Goal: Task Accomplishment & Management: Complete application form

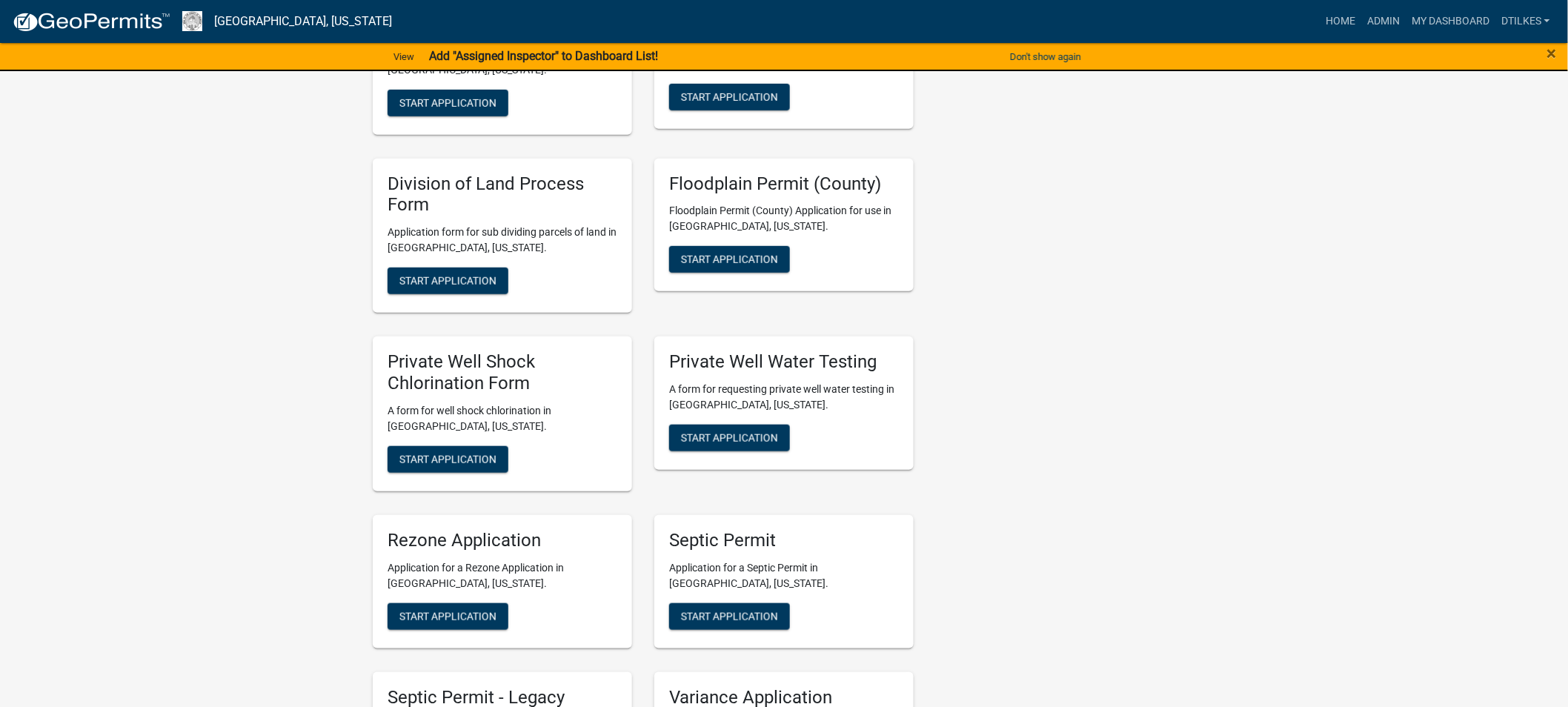
scroll to position [2799, 0]
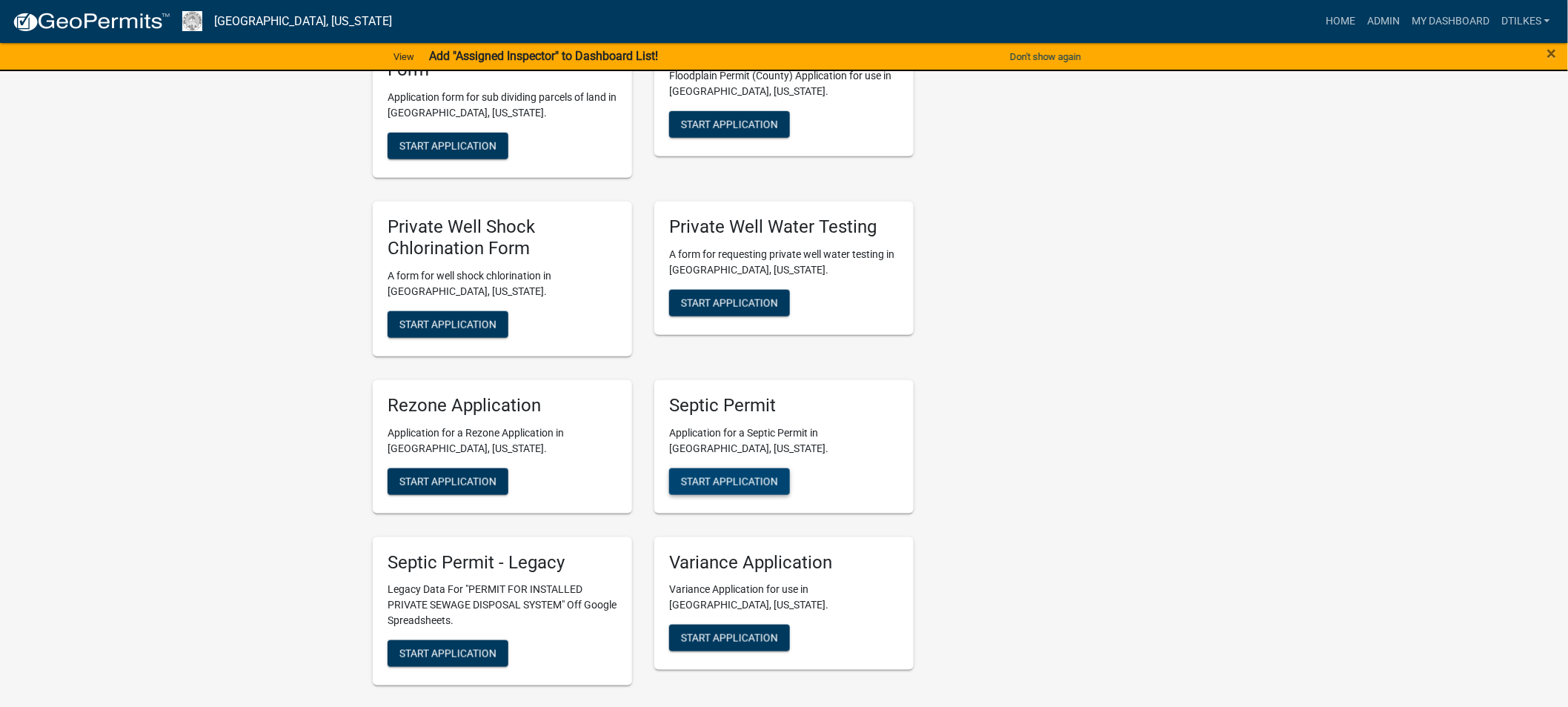
click at [722, 475] on span "Start Application" at bounding box center [729, 481] width 97 height 12
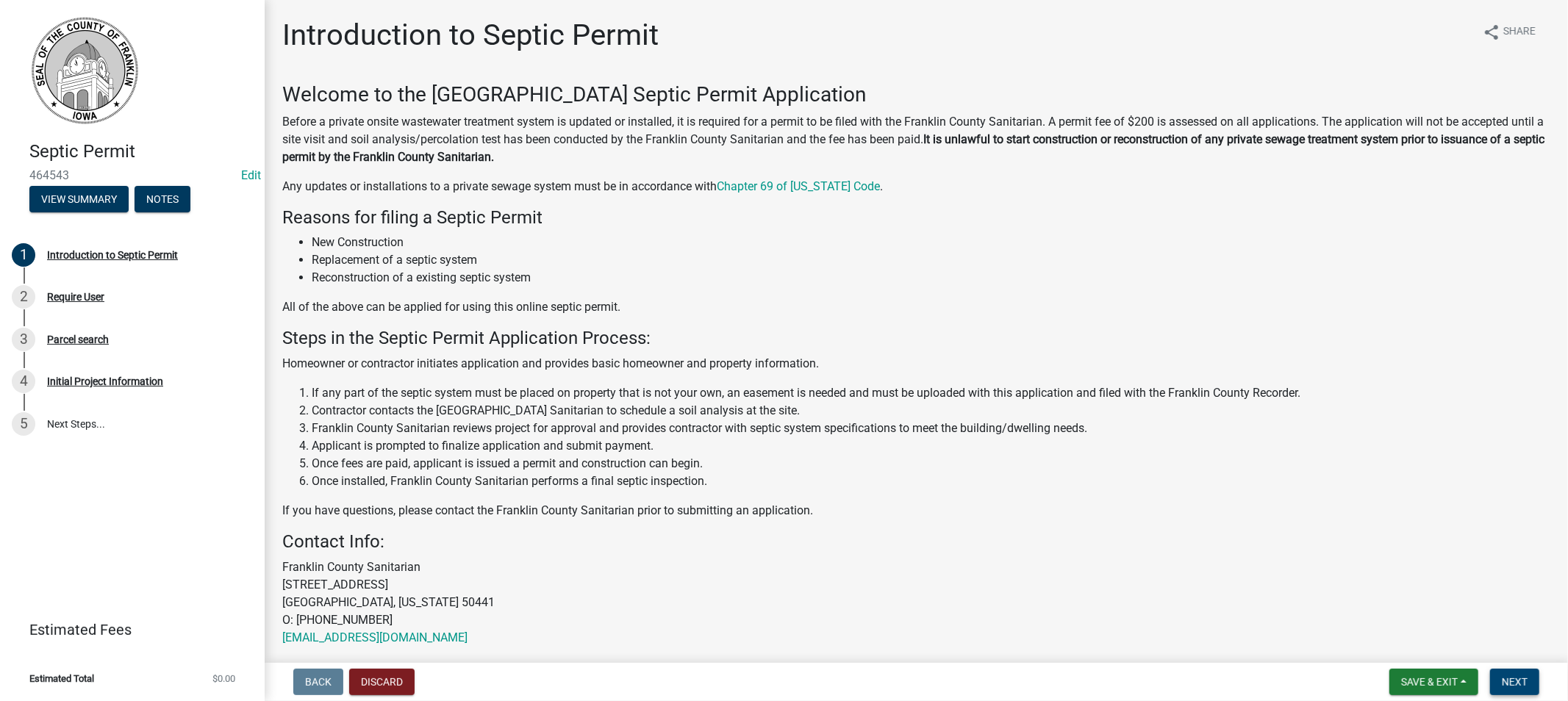
click at [1514, 677] on span "Next" at bounding box center [1514, 682] width 25 height 12
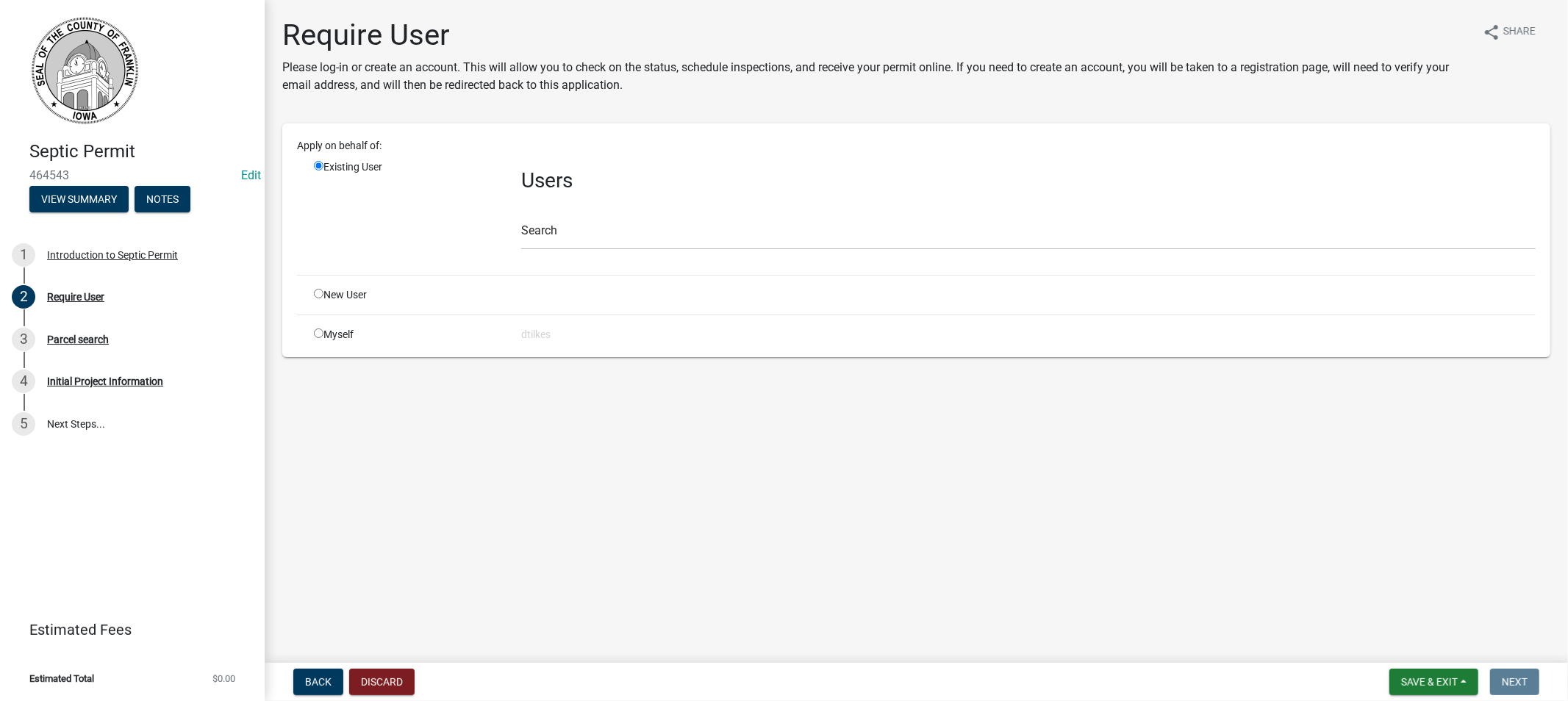
click at [319, 335] on input "radio" at bounding box center [319, 333] width 10 height 10
radio input "true"
radio input "false"
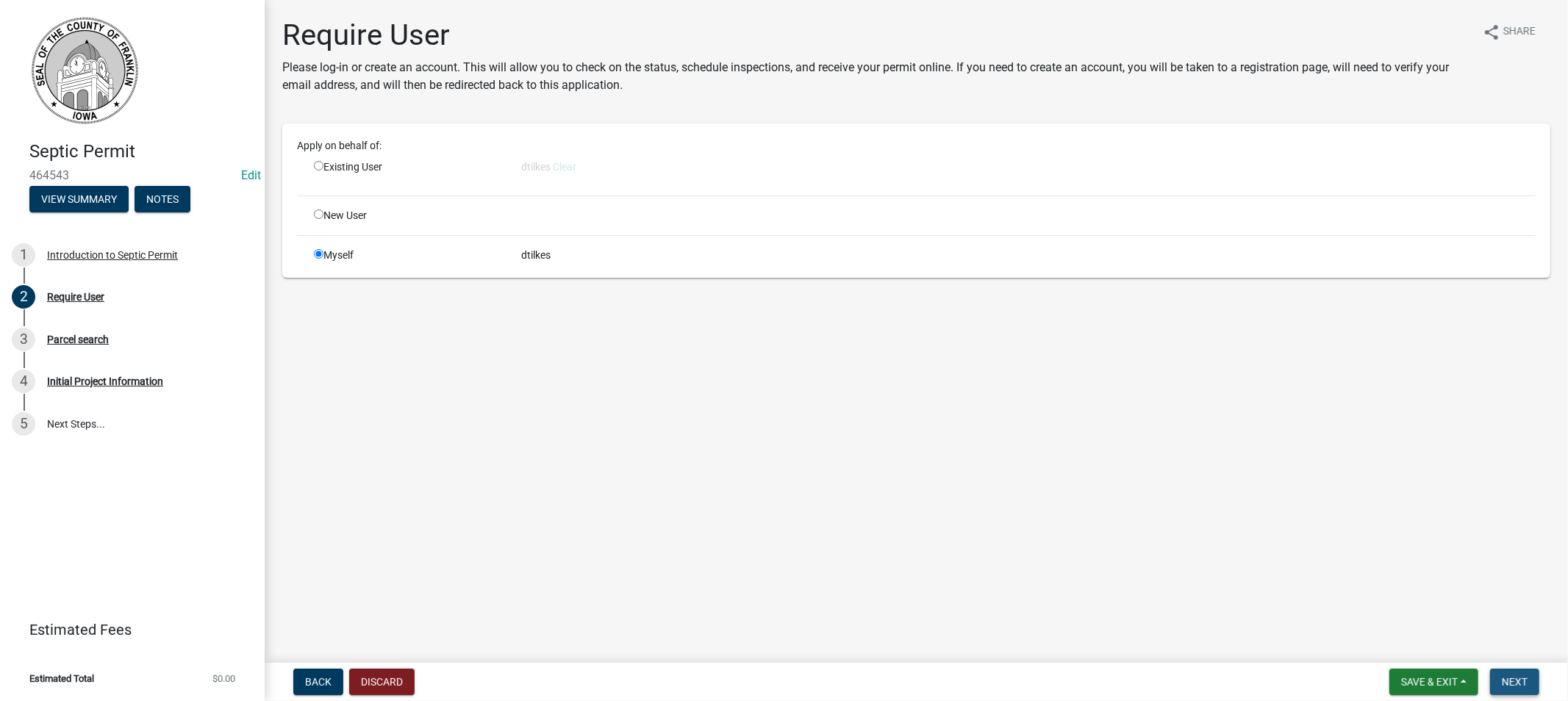
click at [1505, 676] on span "Next" at bounding box center [1514, 682] width 25 height 12
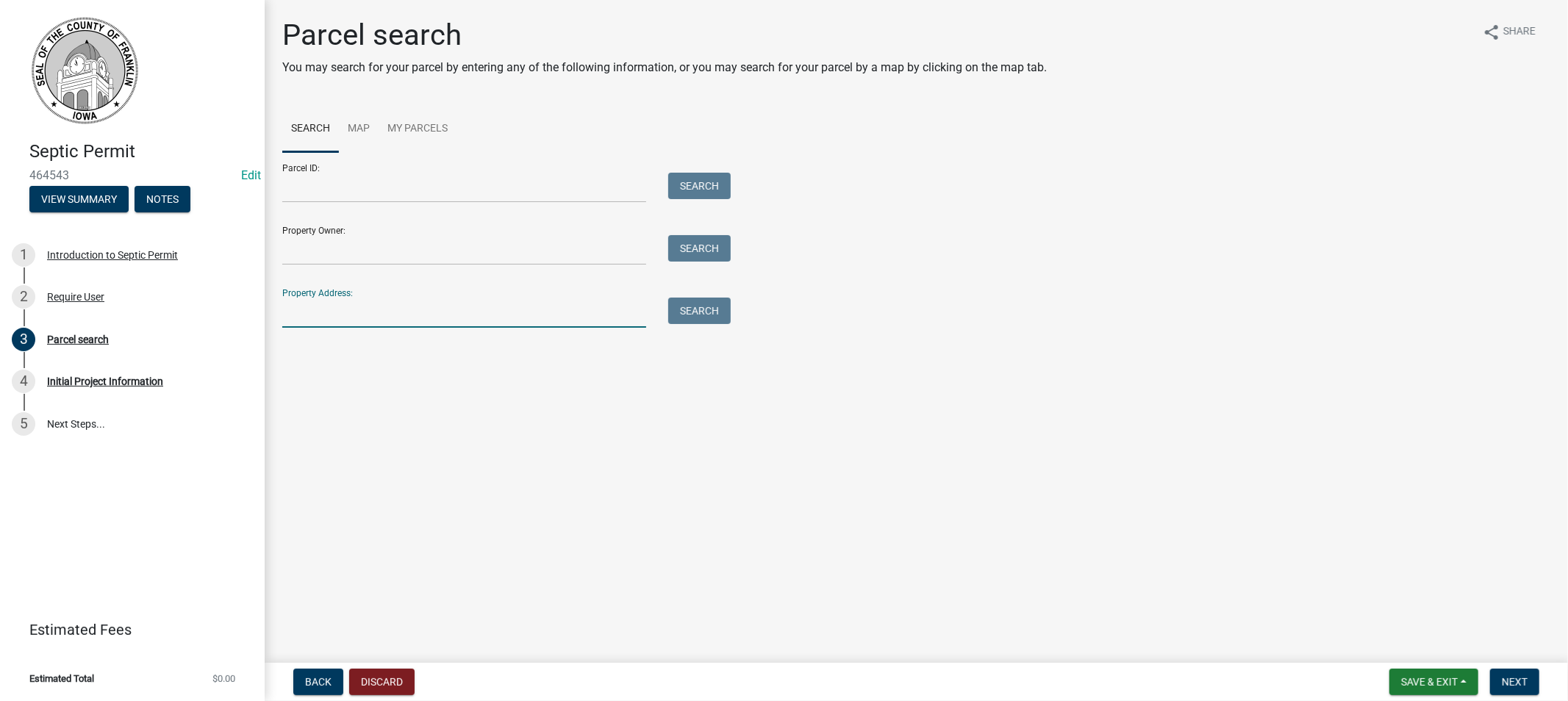
click at [326, 319] on input "Property Address:" at bounding box center [464, 312] width 364 height 30
type input "1787"
click at [688, 312] on button "Search" at bounding box center [700, 310] width 63 height 26
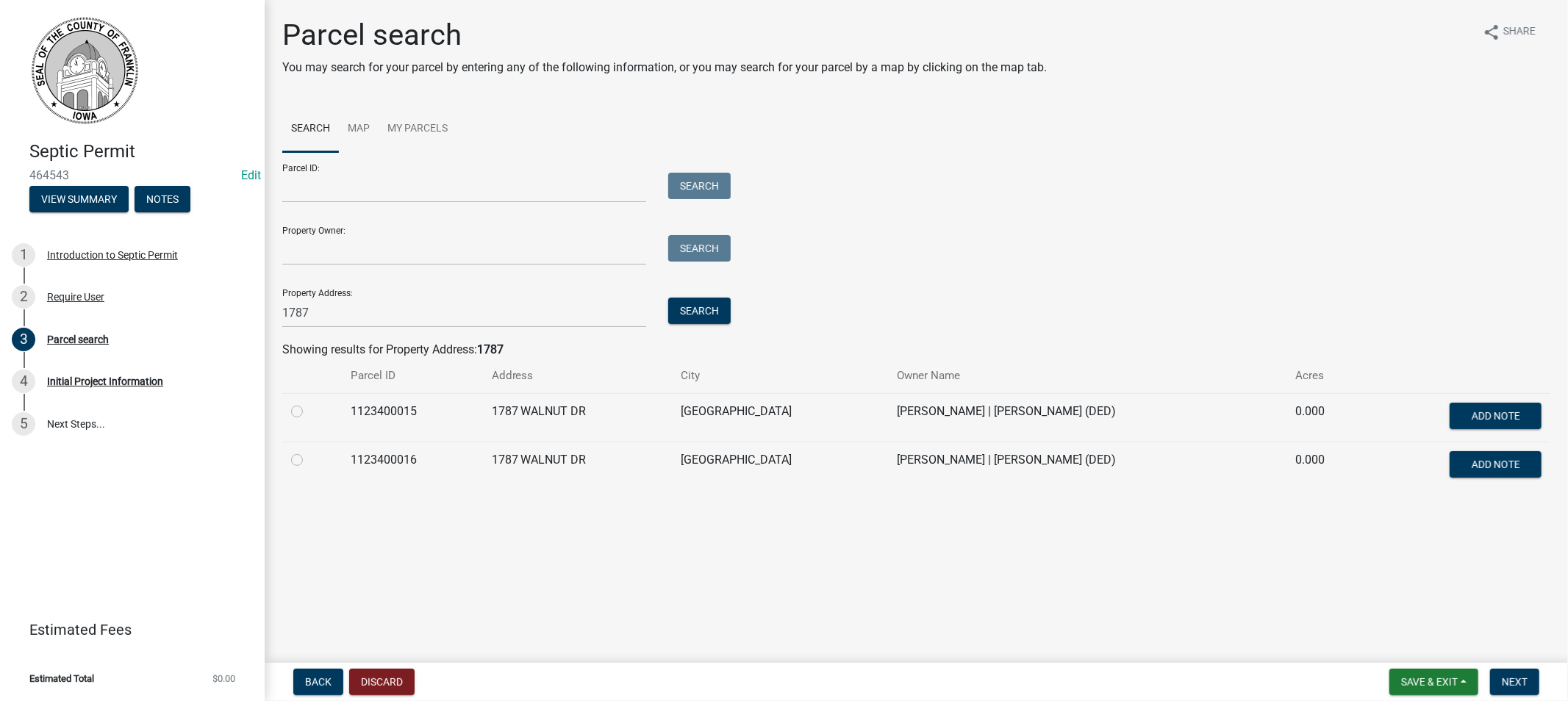
click at [309, 403] on label at bounding box center [309, 403] width 0 height 0
click at [309, 412] on input "radio" at bounding box center [313, 407] width 10 height 10
radio input "true"
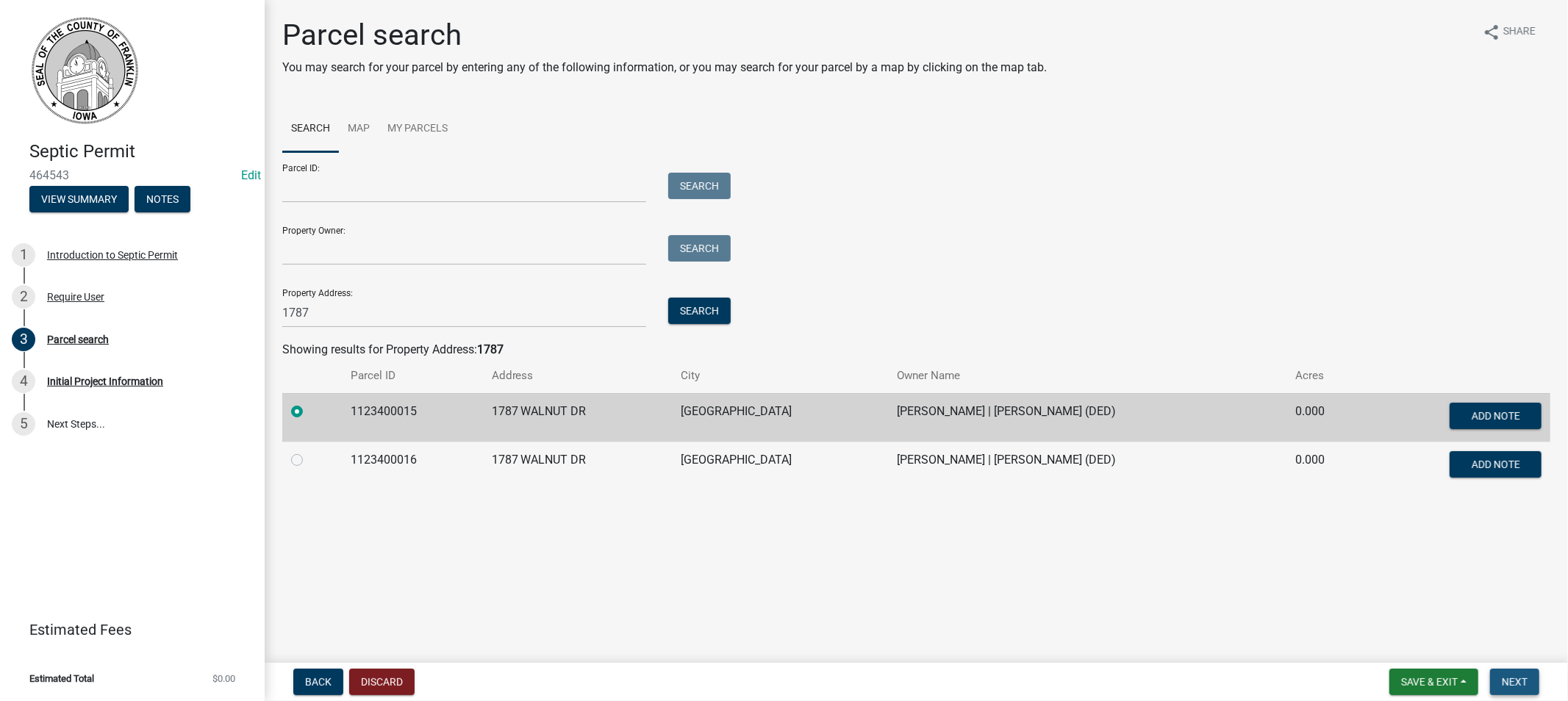
click at [1511, 678] on span "Next" at bounding box center [1514, 682] width 25 height 12
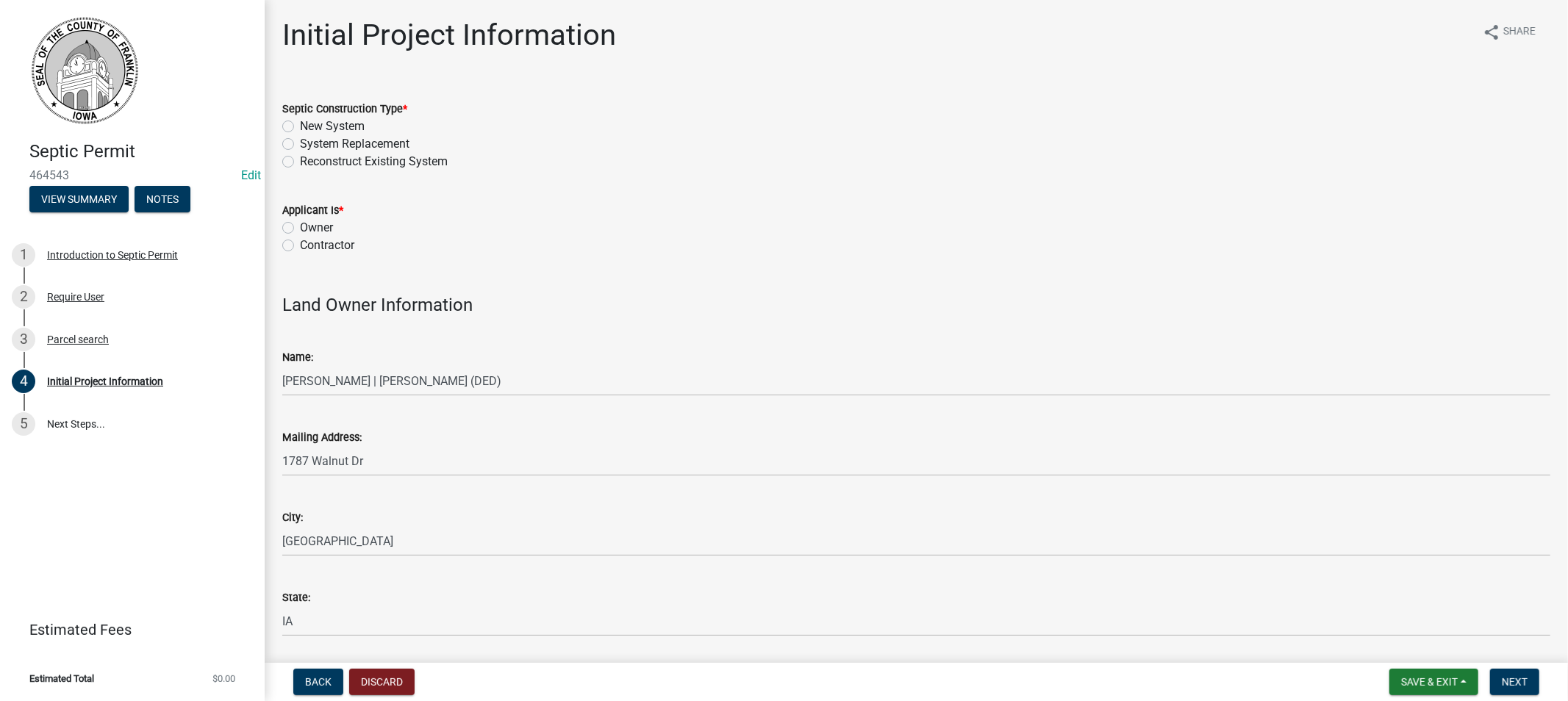
click at [300, 247] on label "Contractor" at bounding box center [327, 245] width 54 height 18
click at [300, 246] on input "Contractor" at bounding box center [304, 241] width 10 height 10
radio input "true"
click at [300, 125] on label "New System" at bounding box center [332, 127] width 65 height 18
click at [300, 125] on input "New System" at bounding box center [304, 122] width 10 height 10
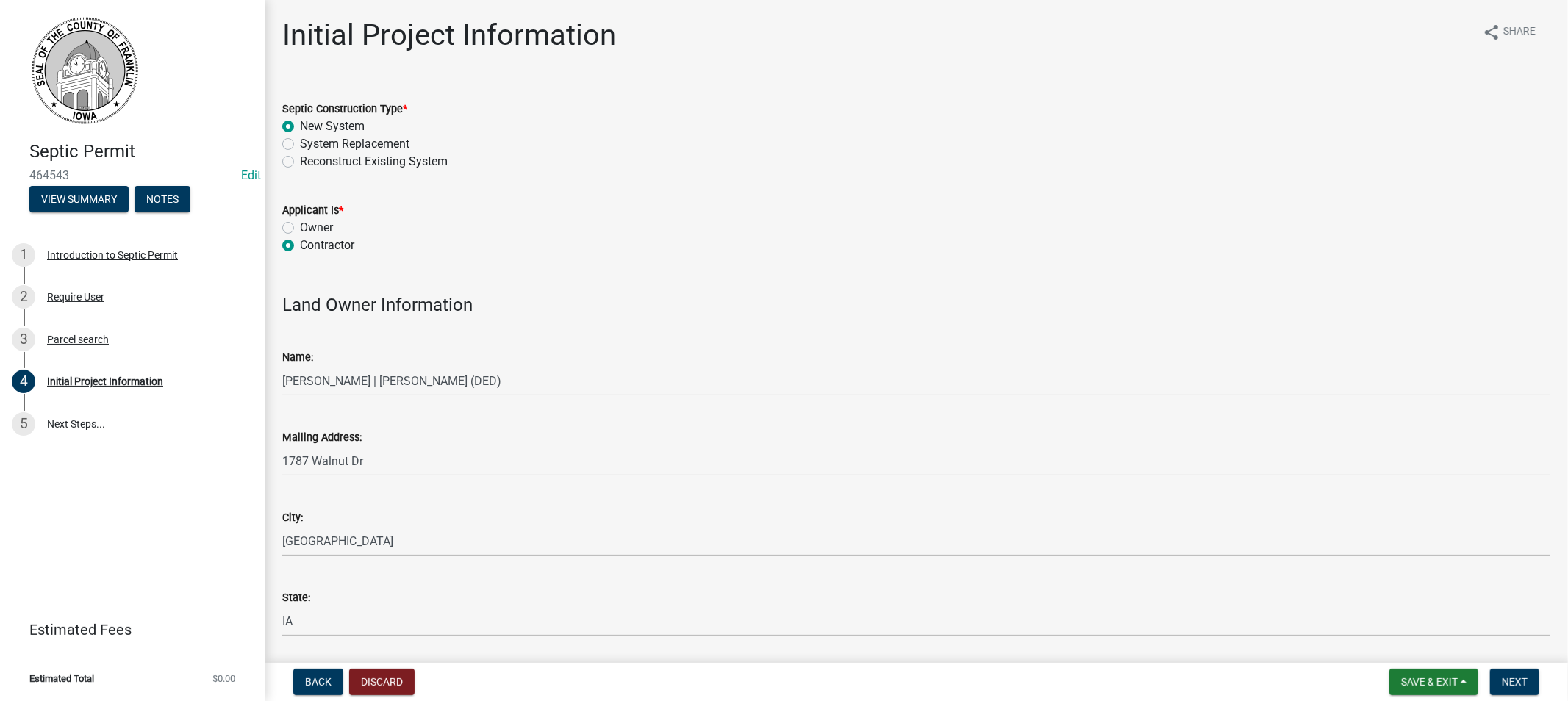
radio input "true"
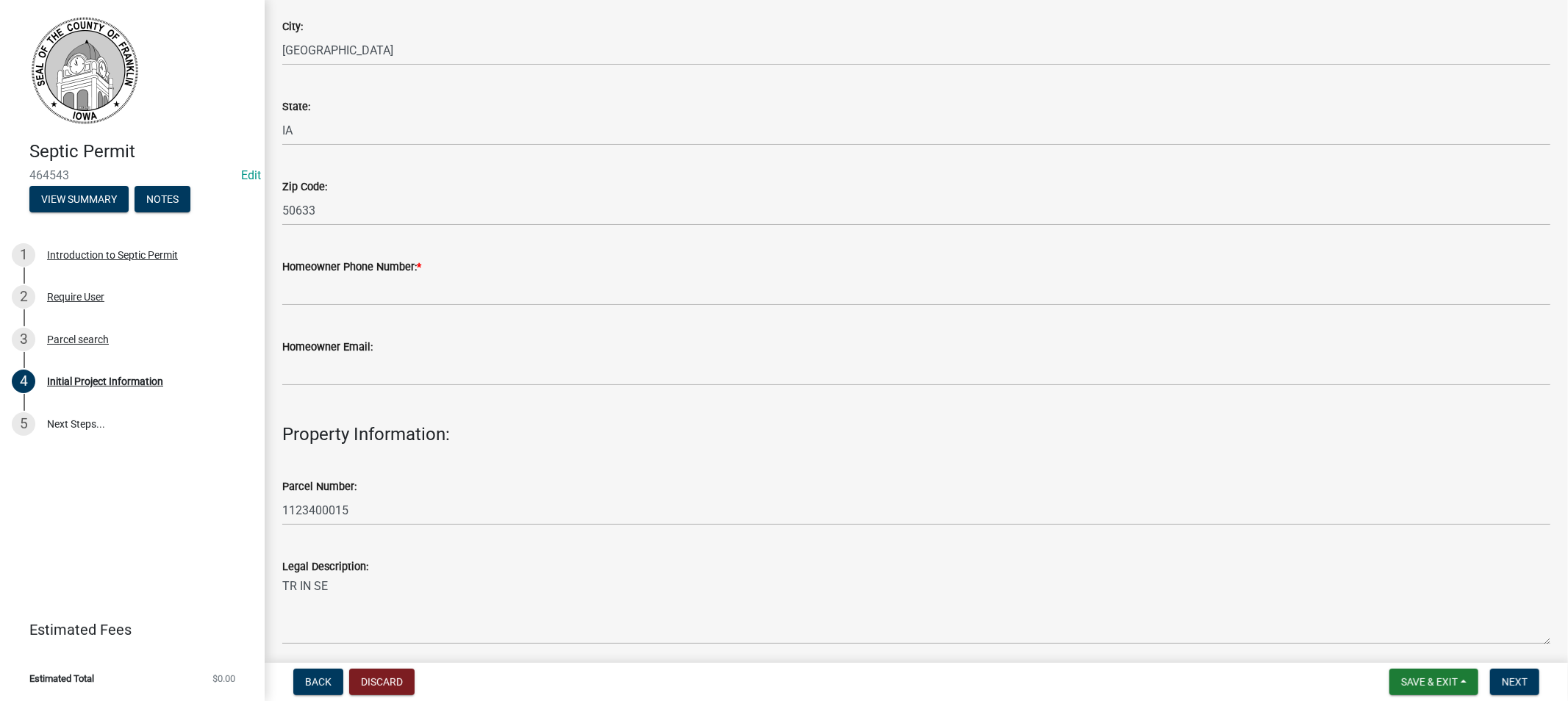
scroll to position [571, 0]
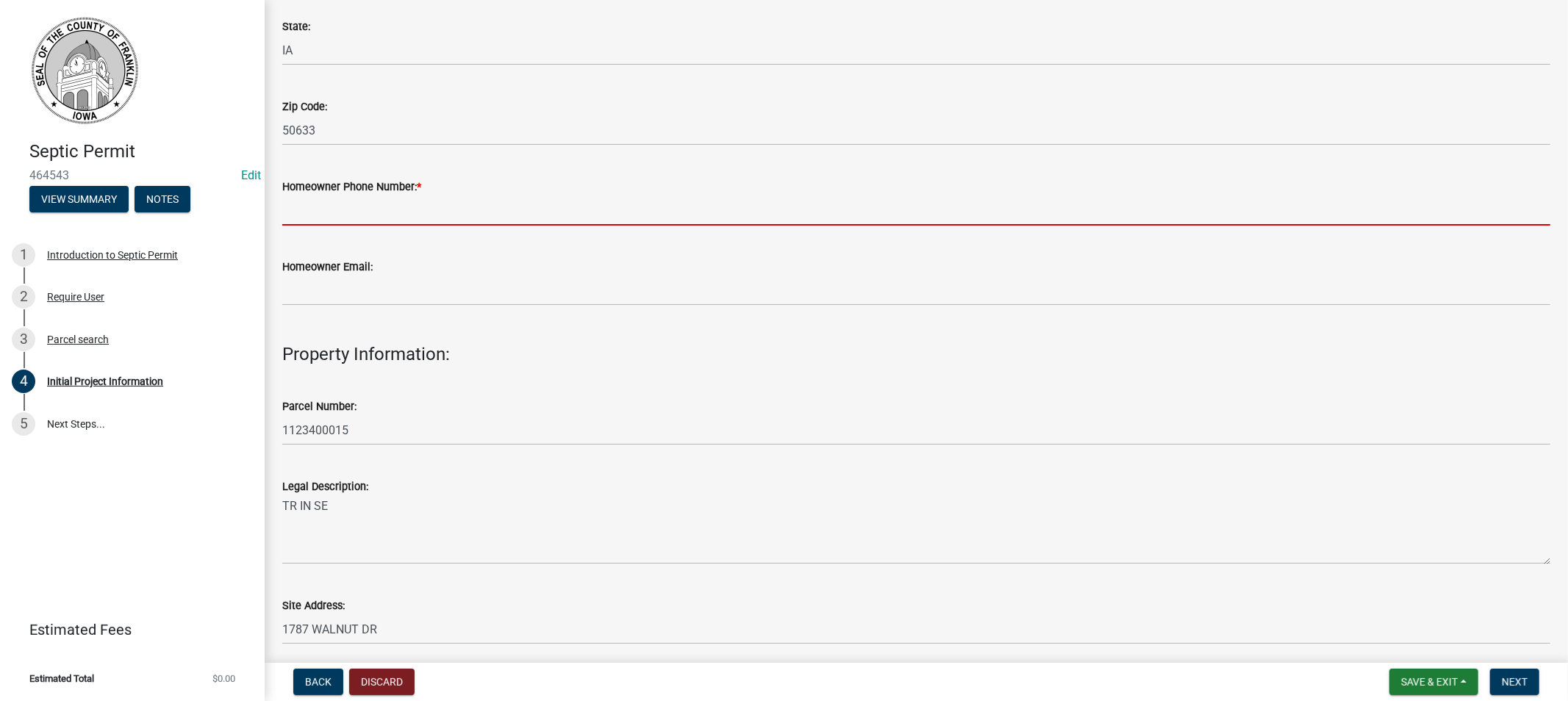
click at [318, 210] on input "Homeowner Phone Number: *" at bounding box center [916, 210] width 1268 height 30
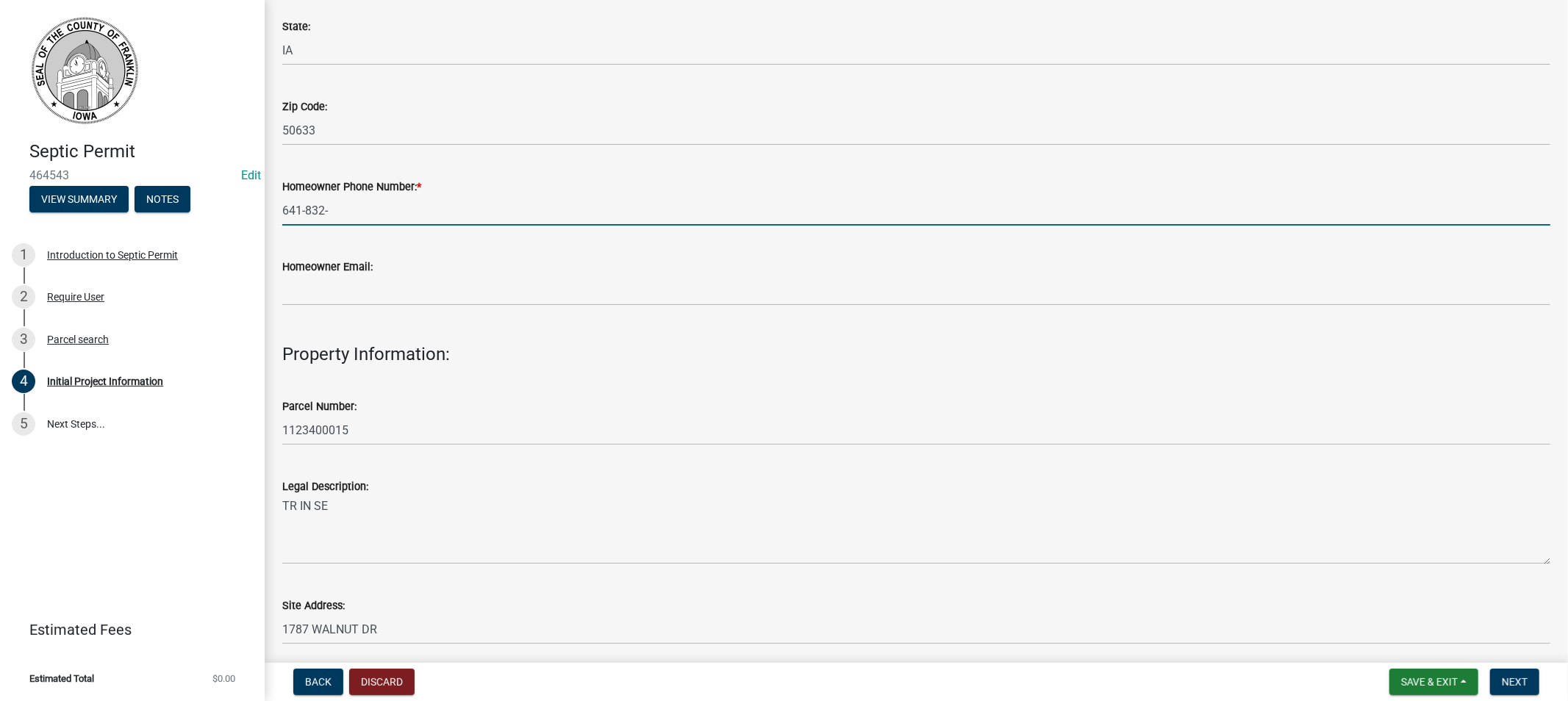
type input "[PHONE_NUMBER]"
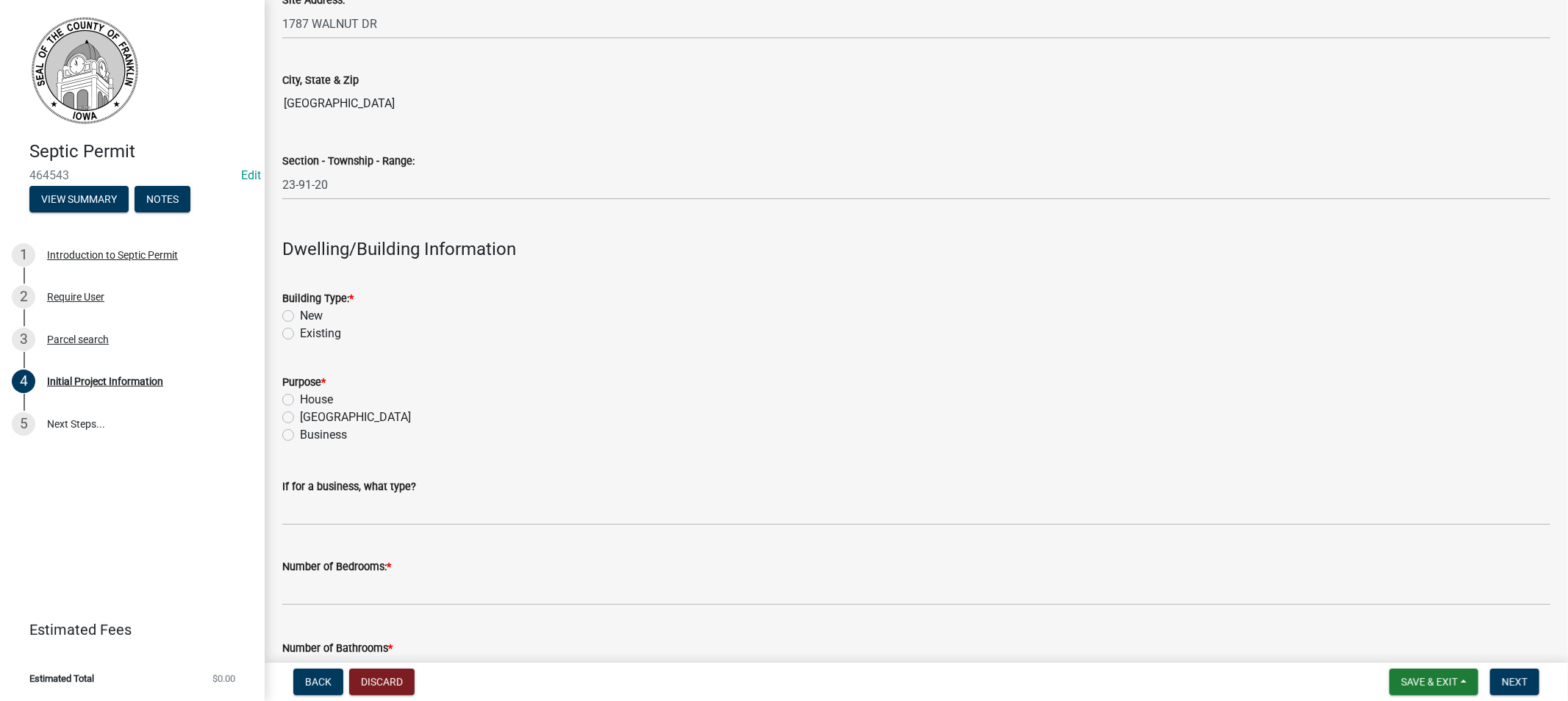
scroll to position [1224, 0]
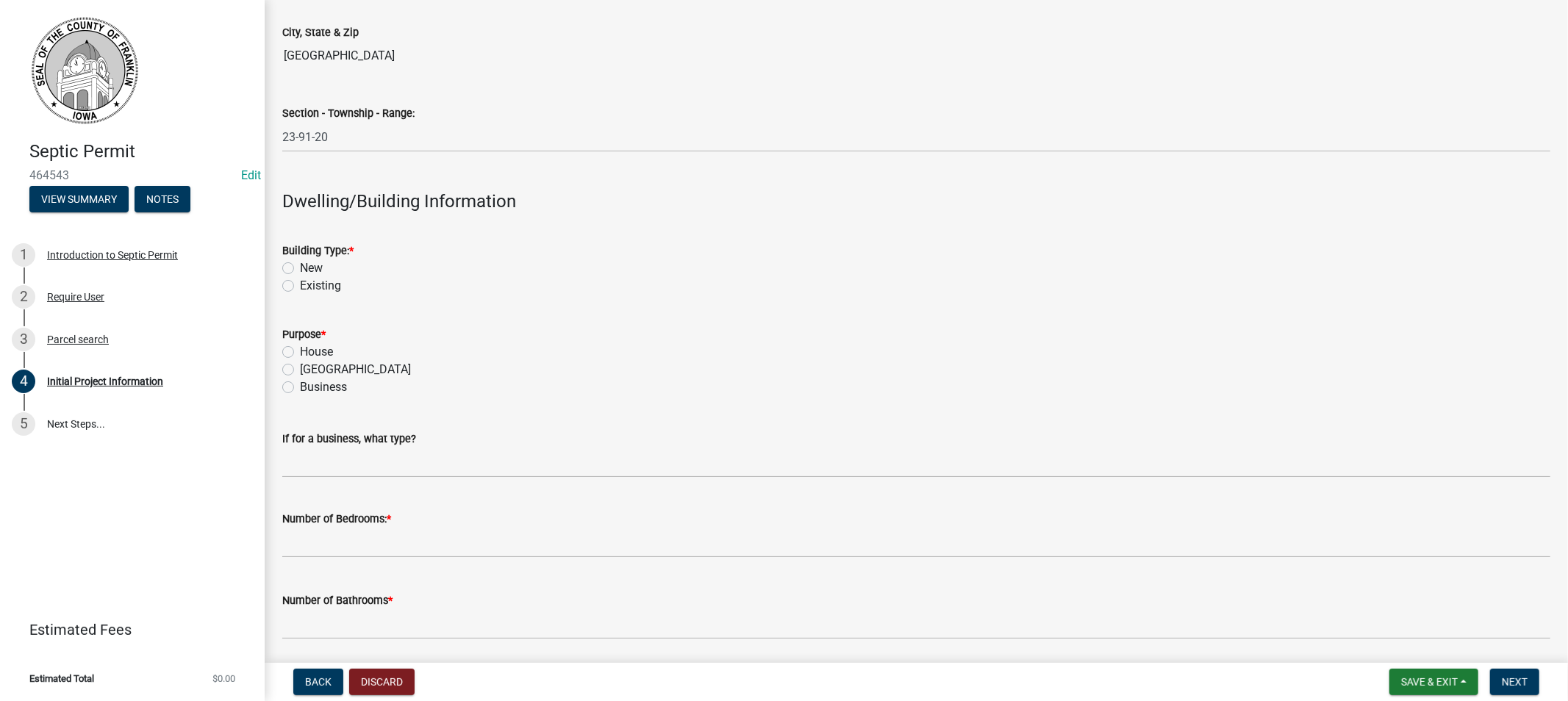
click at [300, 282] on label "Existing" at bounding box center [320, 286] width 41 height 18
click at [300, 282] on input "Existing" at bounding box center [304, 281] width 10 height 10
radio input "true"
click at [300, 351] on label "House" at bounding box center [316, 352] width 33 height 18
click at [300, 351] on input "House" at bounding box center [304, 348] width 10 height 10
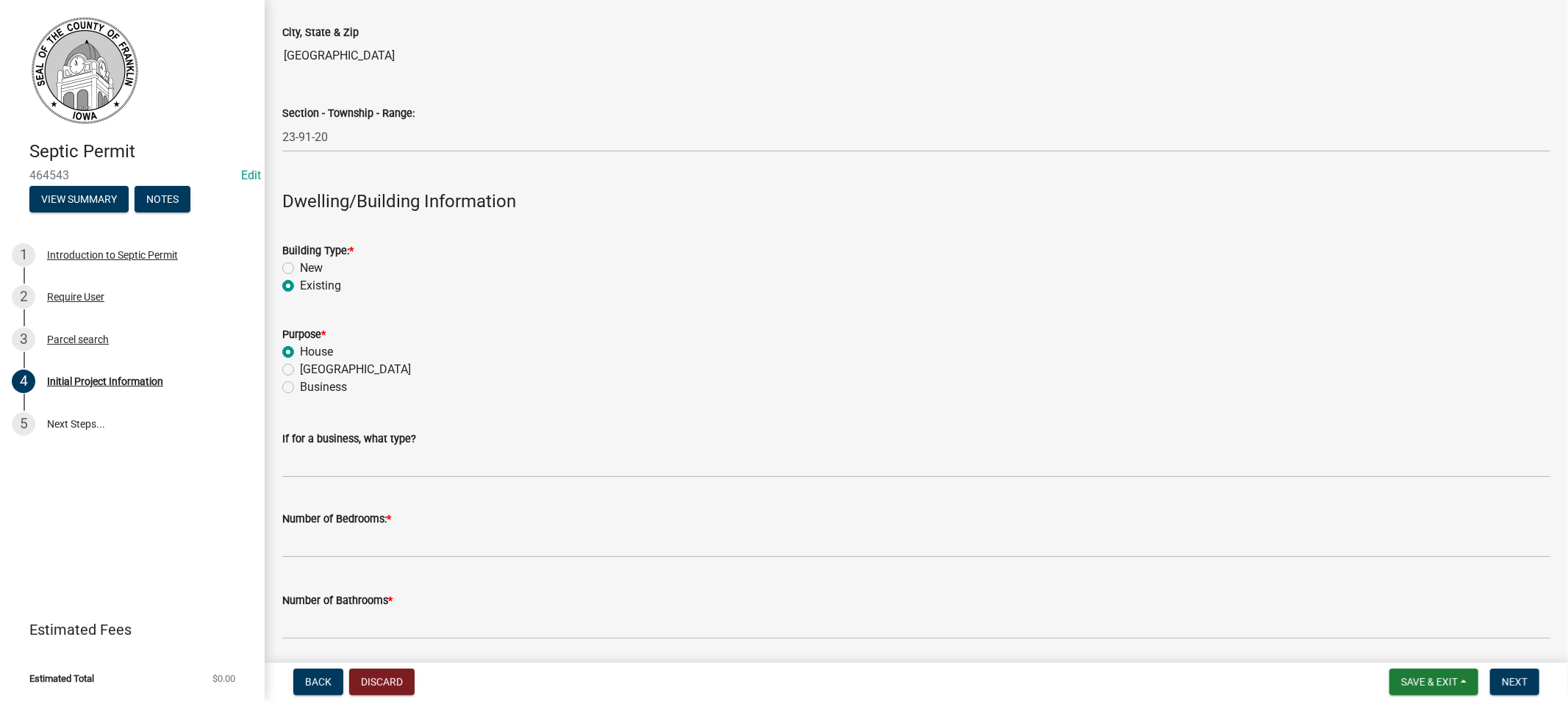
radio input "true"
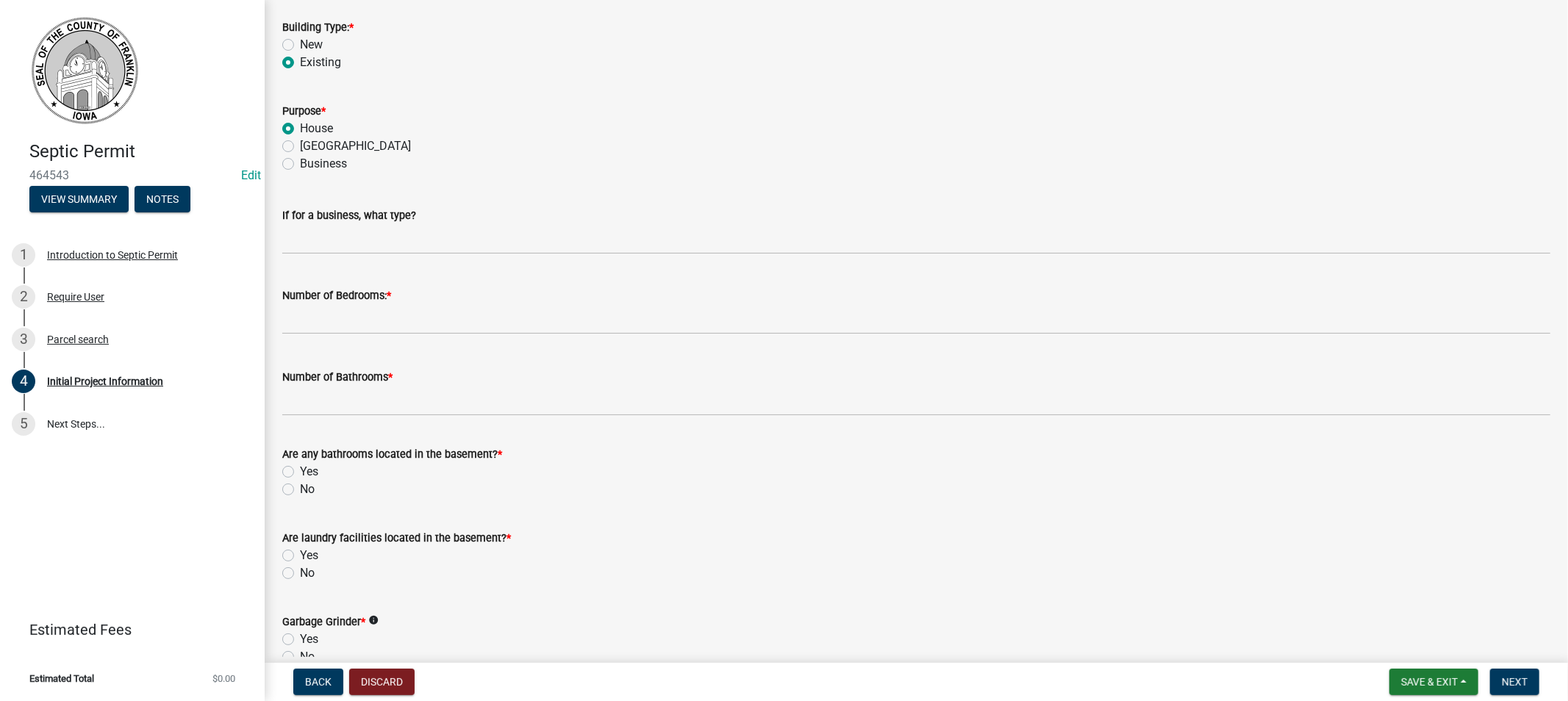
scroll to position [1470, 0]
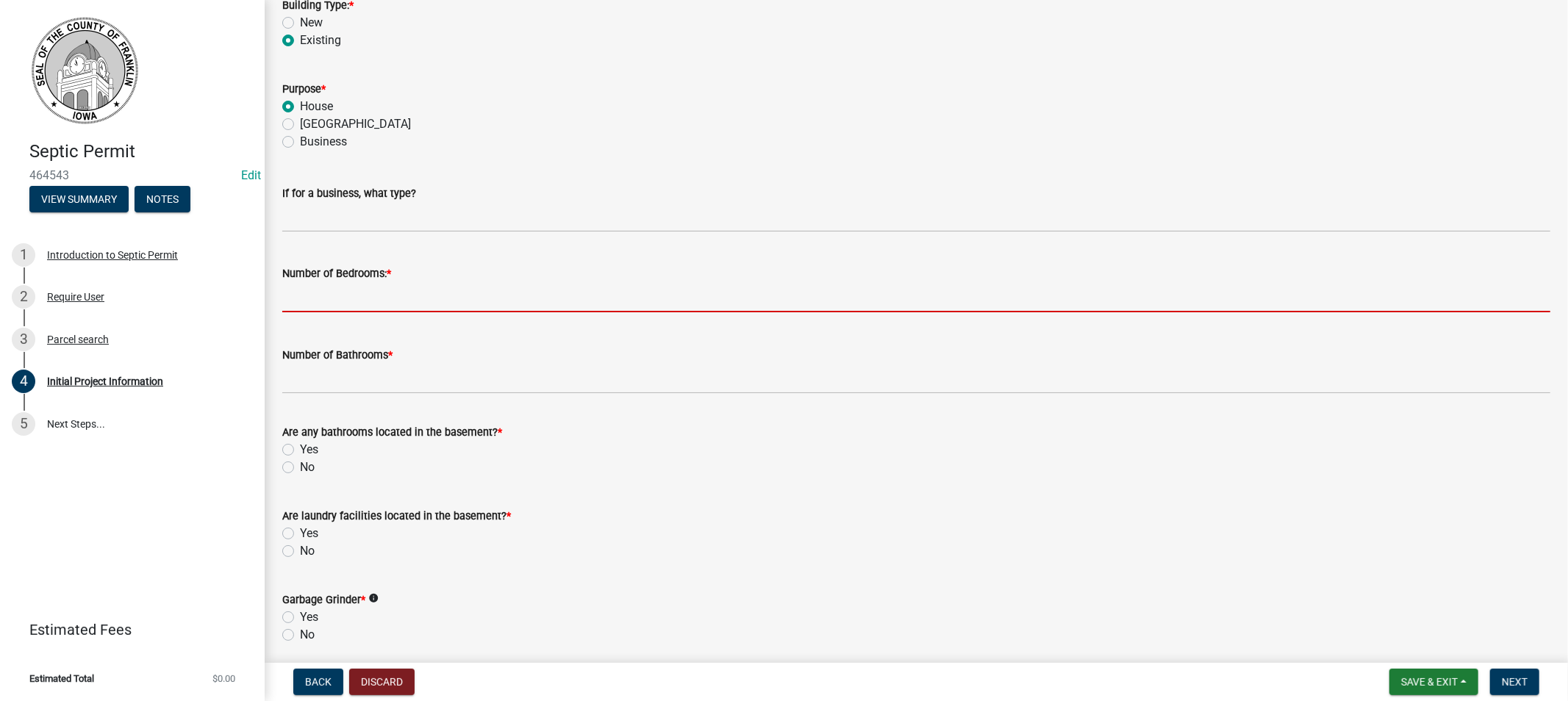
click at [348, 302] on input "text" at bounding box center [916, 297] width 1268 height 30
type input "3"
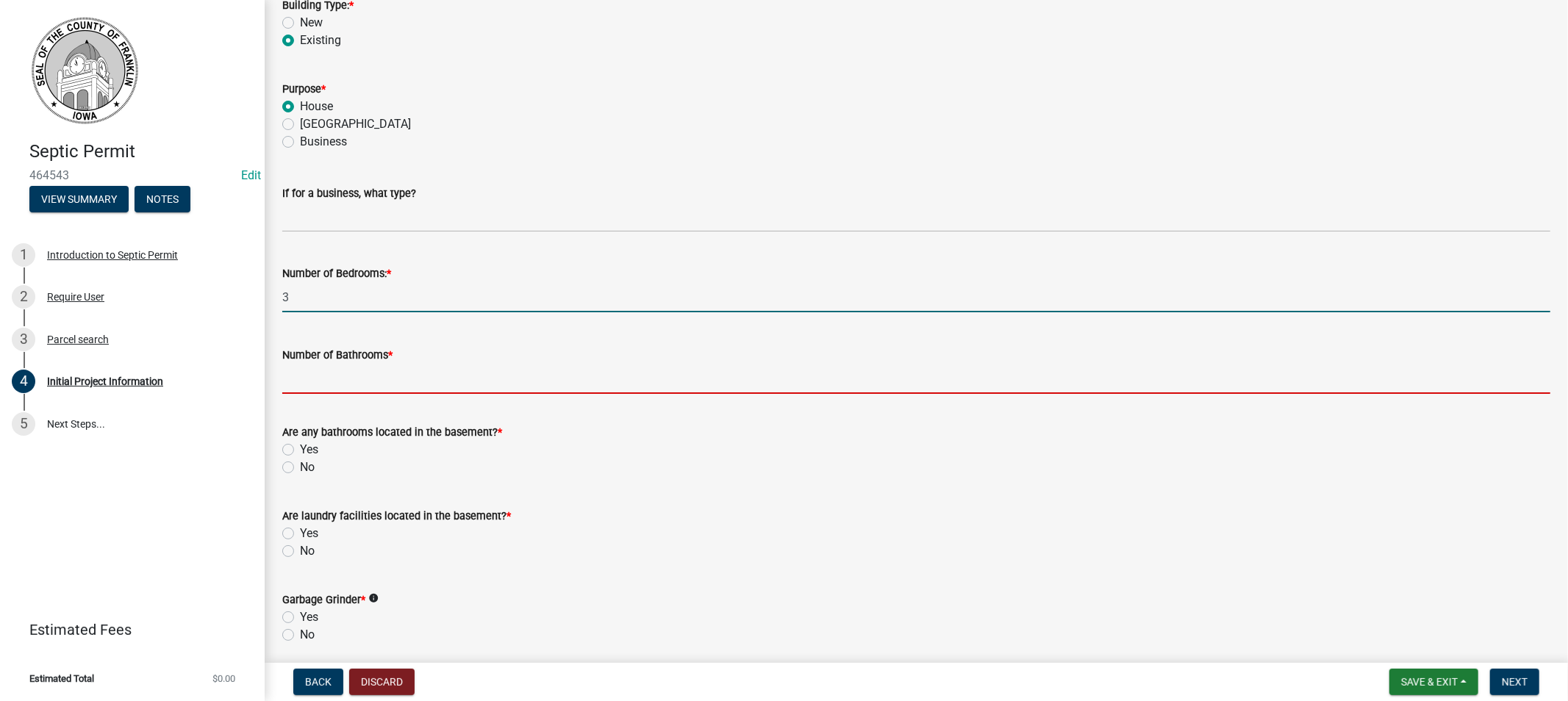
click at [347, 389] on input "Number of Bathrooms *" at bounding box center [916, 379] width 1268 height 30
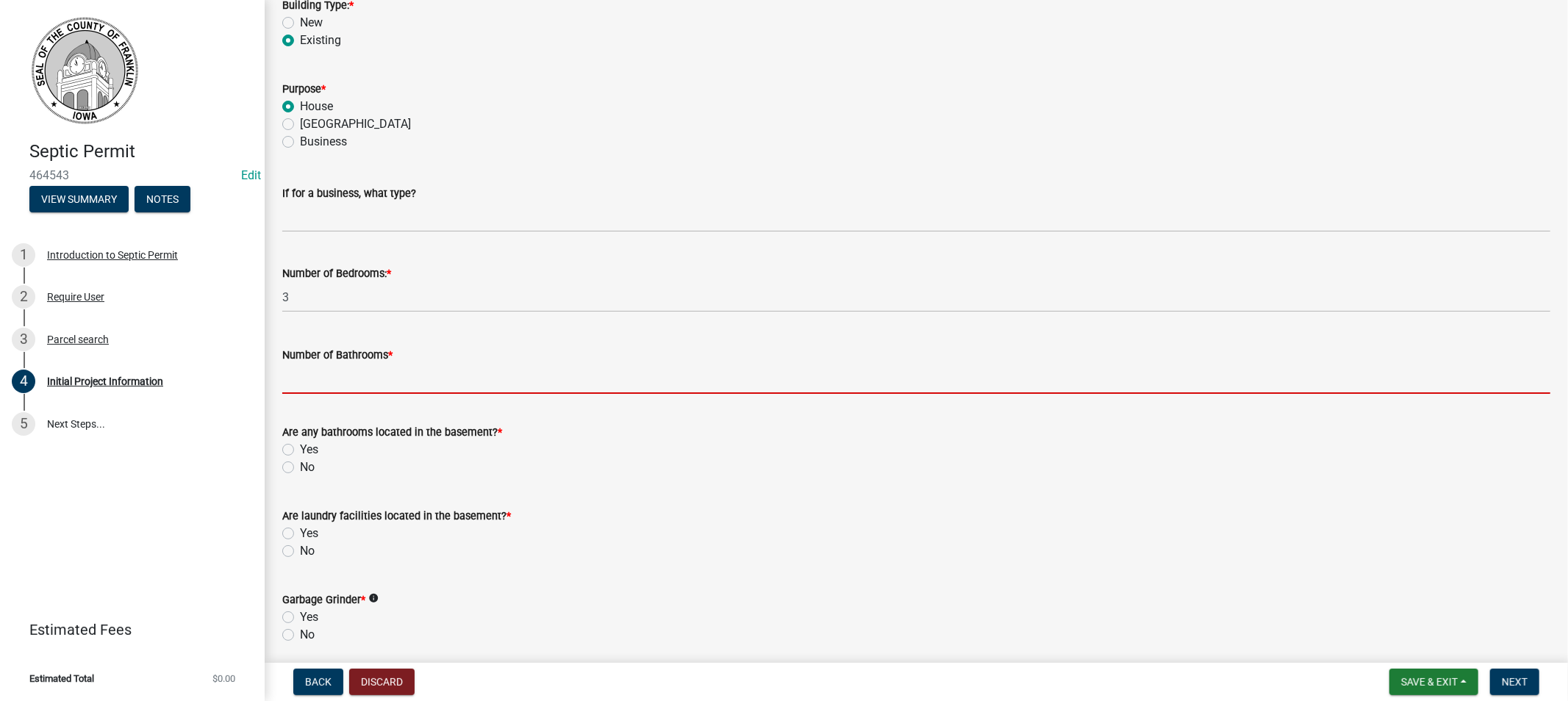
type input "2"
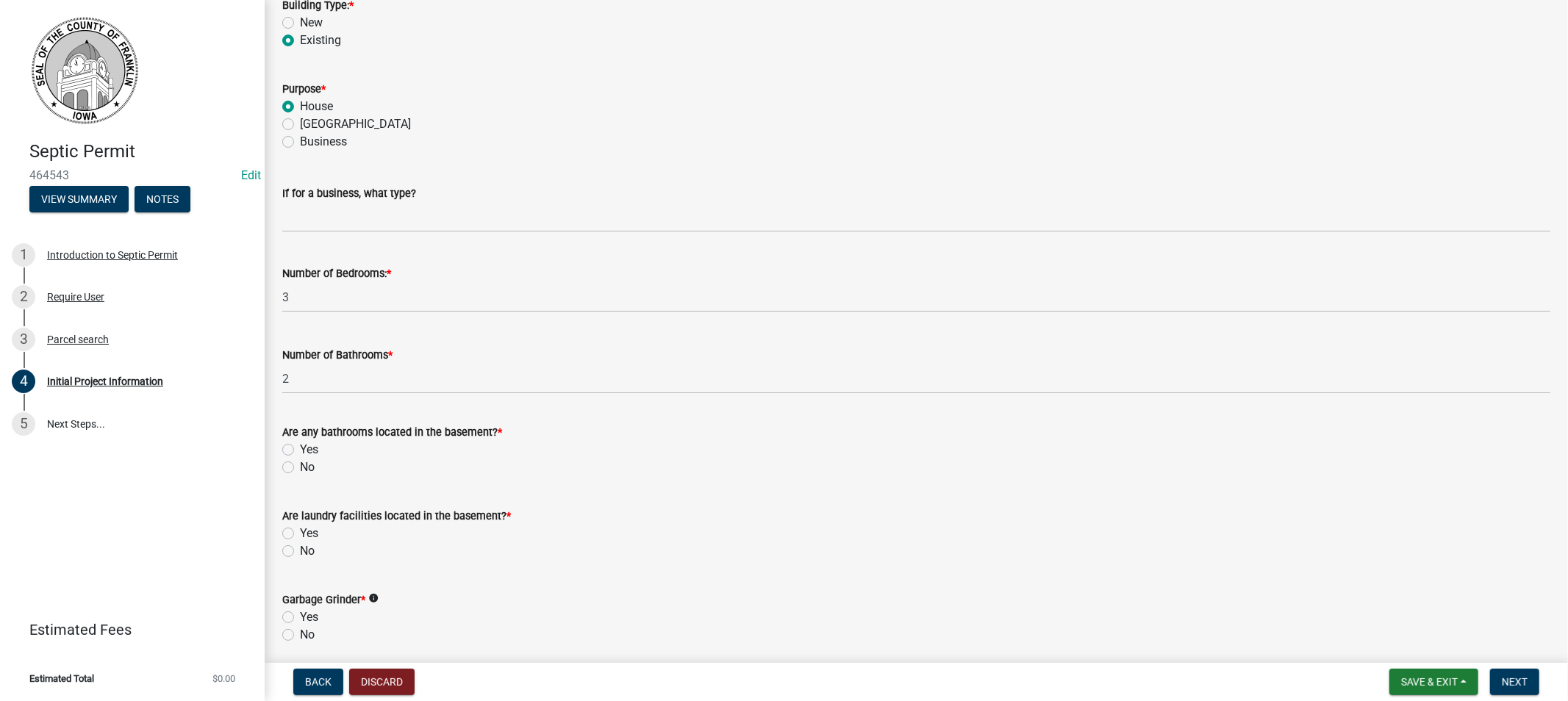
click at [300, 444] on label "Yes" at bounding box center [309, 450] width 19 height 18
click at [300, 444] on input "Yes" at bounding box center [304, 445] width 10 height 10
radio input "true"
click at [300, 531] on label "Yes" at bounding box center [309, 533] width 19 height 18
click at [300, 531] on input "Yes" at bounding box center [304, 529] width 10 height 10
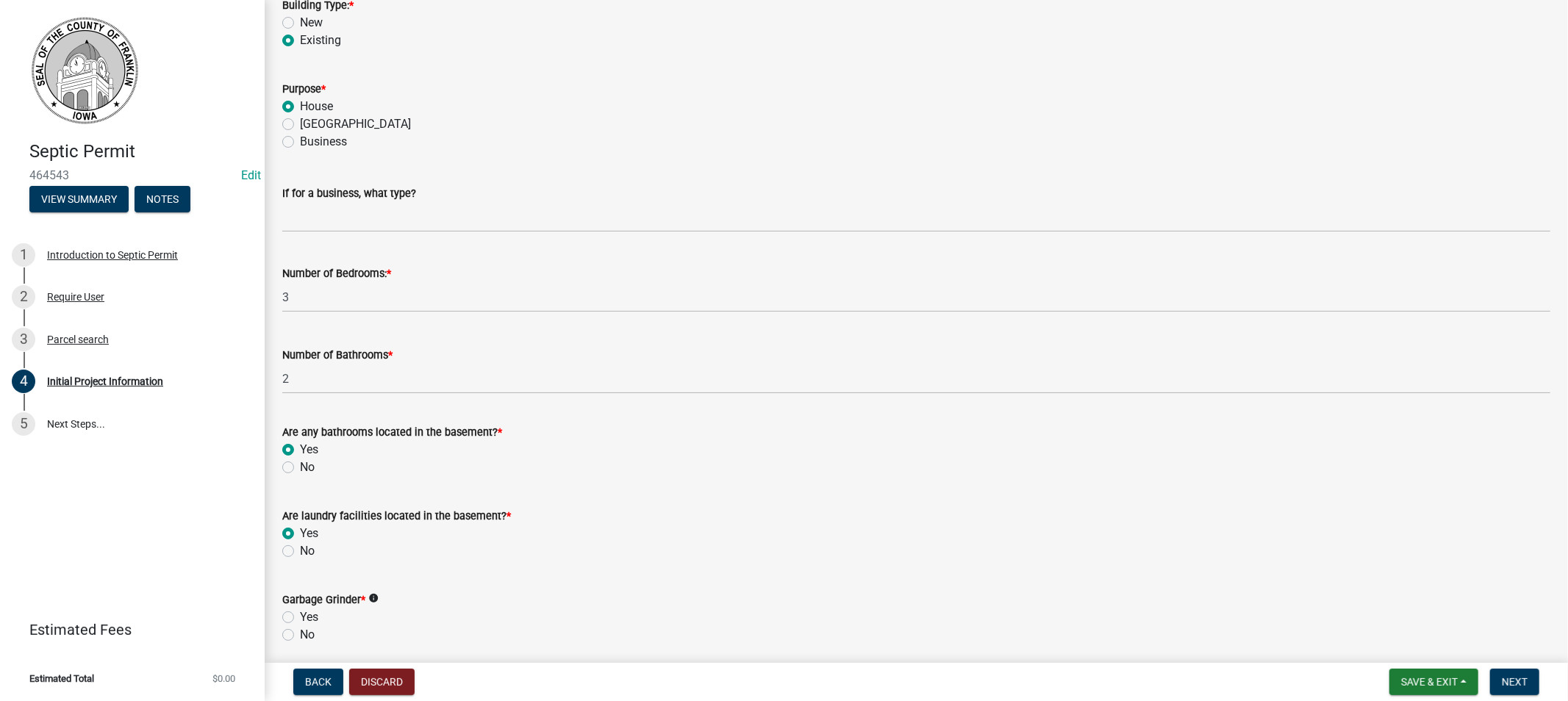
radio input "true"
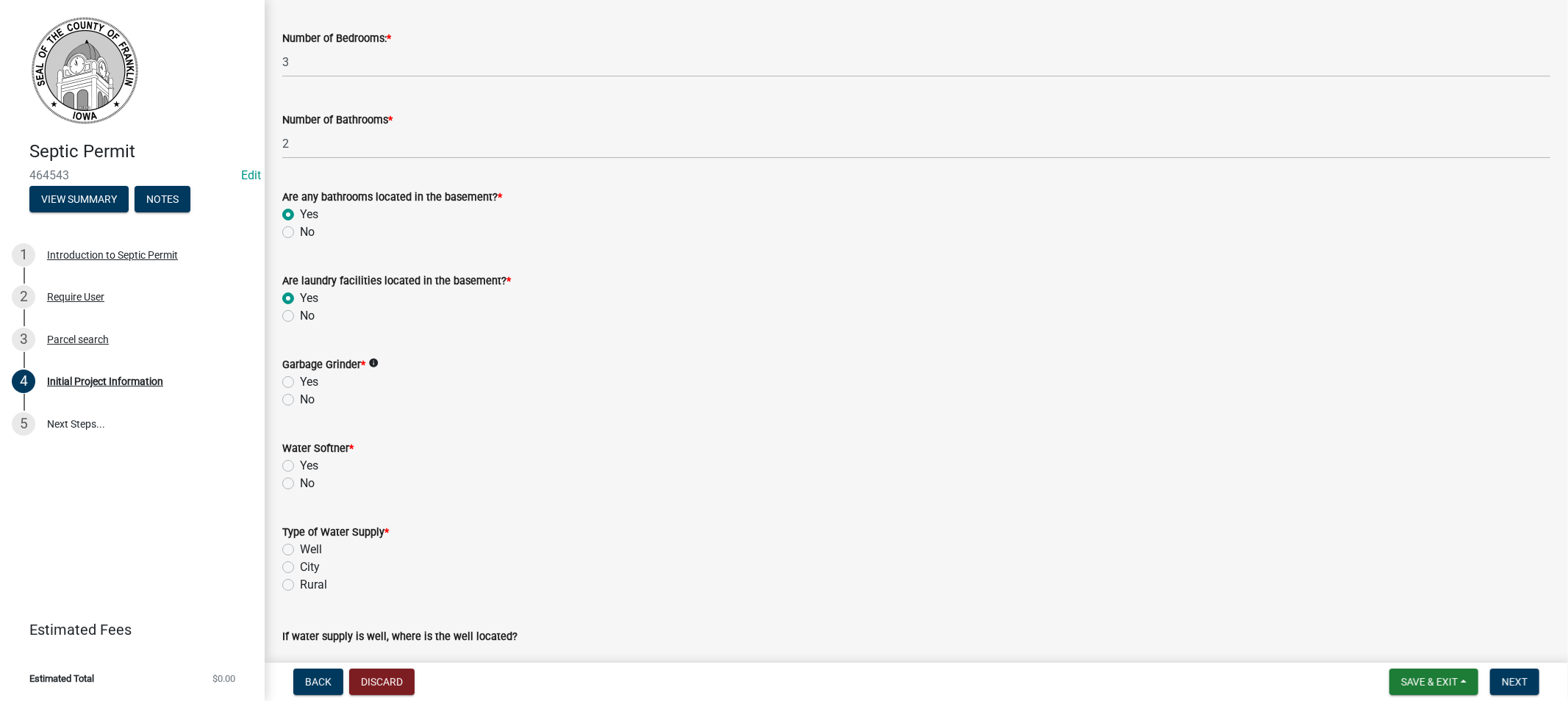
scroll to position [1714, 0]
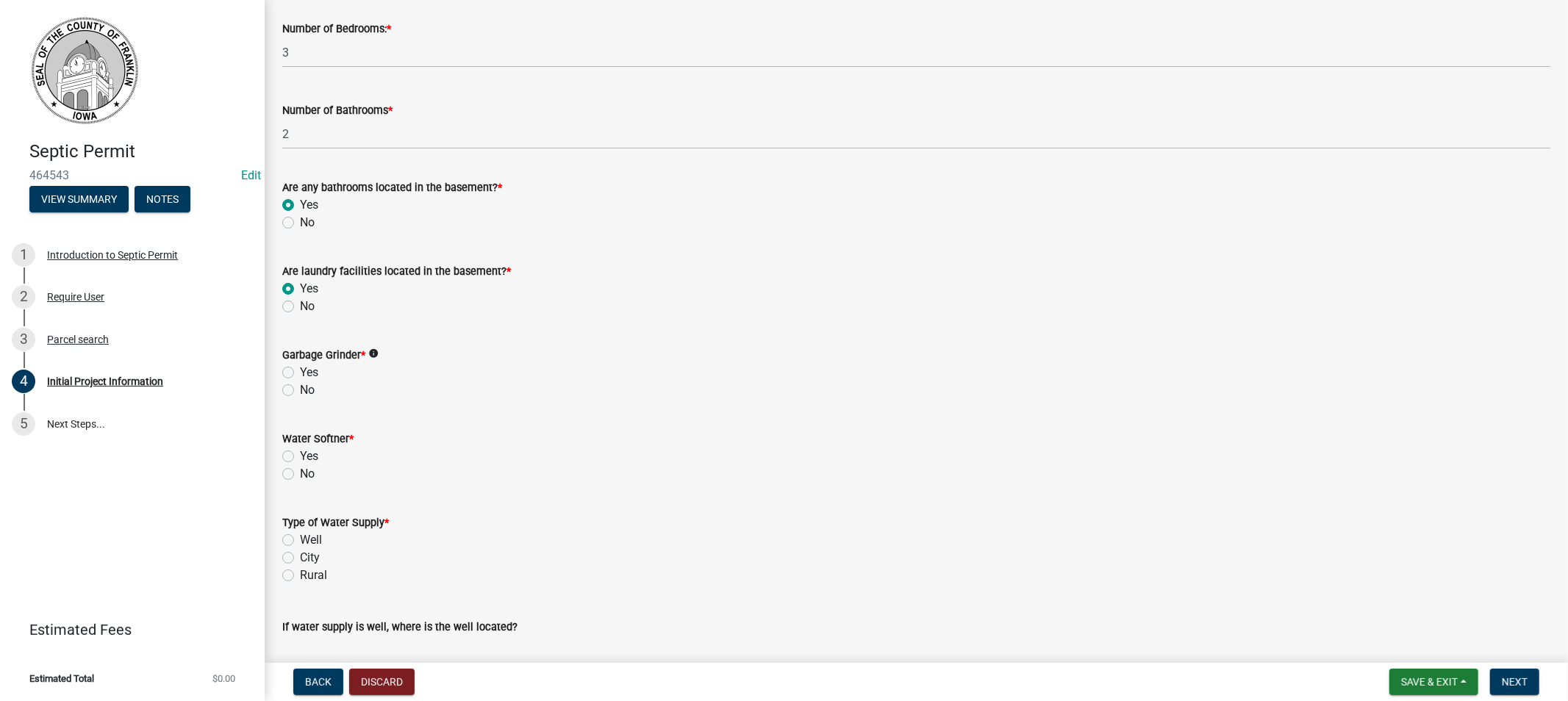
click at [300, 391] on label "No" at bounding box center [307, 390] width 15 height 18
click at [300, 391] on input "No" at bounding box center [304, 386] width 10 height 10
radio input "true"
click at [300, 456] on label "Yes" at bounding box center [309, 456] width 19 height 18
click at [300, 456] on input "Yes" at bounding box center [304, 452] width 10 height 10
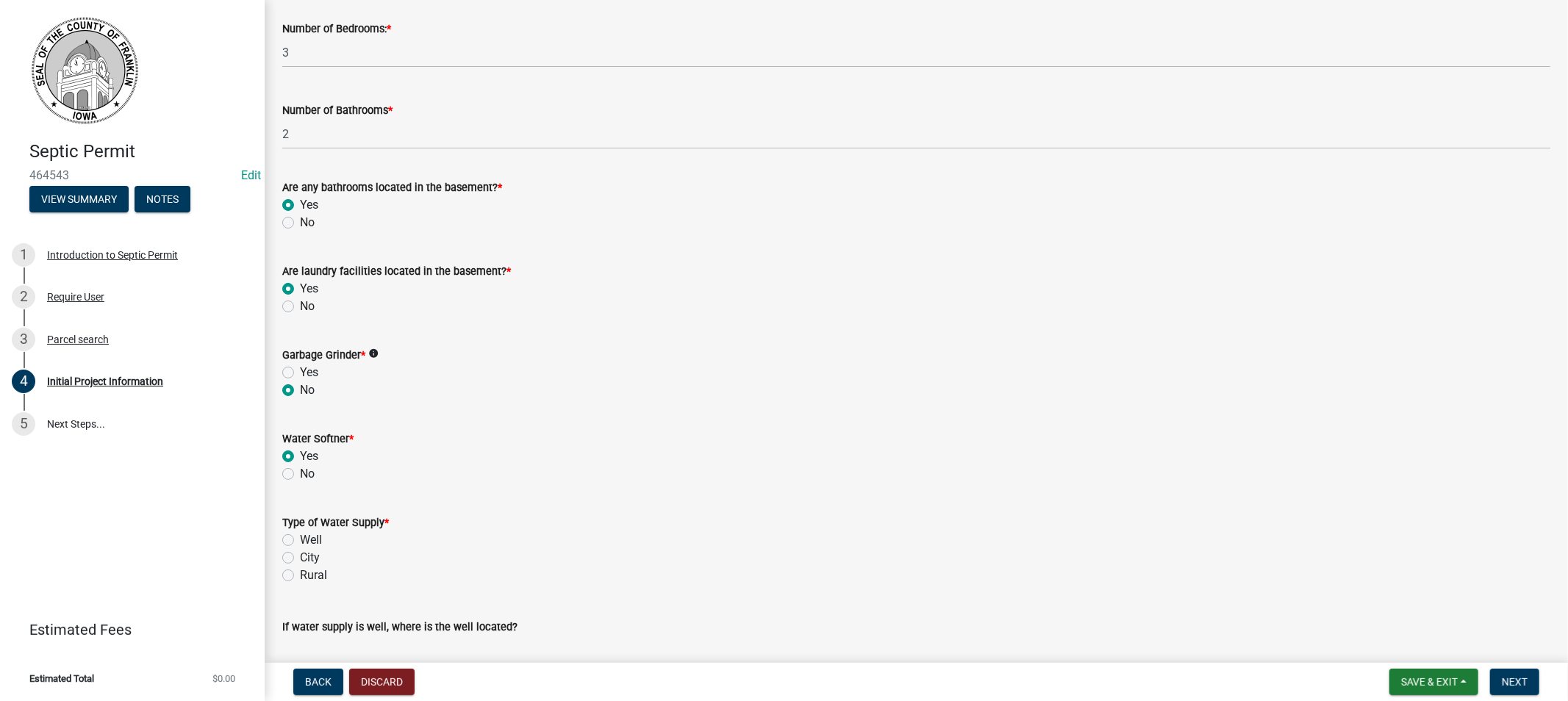
radio input "true"
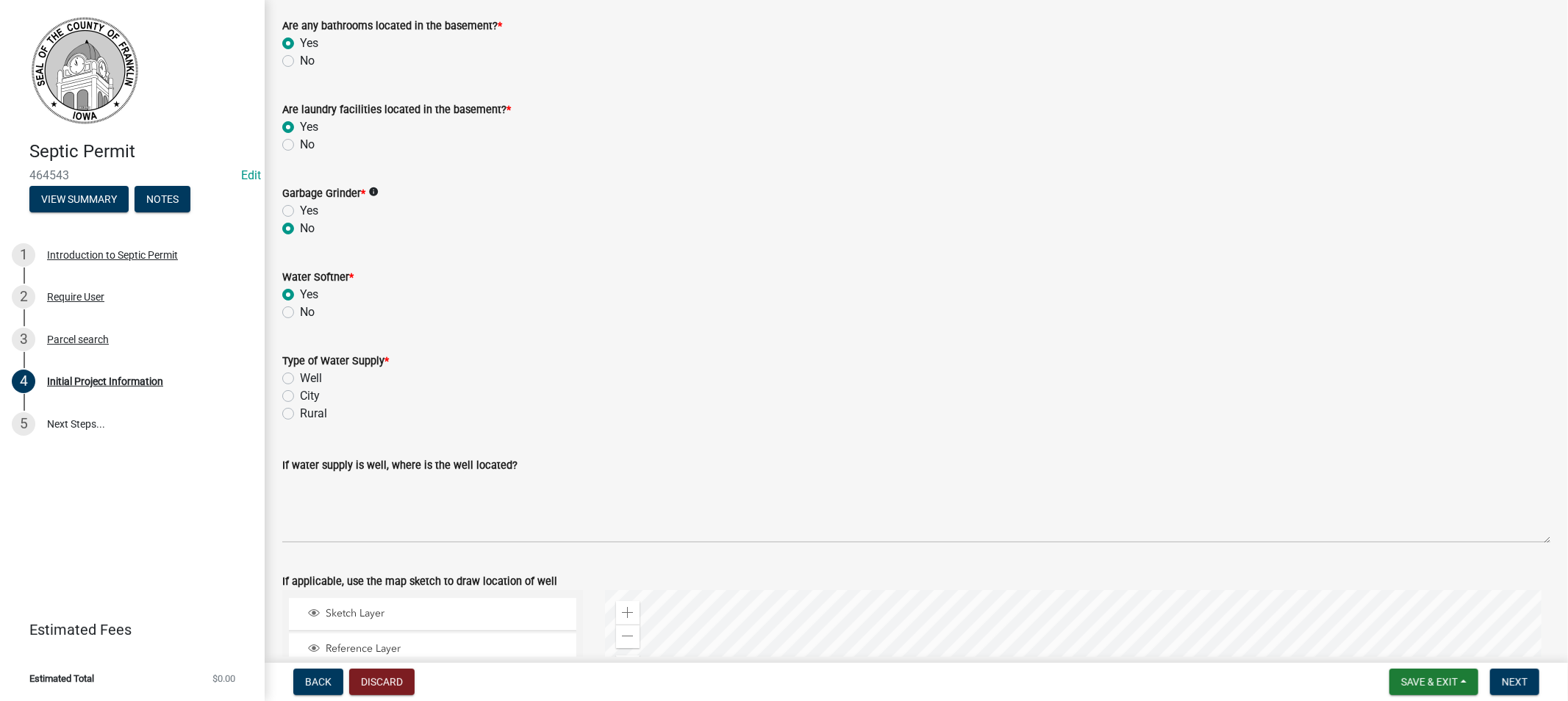
scroll to position [1877, 0]
click at [295, 379] on div "Well" at bounding box center [916, 377] width 1268 height 18
click at [300, 374] on label "Well" at bounding box center [311, 377] width 22 height 18
click at [300, 374] on input "Well" at bounding box center [304, 373] width 10 height 10
radio input "true"
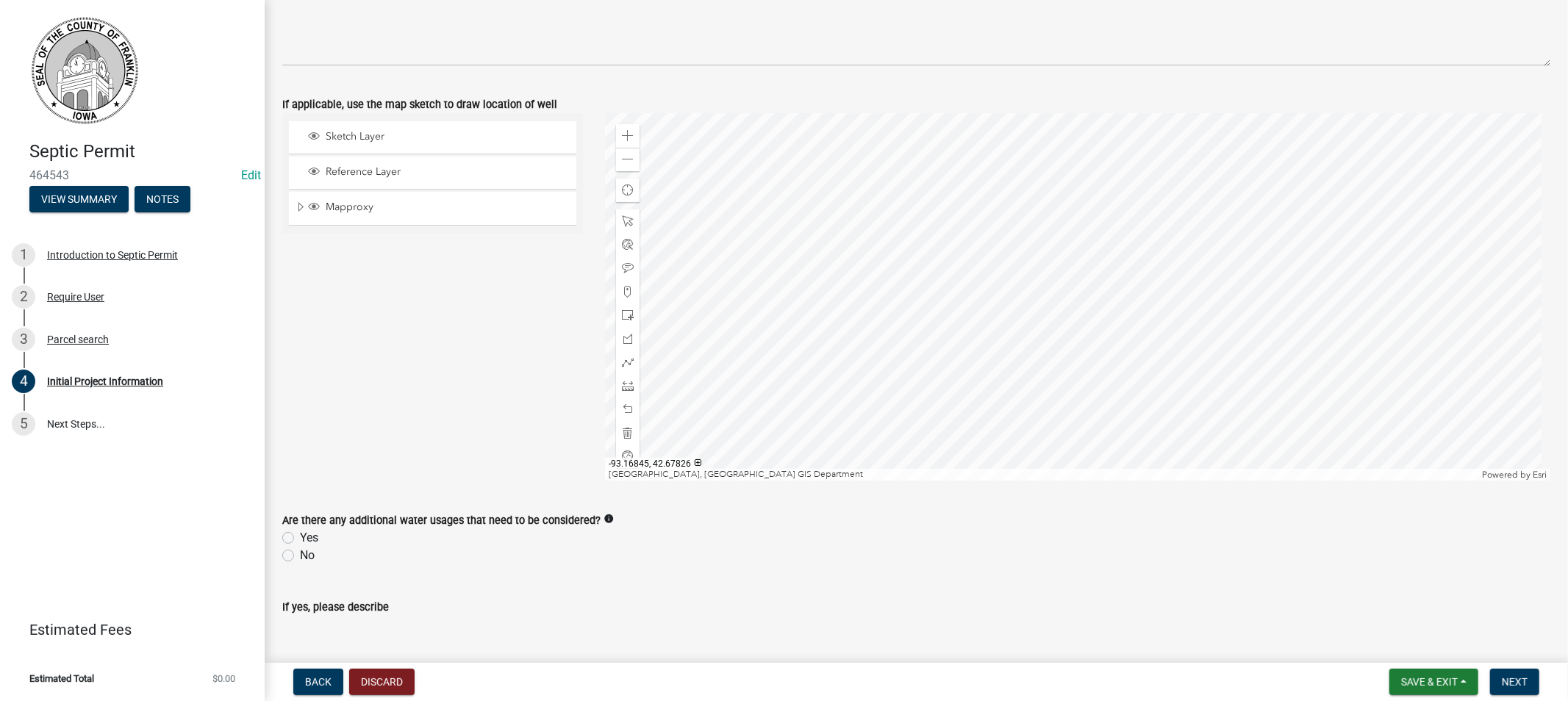
scroll to position [2368, 0]
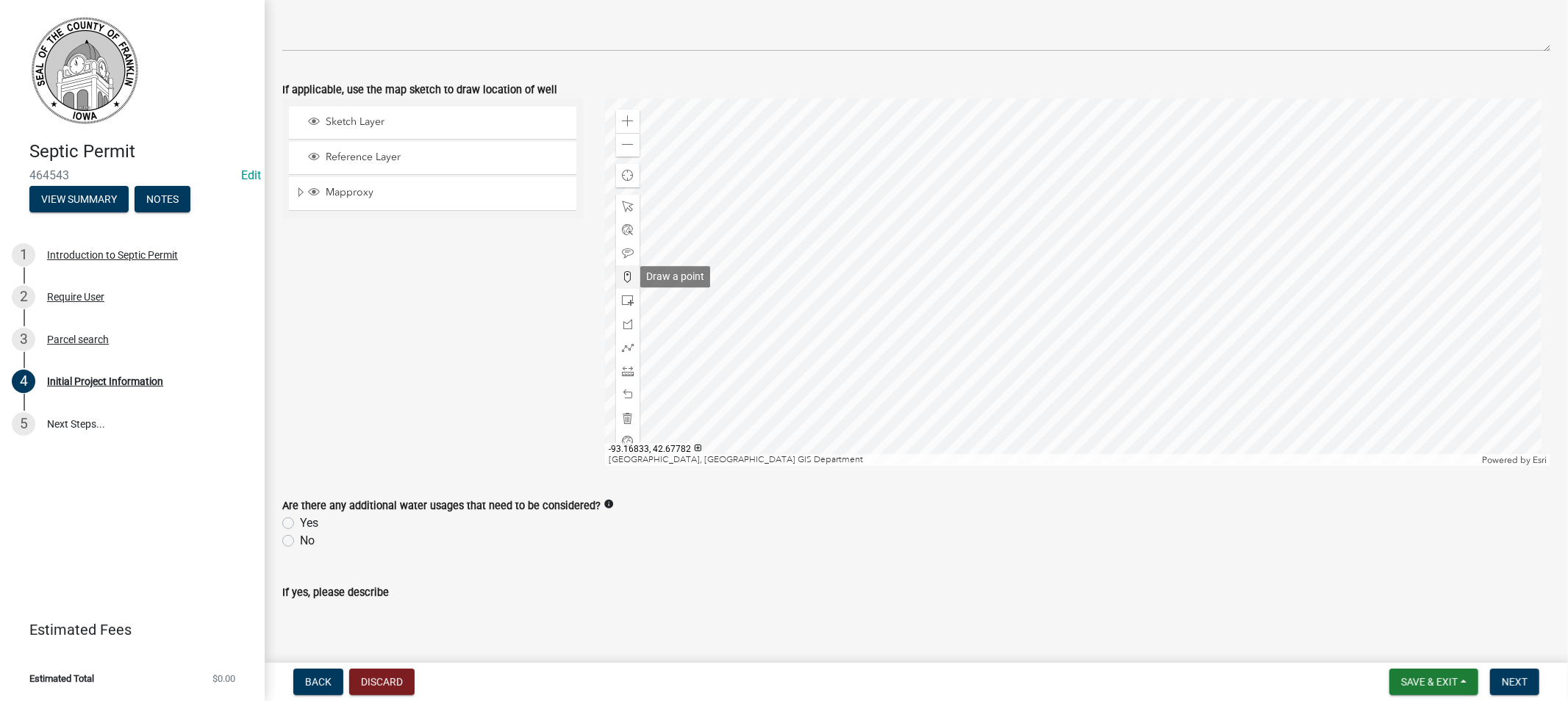
click at [624, 275] on span at bounding box center [628, 277] width 12 height 12
click at [1093, 309] on div at bounding box center [1077, 282] width 945 height 368
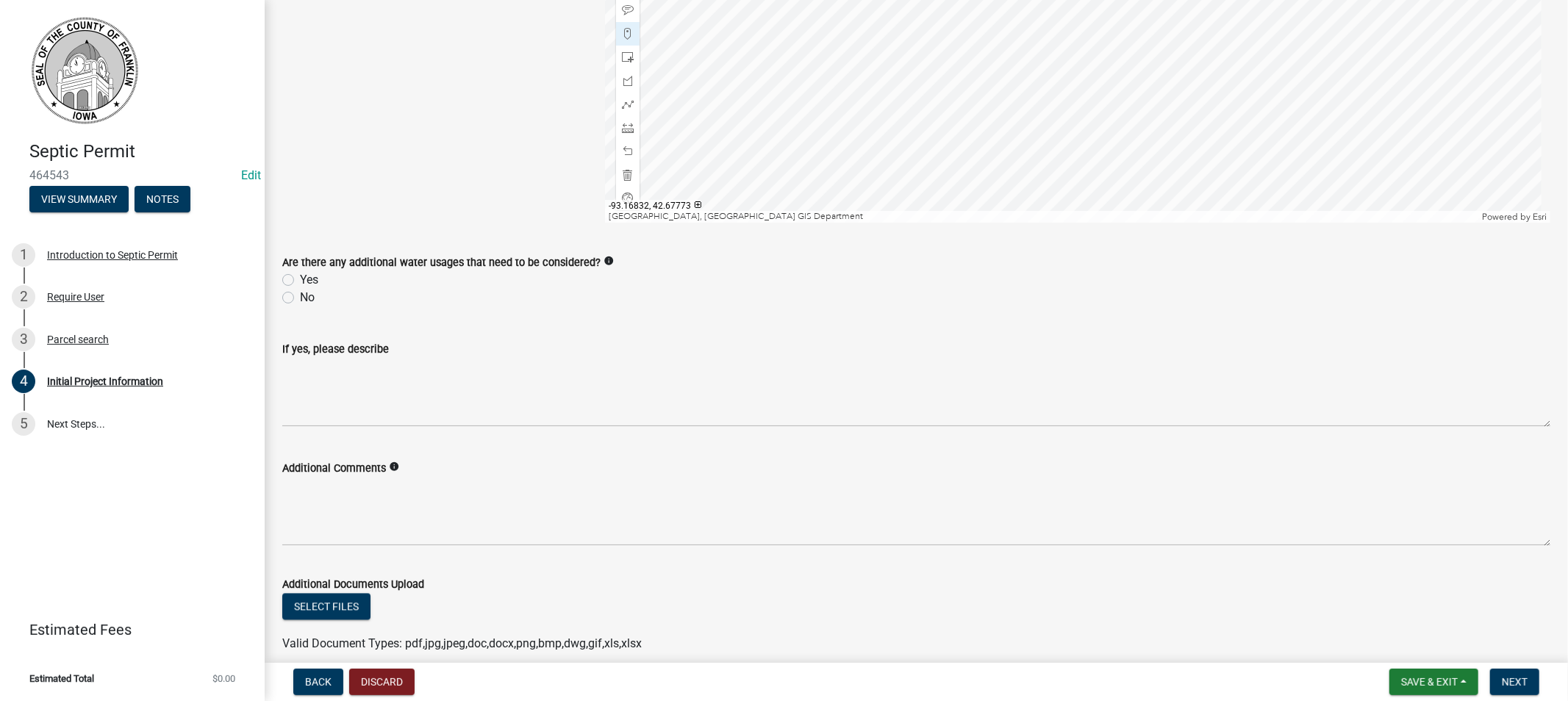
scroll to position [2612, 0]
click at [300, 295] on label "No" at bounding box center [307, 296] width 15 height 18
click at [300, 295] on input "No" at bounding box center [304, 292] width 10 height 10
radio input "true"
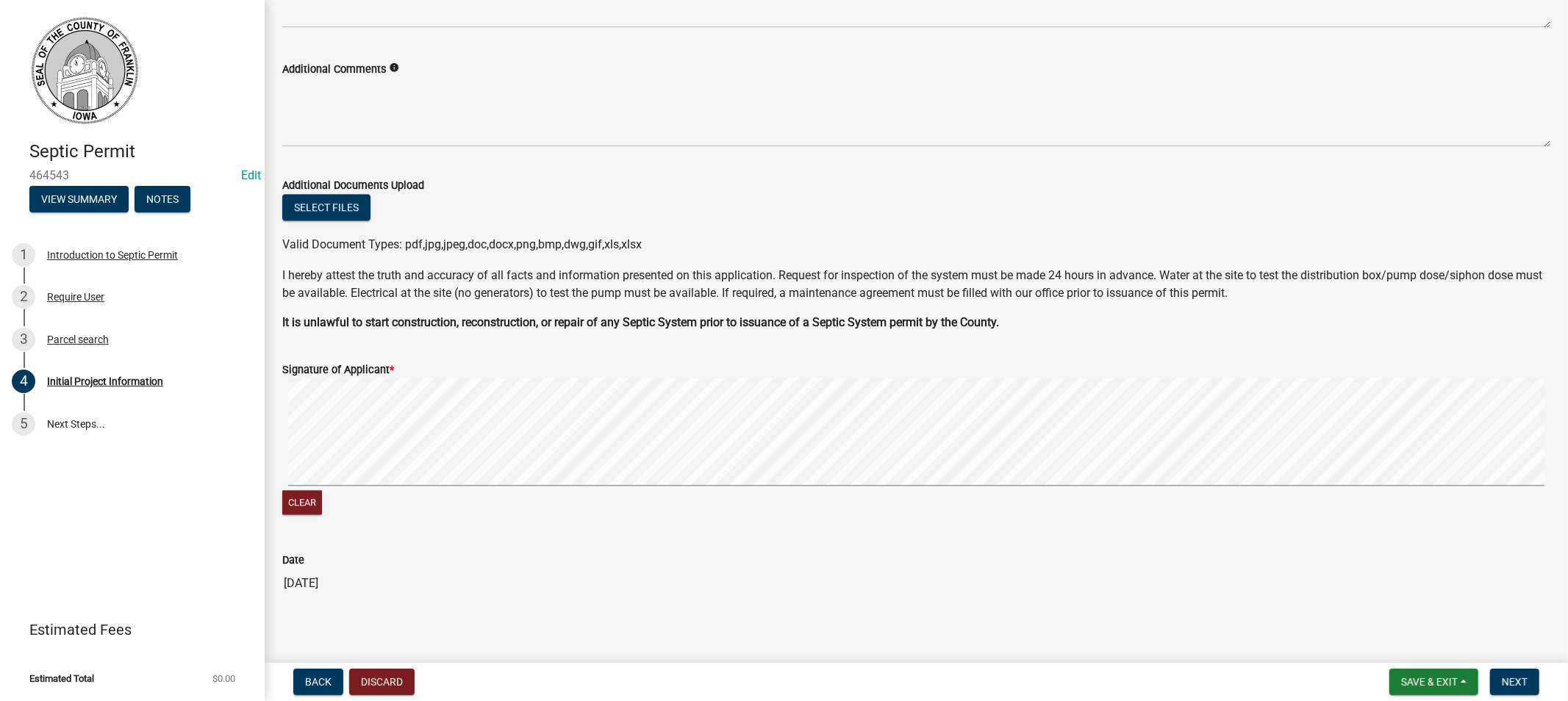
scroll to position [3020, 0]
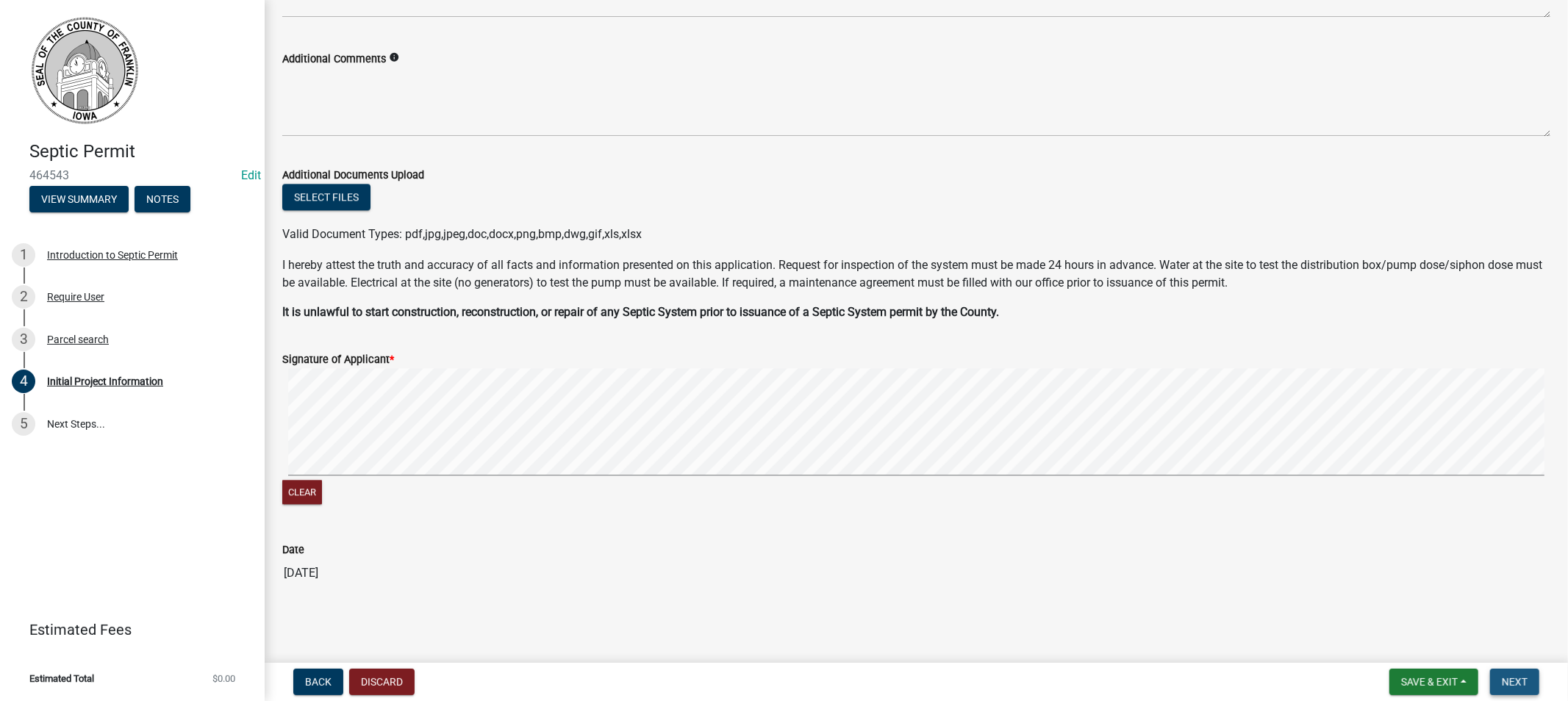
click at [1500, 679] on button "Next" at bounding box center [1514, 682] width 49 height 26
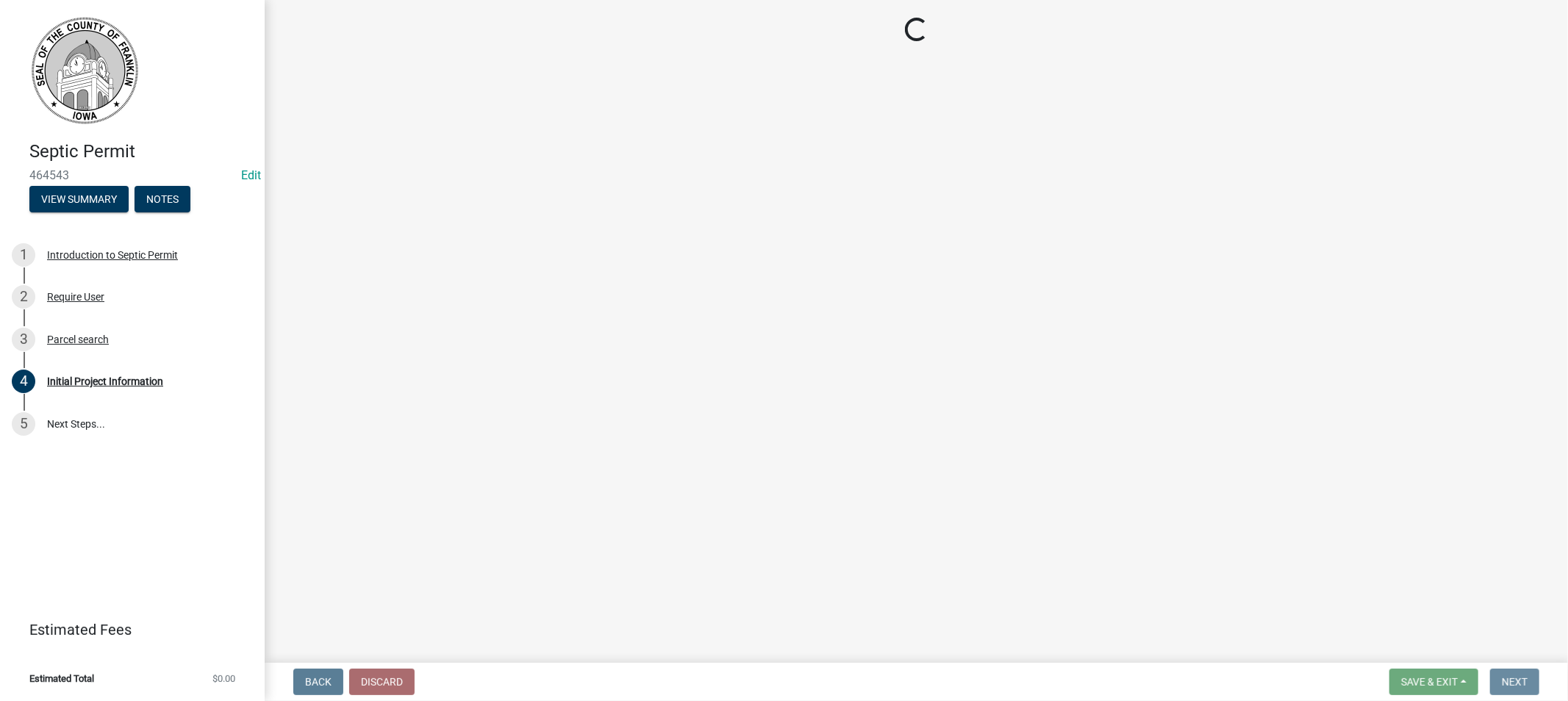
scroll to position [0, 0]
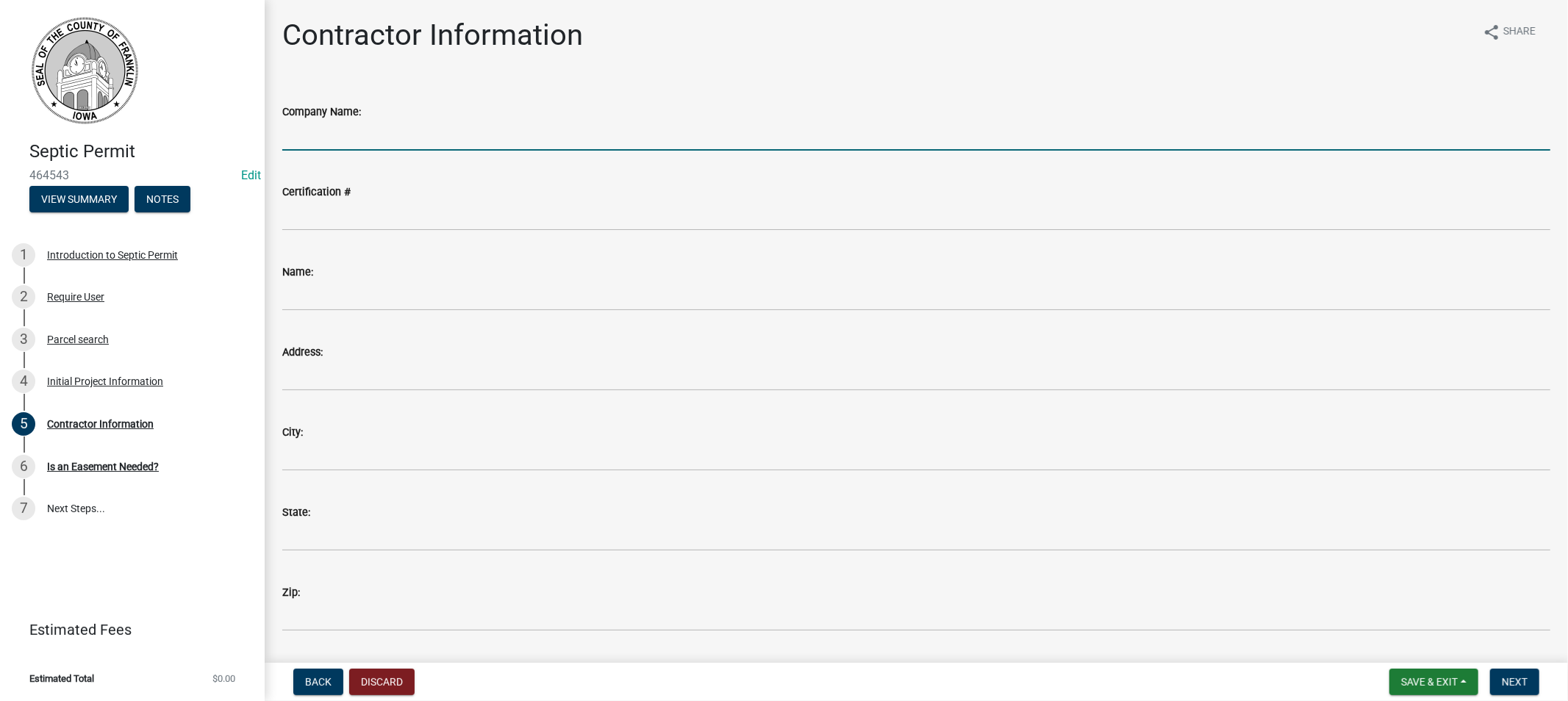
click at [346, 137] on input "Company Name:" at bounding box center [916, 136] width 1268 height 30
type input "Central Waste Solutions"
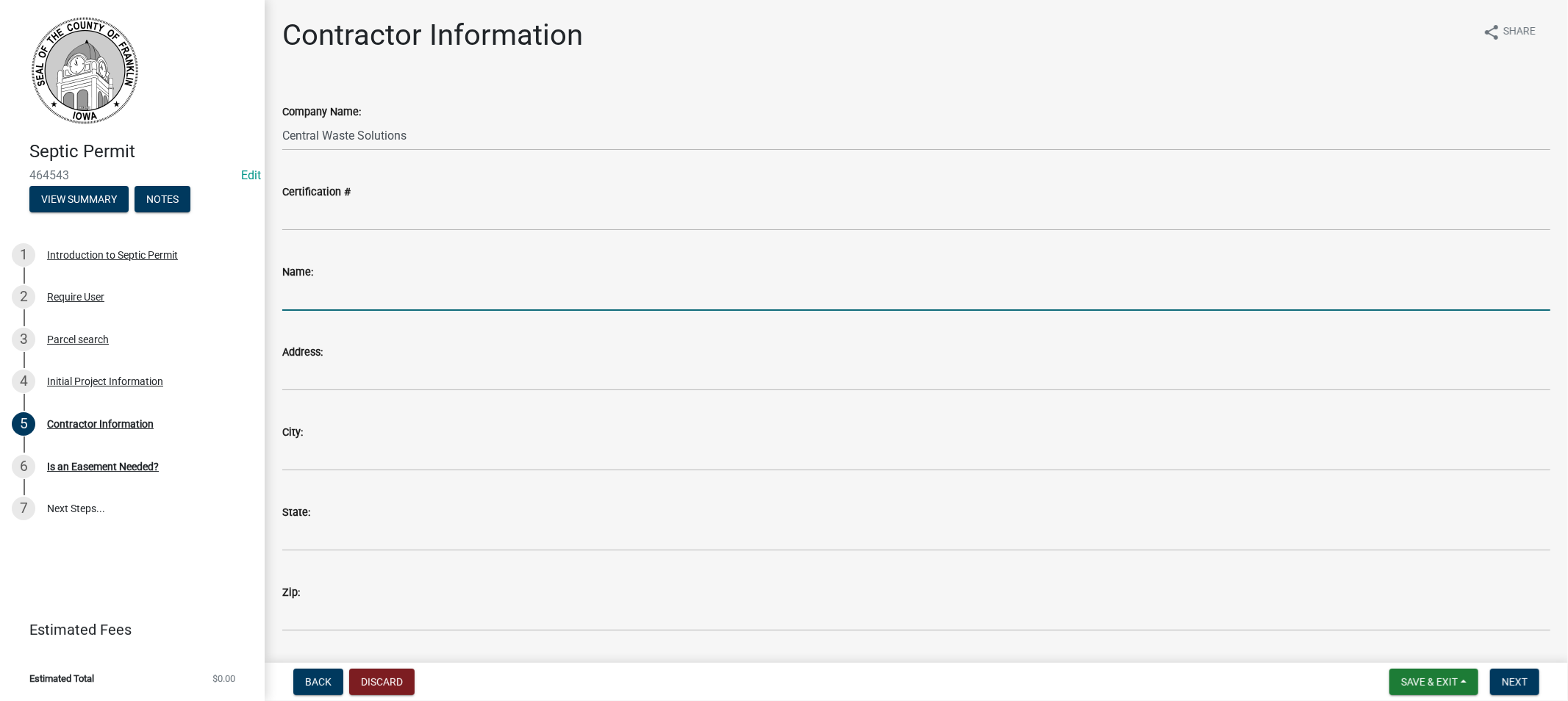
click at [345, 292] on input "Name:" at bounding box center [916, 295] width 1268 height 30
type input "[PERSON_NAME]"
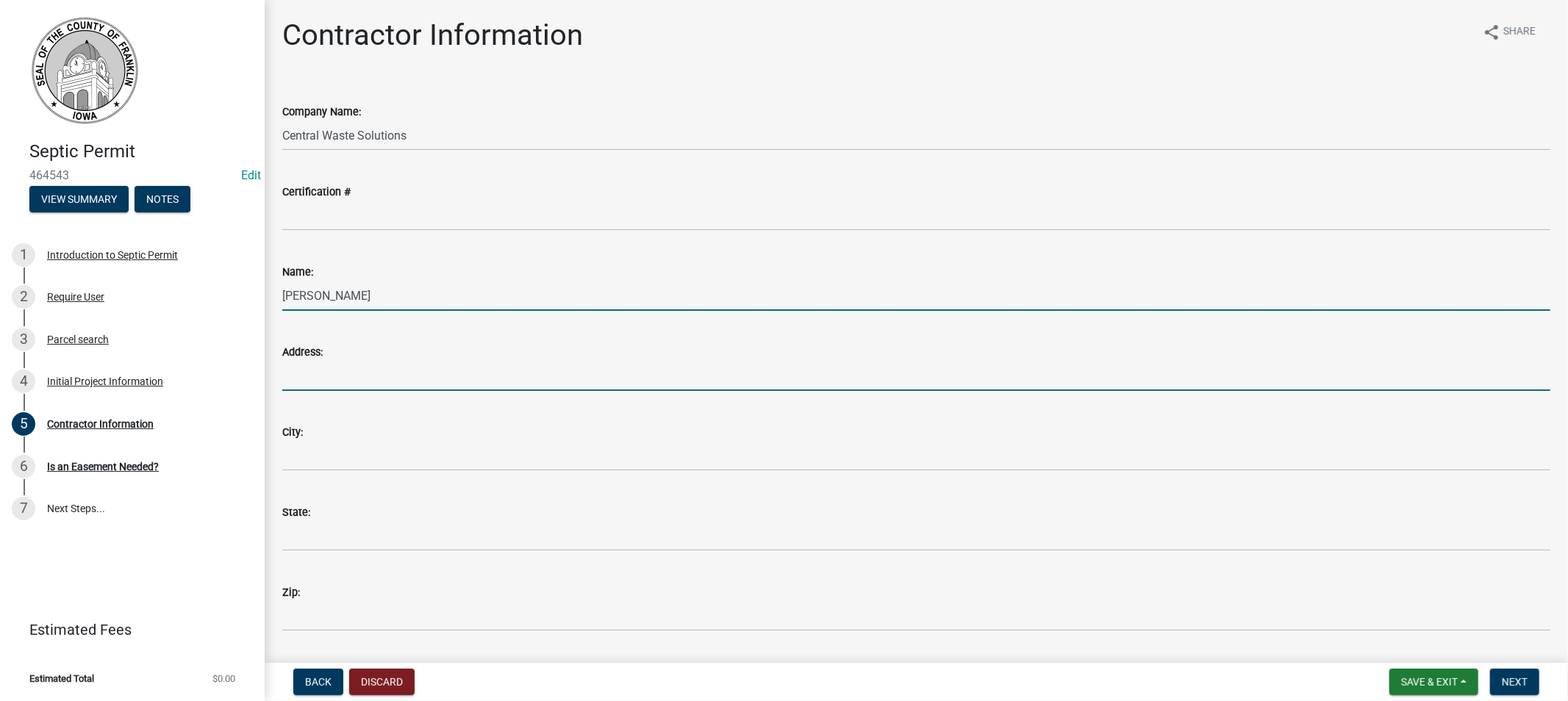
click at [358, 374] on input "Address:" at bounding box center [916, 376] width 1268 height 30
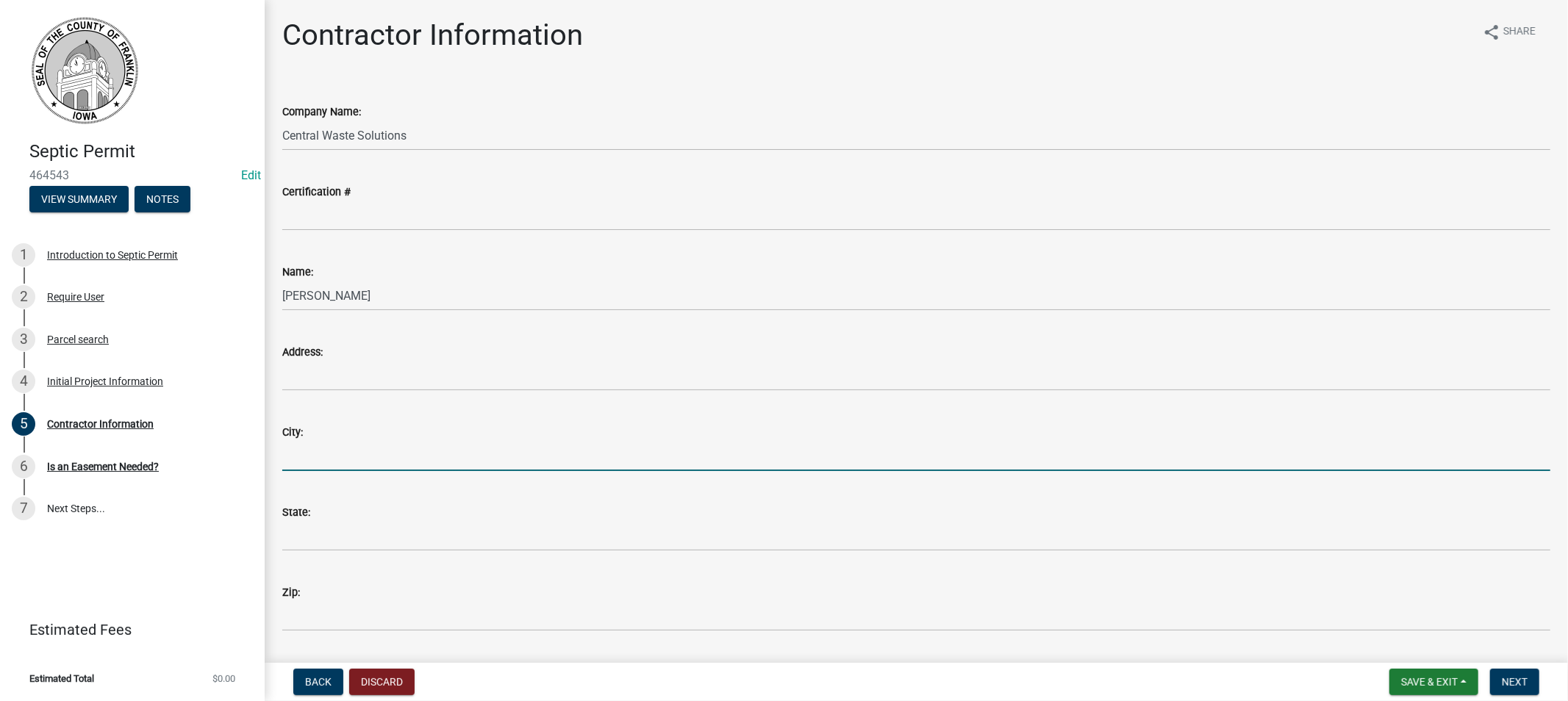
click at [350, 456] on input "City:" at bounding box center [916, 456] width 1268 height 30
type input "Clarion"
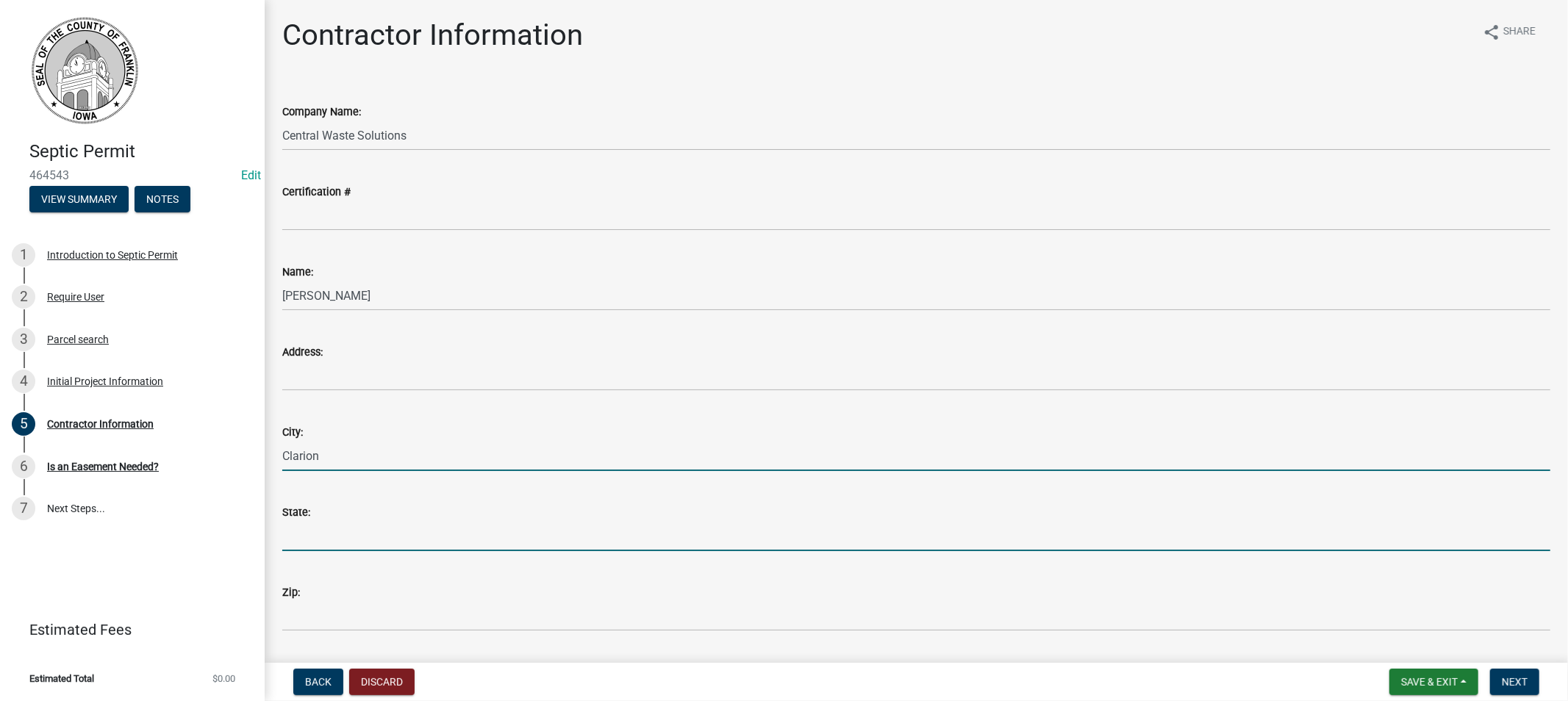
click at [341, 531] on input "State:" at bounding box center [916, 536] width 1268 height 30
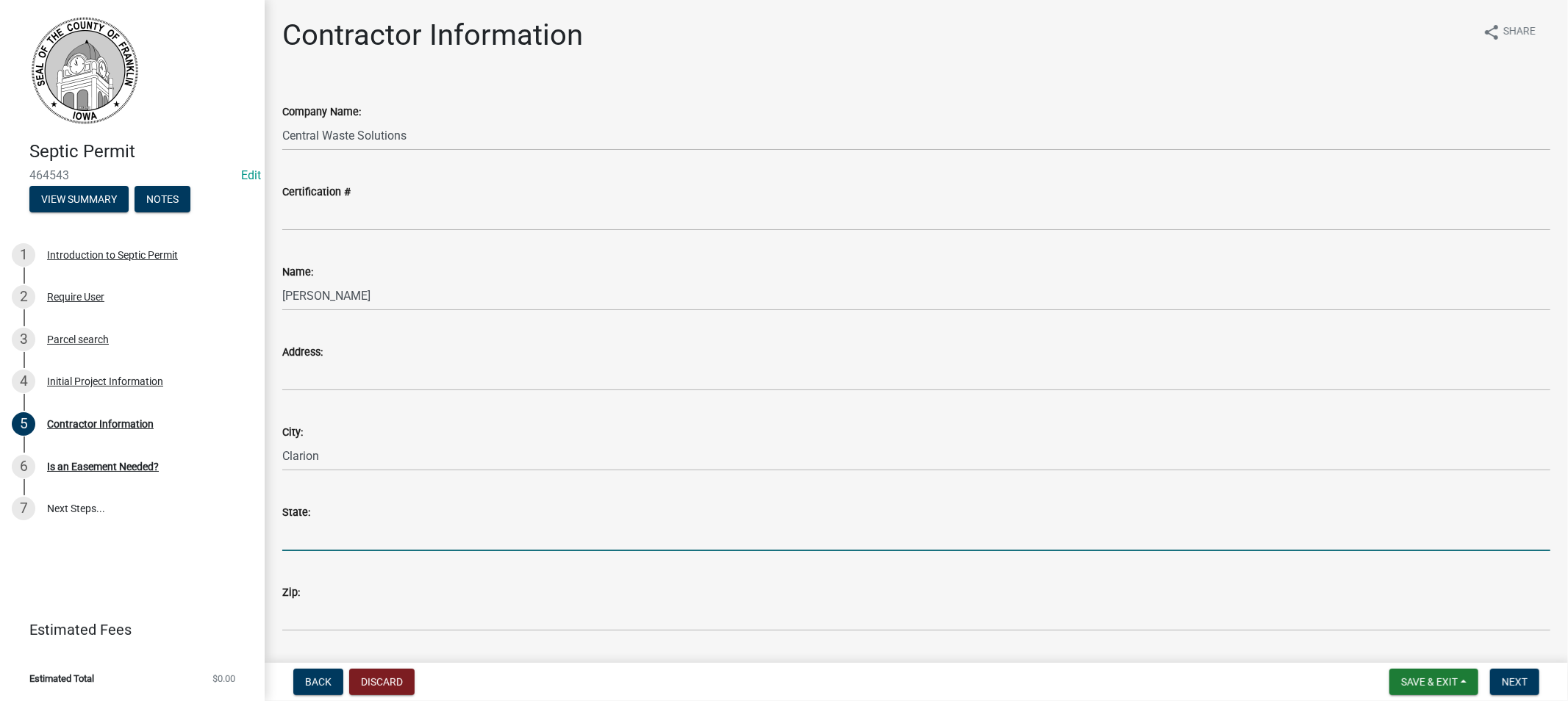
type input "[US_STATE]"
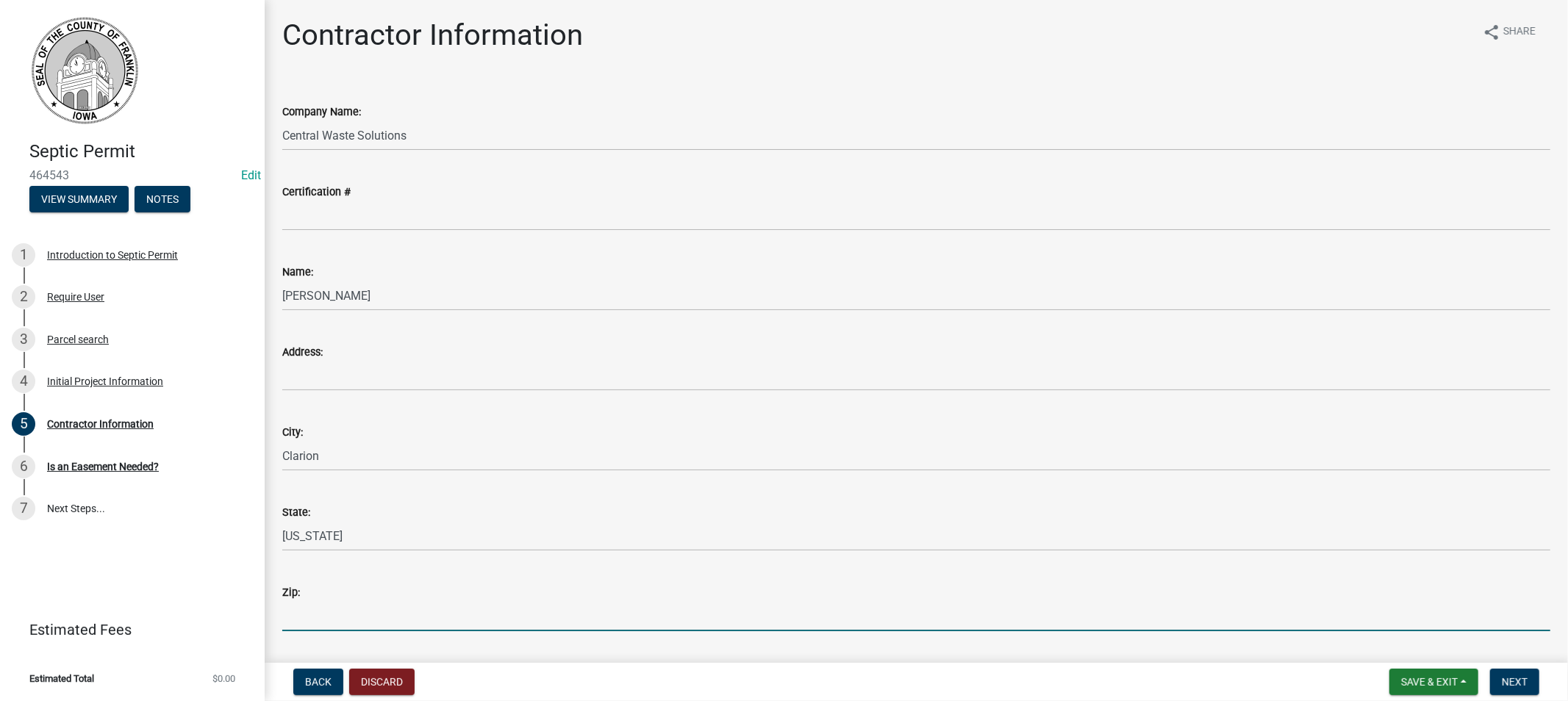
click at [351, 622] on input "Zip:" at bounding box center [916, 616] width 1268 height 30
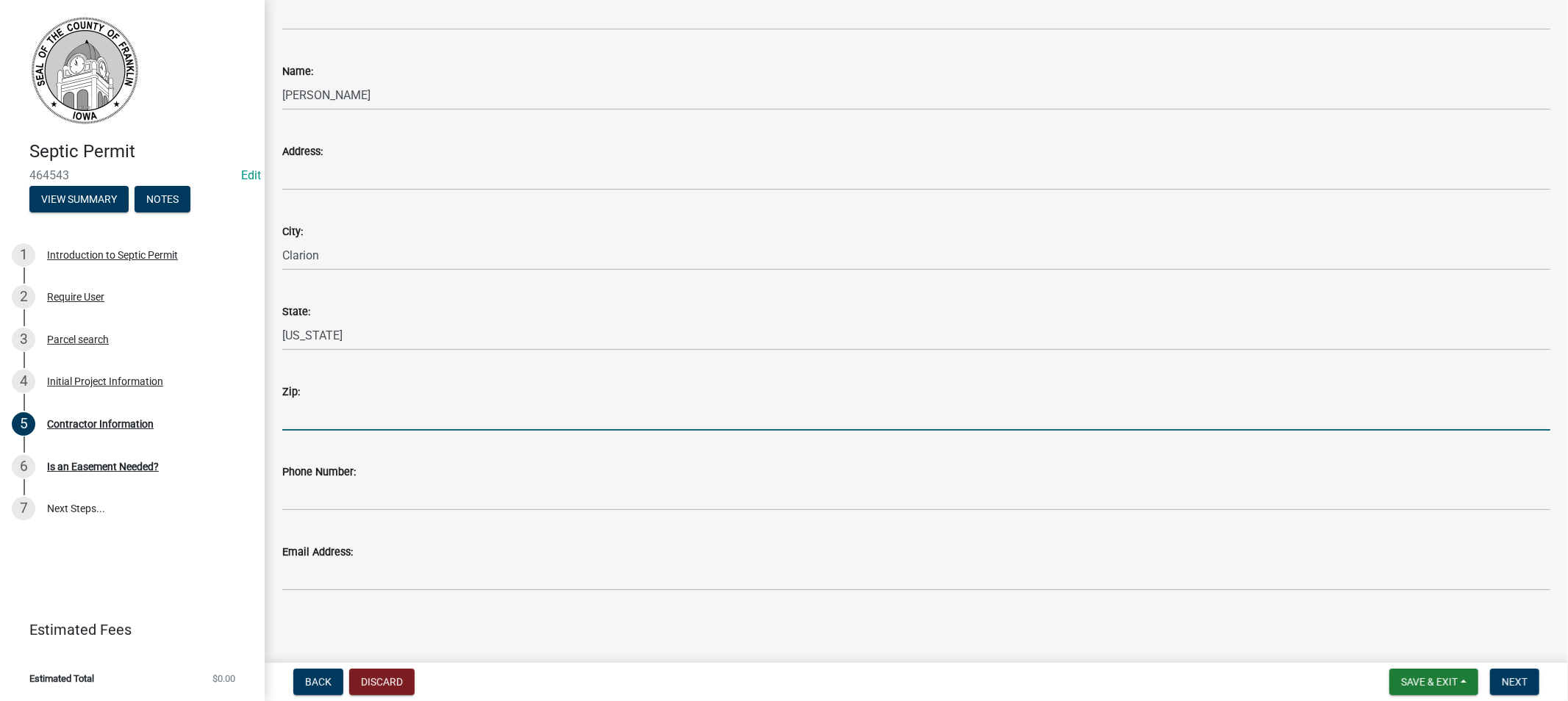
scroll to position [203, 0]
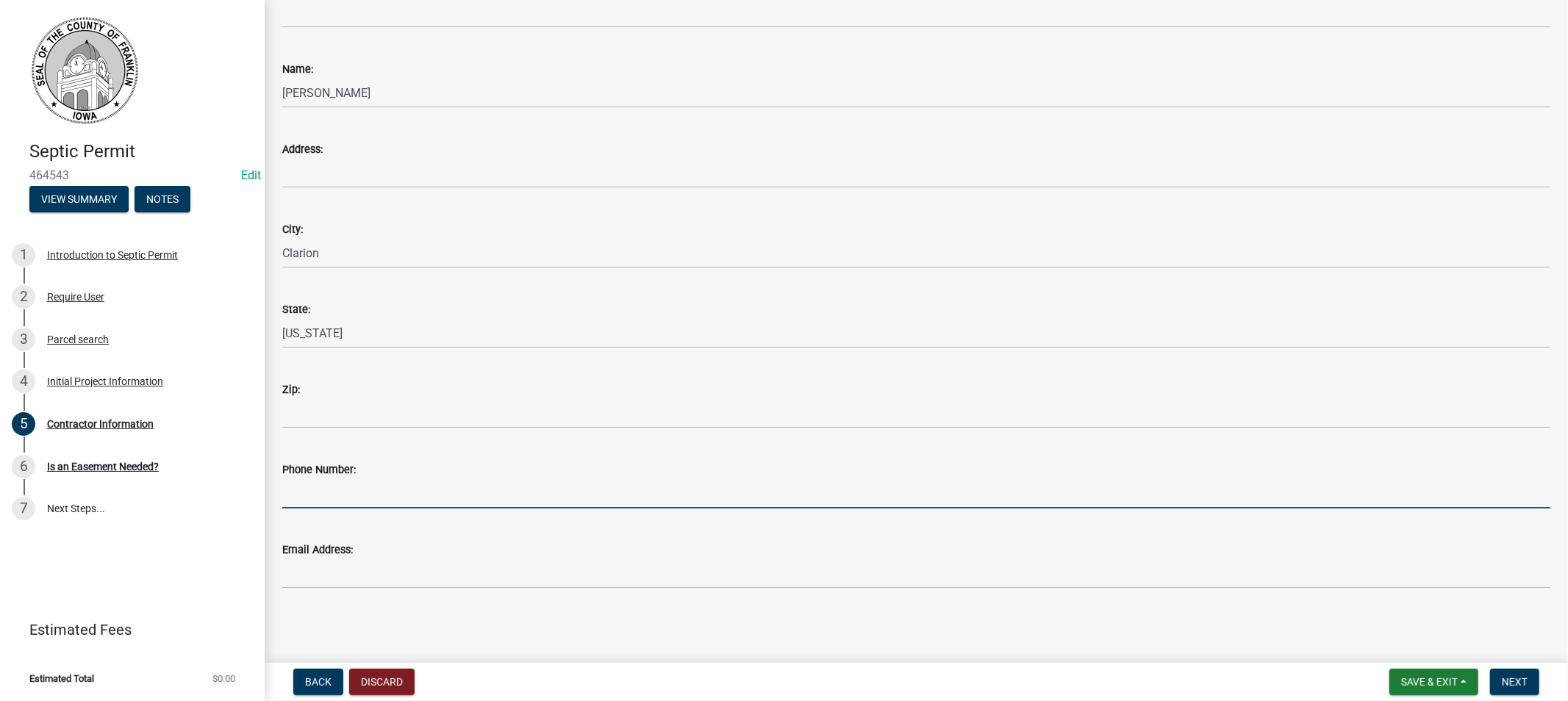
click at [336, 497] on input "Phone Number:" at bounding box center [916, 493] width 1268 height 30
type input "[PHONE_NUMBER]"
click at [360, 556] on div "Email Address:" at bounding box center [916, 550] width 1268 height 18
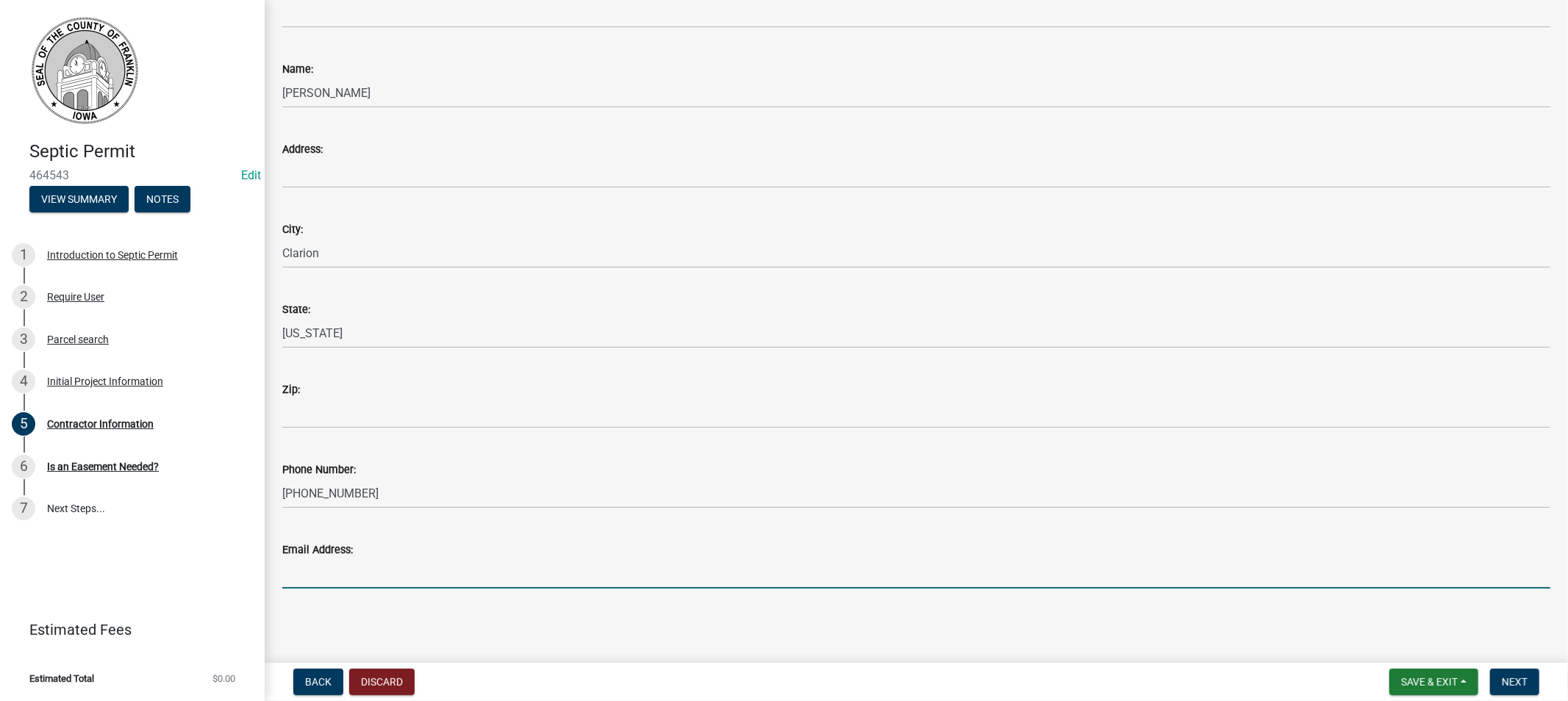
click at [364, 573] on input "Email Address:" at bounding box center [916, 573] width 1268 height 30
type input "[EMAIL_ADDRESS][DOMAIN_NAME]"
click at [1525, 682] on span "Next" at bounding box center [1514, 682] width 25 height 12
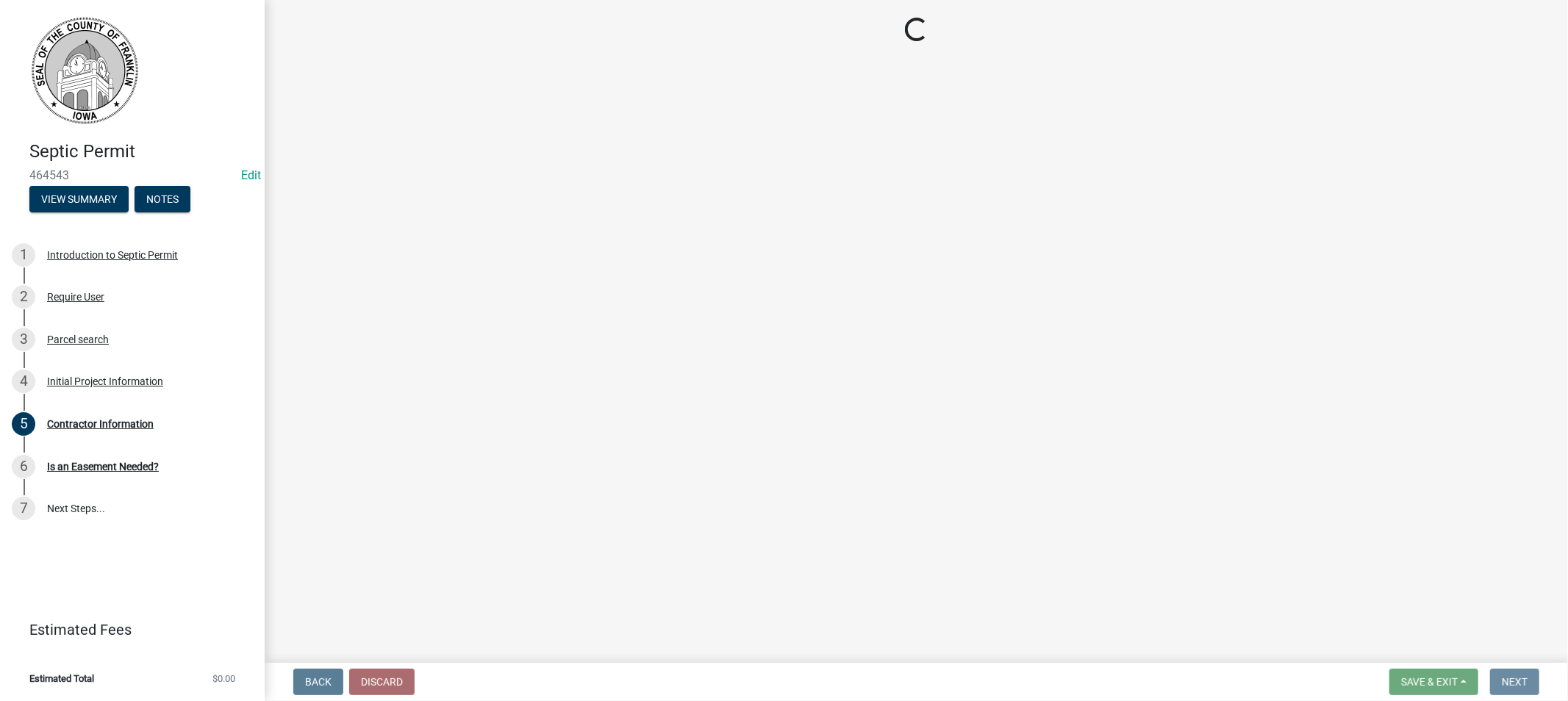
scroll to position [0, 0]
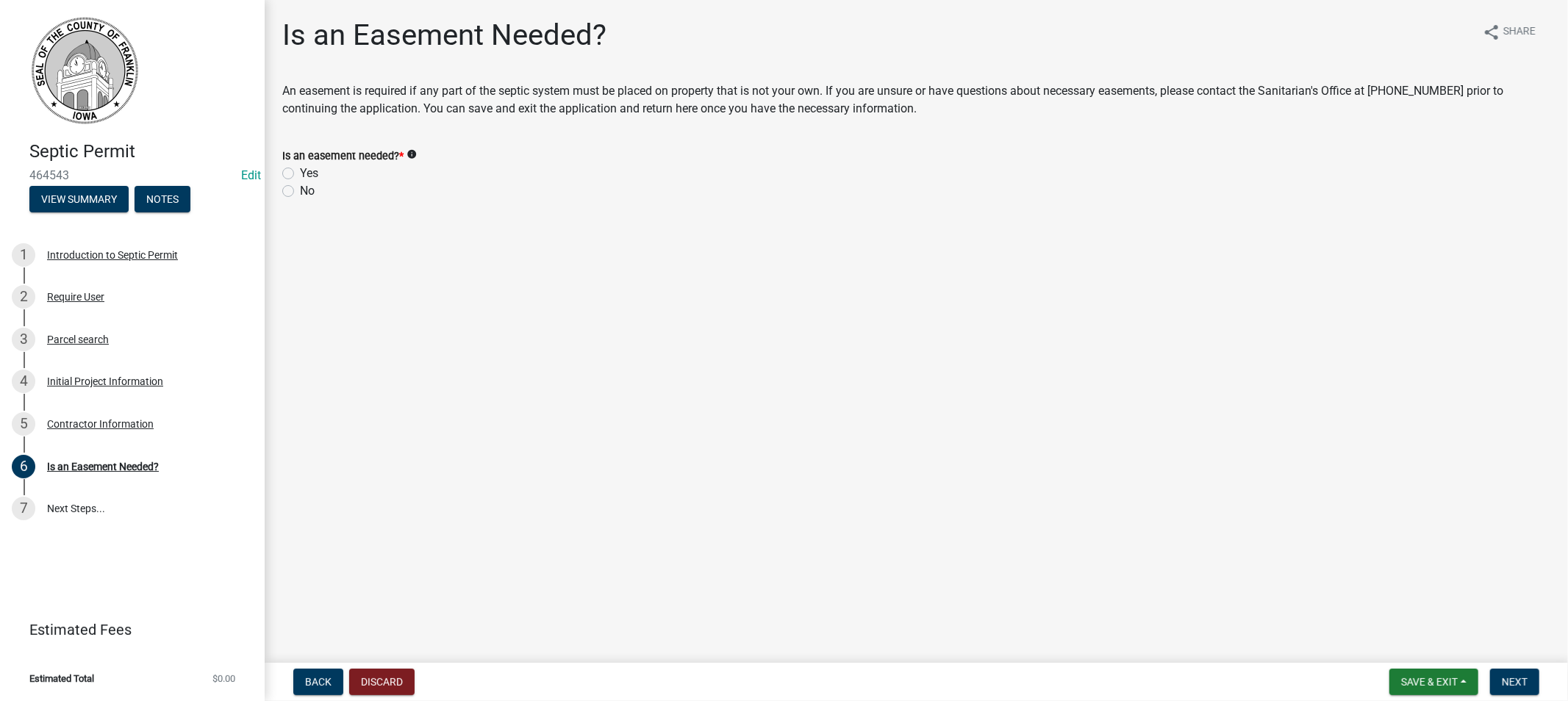
click at [300, 188] on label "No" at bounding box center [307, 191] width 15 height 18
click at [300, 188] on input "No" at bounding box center [304, 186] width 10 height 10
radio input "true"
click at [1505, 679] on span "Next" at bounding box center [1514, 682] width 25 height 12
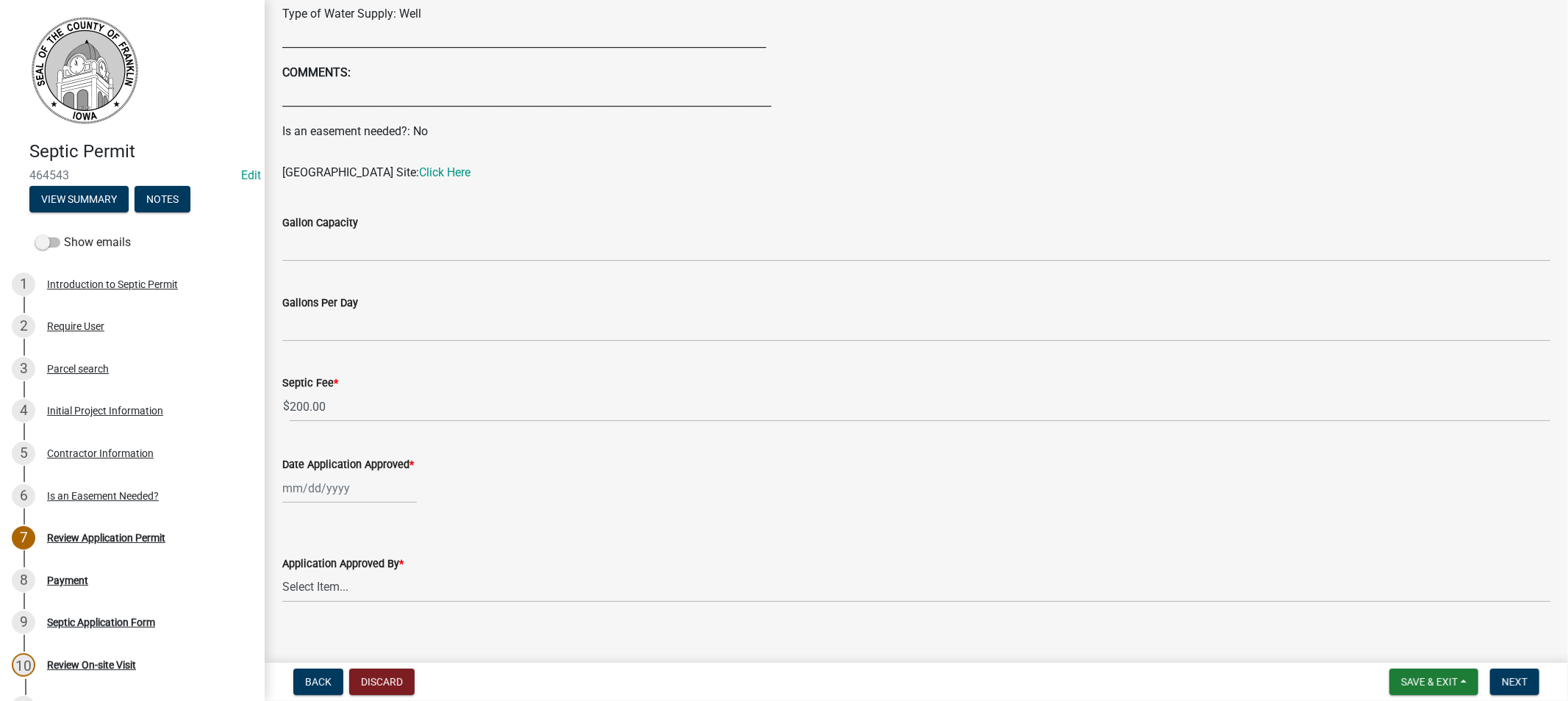
scroll to position [735, 0]
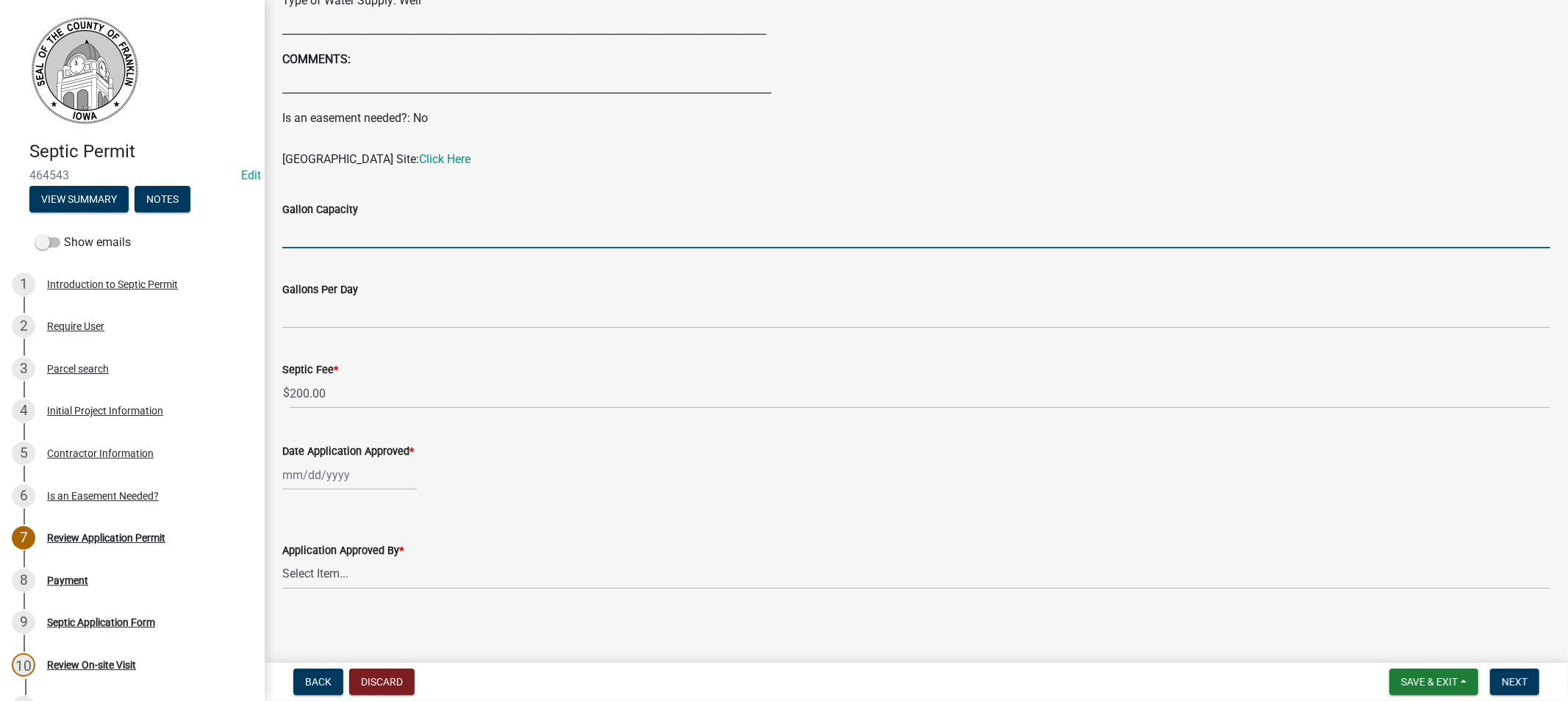
click at [351, 236] on input "Gallon Capacity" at bounding box center [916, 233] width 1268 height 30
type input "1250 + pump"
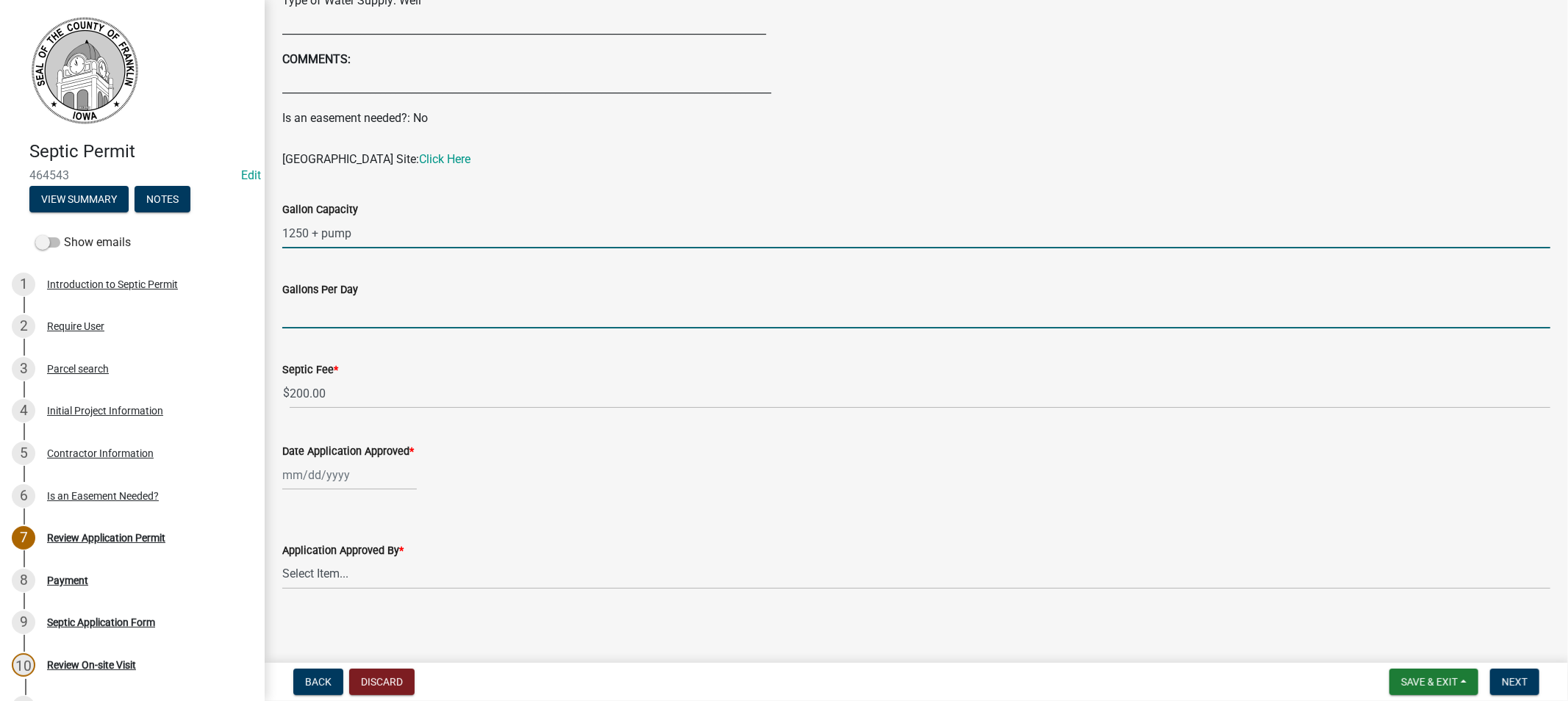
click at [341, 313] on input "Gallons Per Day" at bounding box center [916, 313] width 1268 height 30
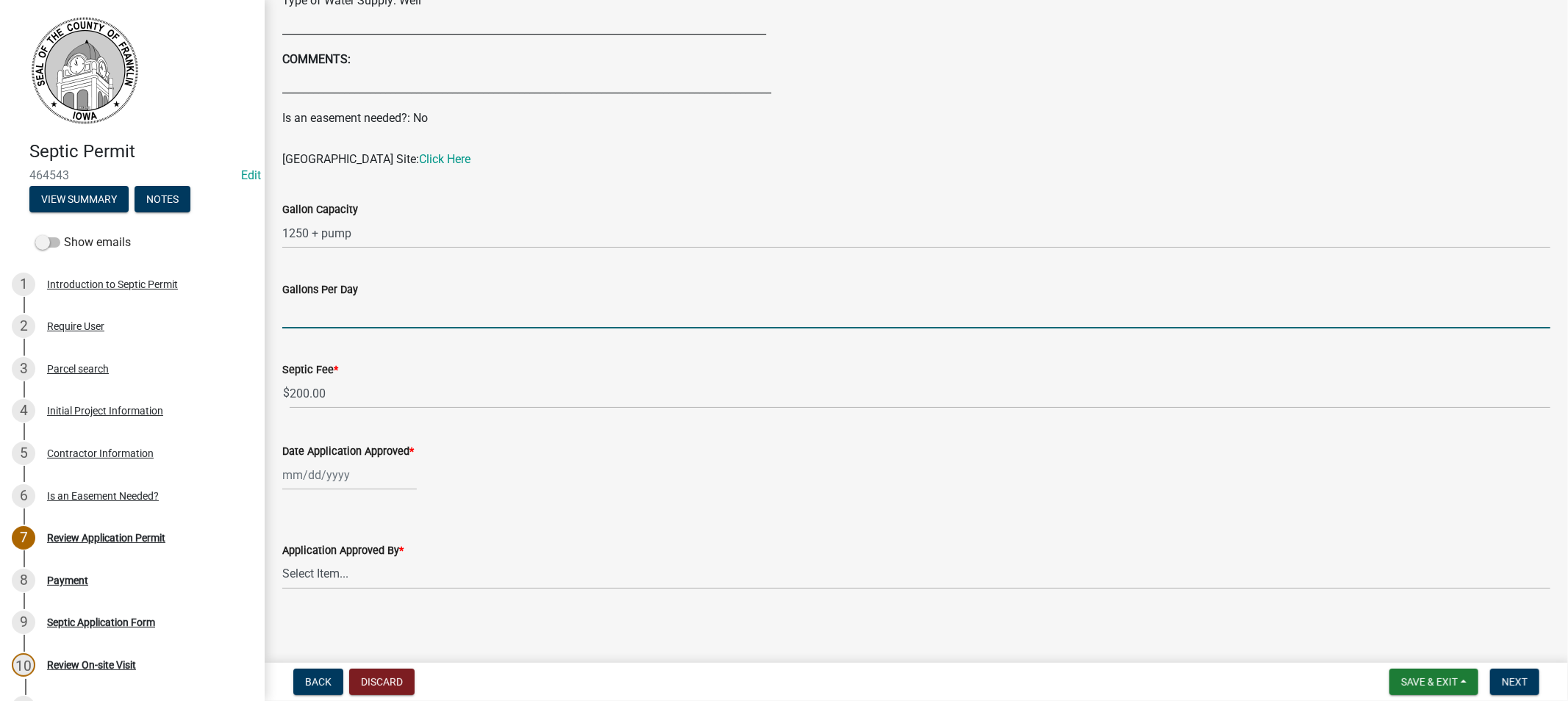
type input "450"
select select "8"
select select "2025"
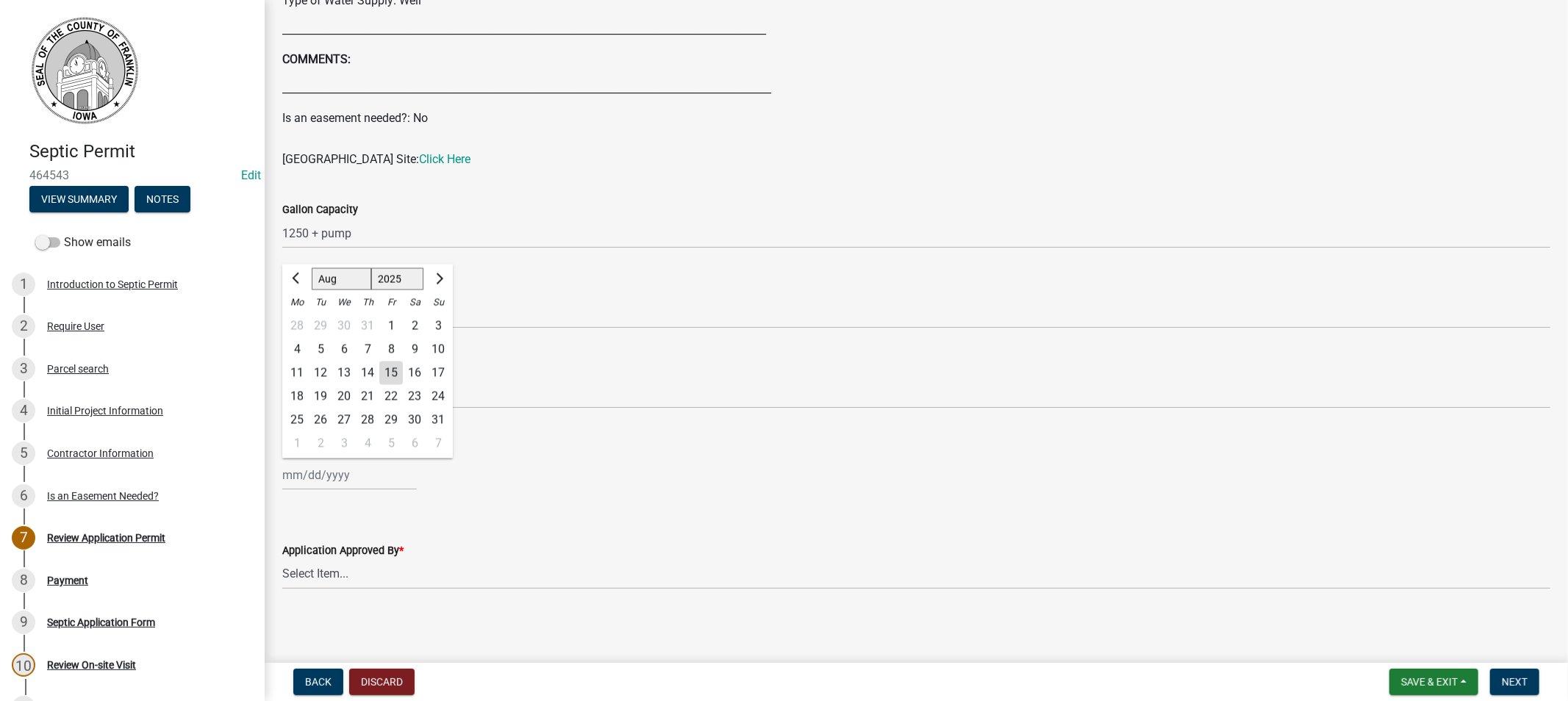
click at [336, 475] on div "[PERSON_NAME] Feb Mar Apr [PERSON_NAME][DATE] Oct Nov [DATE] 1526 1527 1528 152…" at bounding box center [349, 475] width 134 height 30
click at [298, 276] on span "Previous month" at bounding box center [297, 278] width 11 height 11
click at [289, 286] on button "Previous month" at bounding box center [297, 279] width 18 height 24
click at [295, 280] on span "Previous month" at bounding box center [297, 278] width 11 height 11
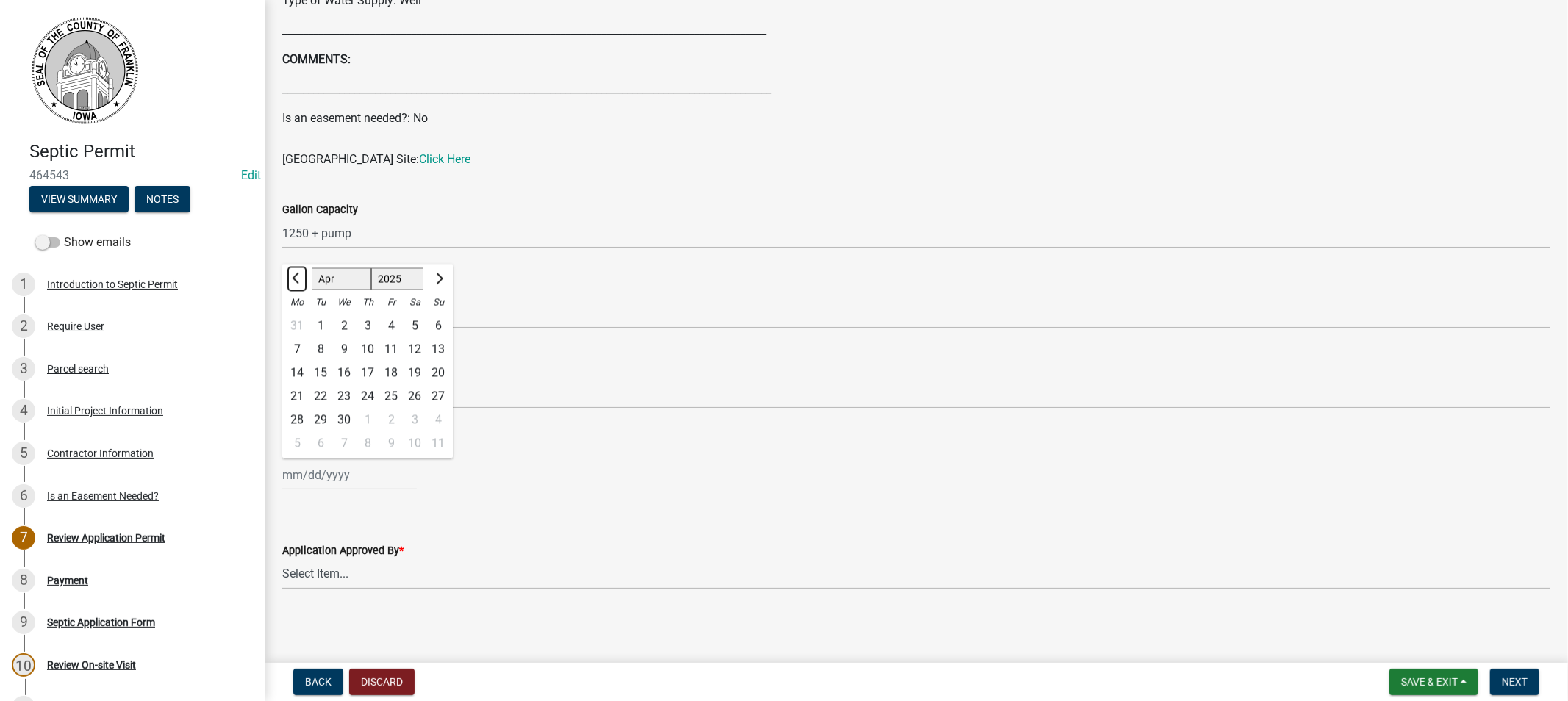
click at [295, 280] on span "Previous month" at bounding box center [297, 278] width 11 height 11
select select "12"
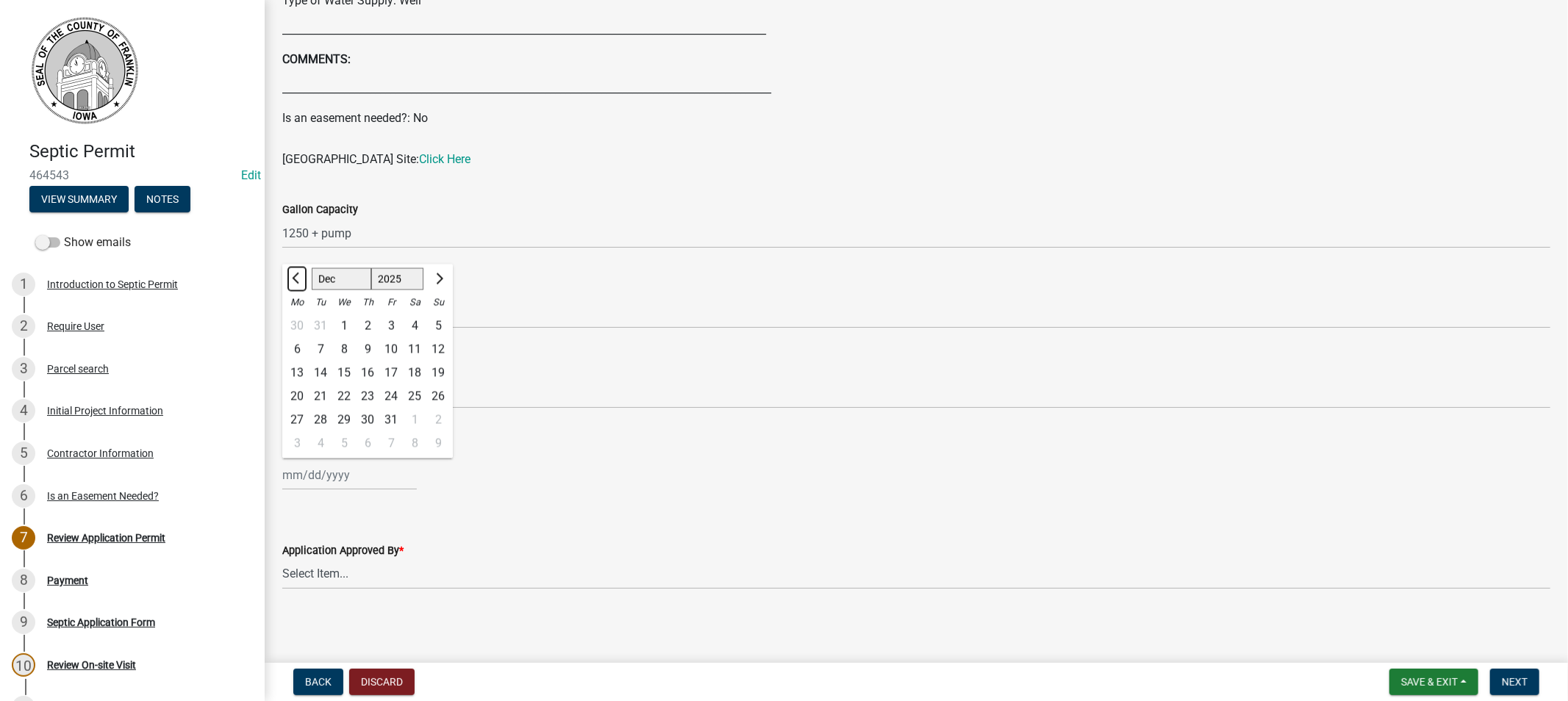
select select "2024"
click at [295, 280] on span "Previous month" at bounding box center [297, 278] width 11 height 11
select select "9"
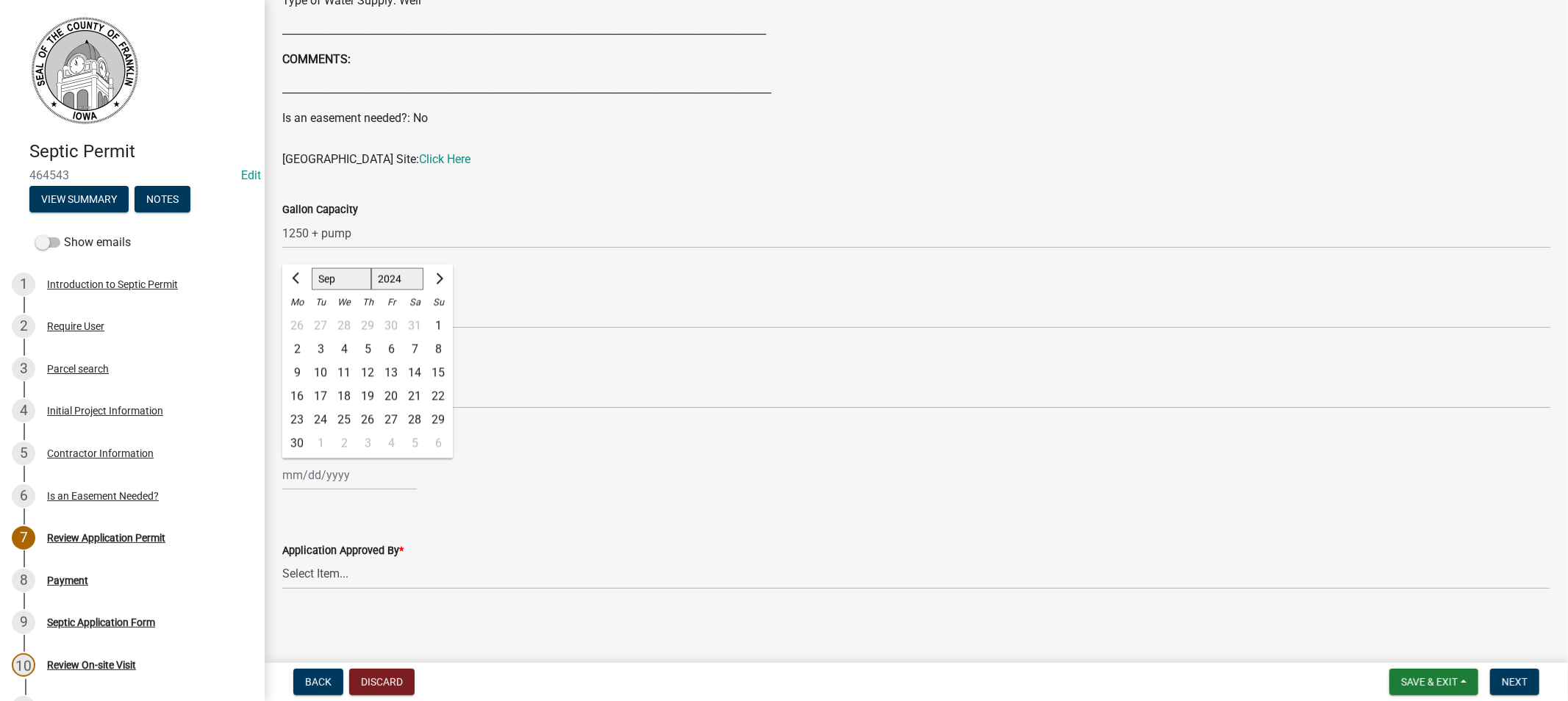
click at [317, 412] on div "24" at bounding box center [321, 420] width 24 height 24
type input "[DATE]"
click at [306, 567] on select "Select Item... [PERSON_NAME]" at bounding box center [916, 572] width 1268 height 30
click at [282, 557] on select "Select Item... [PERSON_NAME]" at bounding box center [916, 572] width 1268 height 30
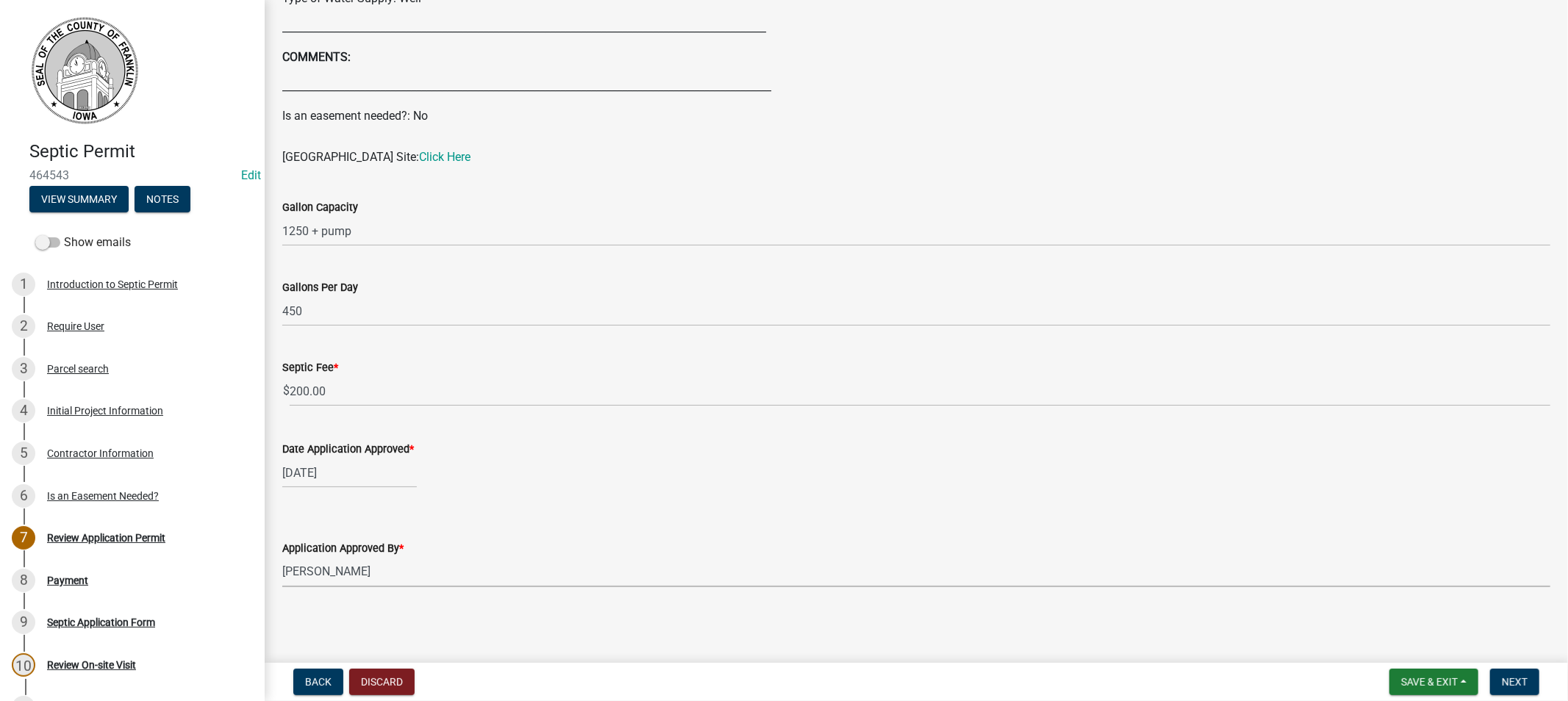
select select "5220629f-9084-4e48-abb1-a914bded0463"
click at [1511, 679] on span "Next" at bounding box center [1514, 682] width 25 height 12
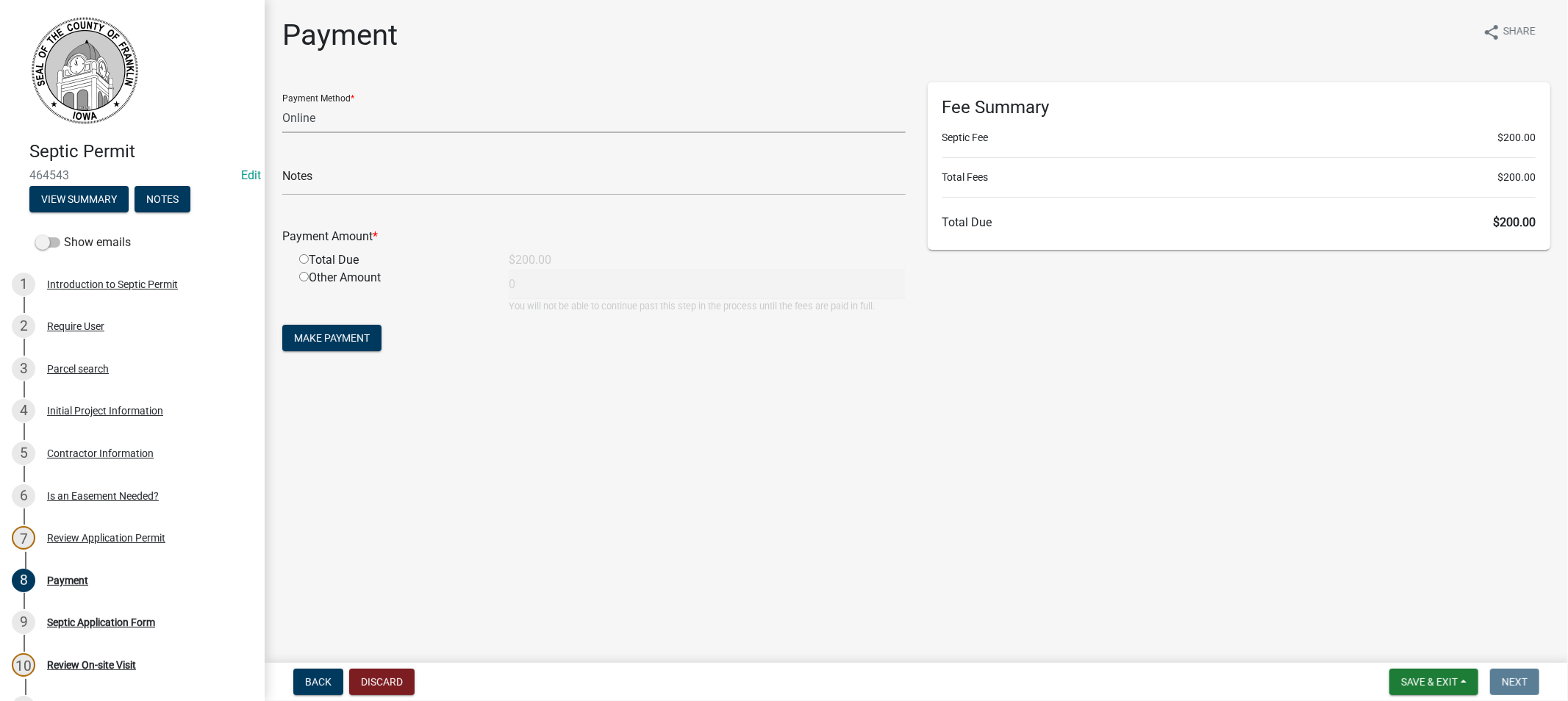
click at [318, 107] on select "Credit Card POS Check Cash Online" at bounding box center [594, 118] width 624 height 30
select select "1: 0"
click at [282, 103] on select "Credit Card POS Check Cash Online" at bounding box center [594, 118] width 624 height 30
click at [354, 184] on input "text" at bounding box center [594, 180] width 624 height 30
type input "1715"
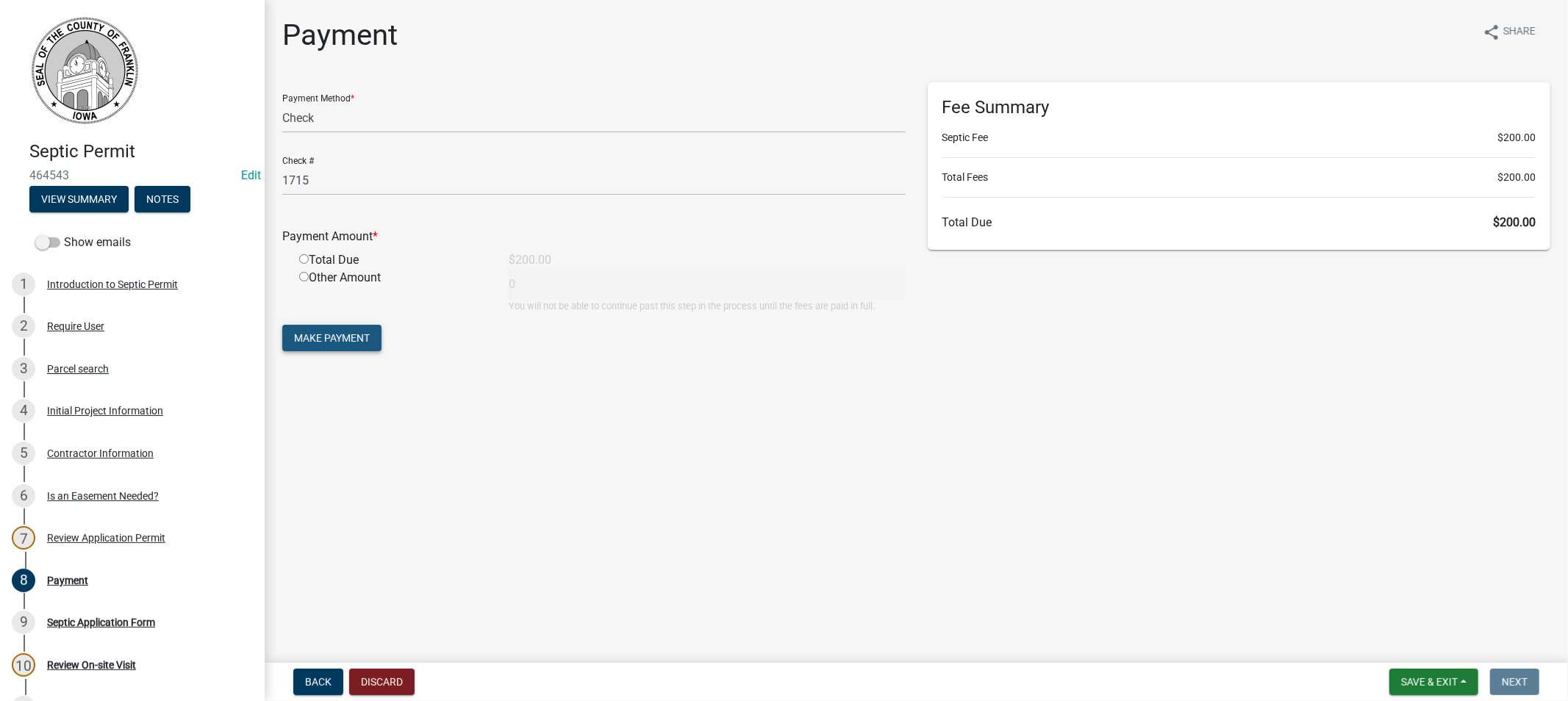
click at [355, 336] on span "Make Payment" at bounding box center [331, 338] width 75 height 12
click at [302, 280] on input "radio" at bounding box center [304, 277] width 10 height 10
radio input "true"
type input "200"
click at [318, 343] on button "Make Payment" at bounding box center [331, 337] width 99 height 26
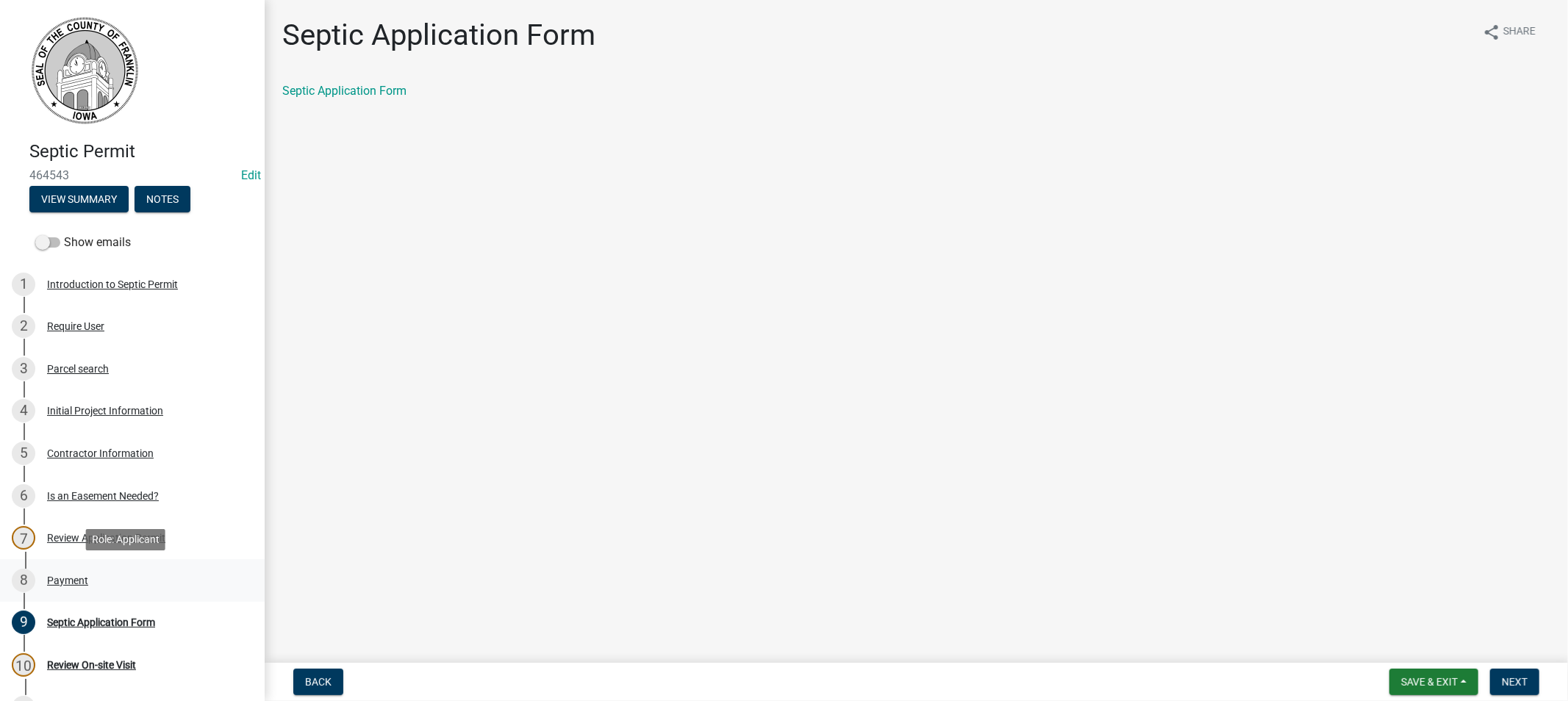
click at [65, 578] on div "Payment" at bounding box center [67, 580] width 41 height 10
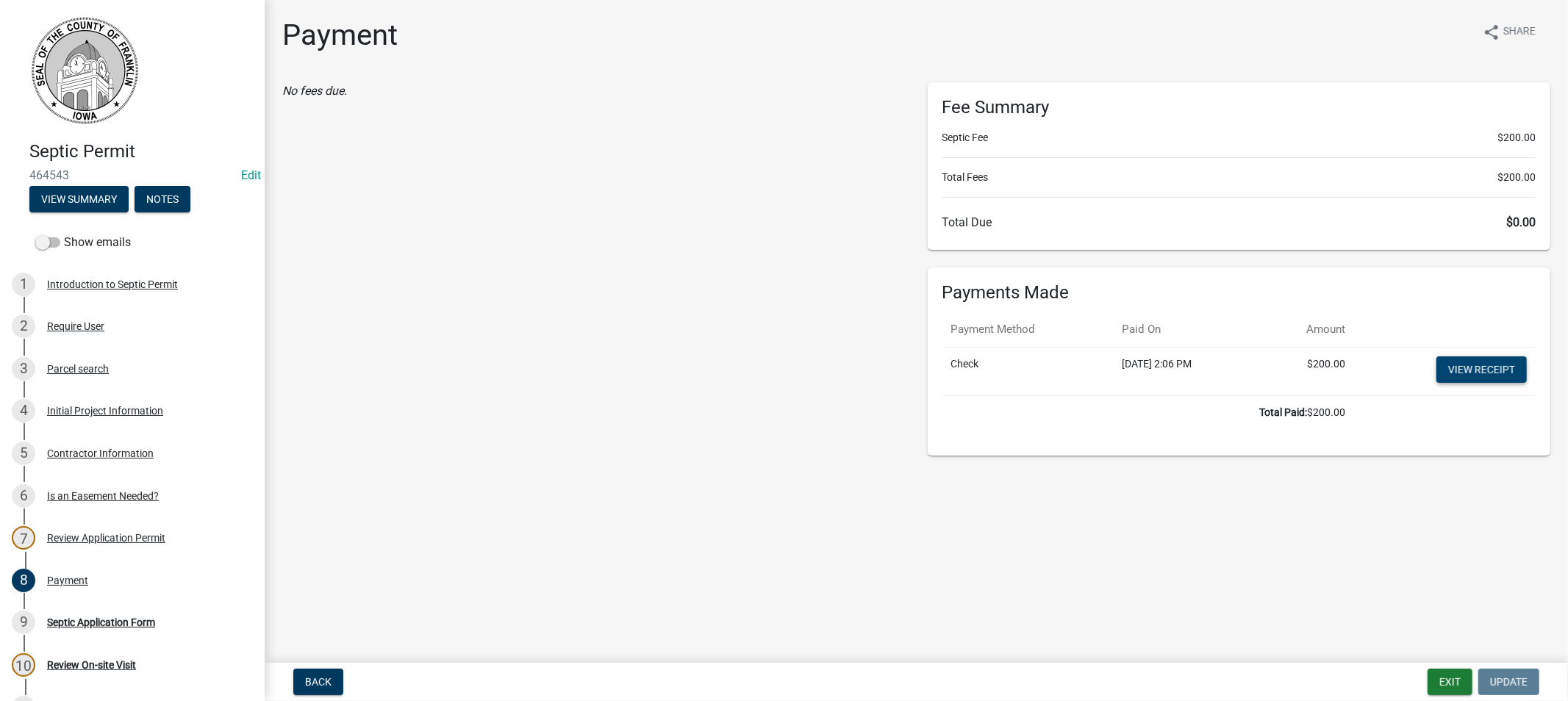
click at [1481, 362] on link "View receipt" at bounding box center [1481, 369] width 90 height 26
click at [60, 621] on div "Septic Application Form" at bounding box center [101, 623] width 108 height 10
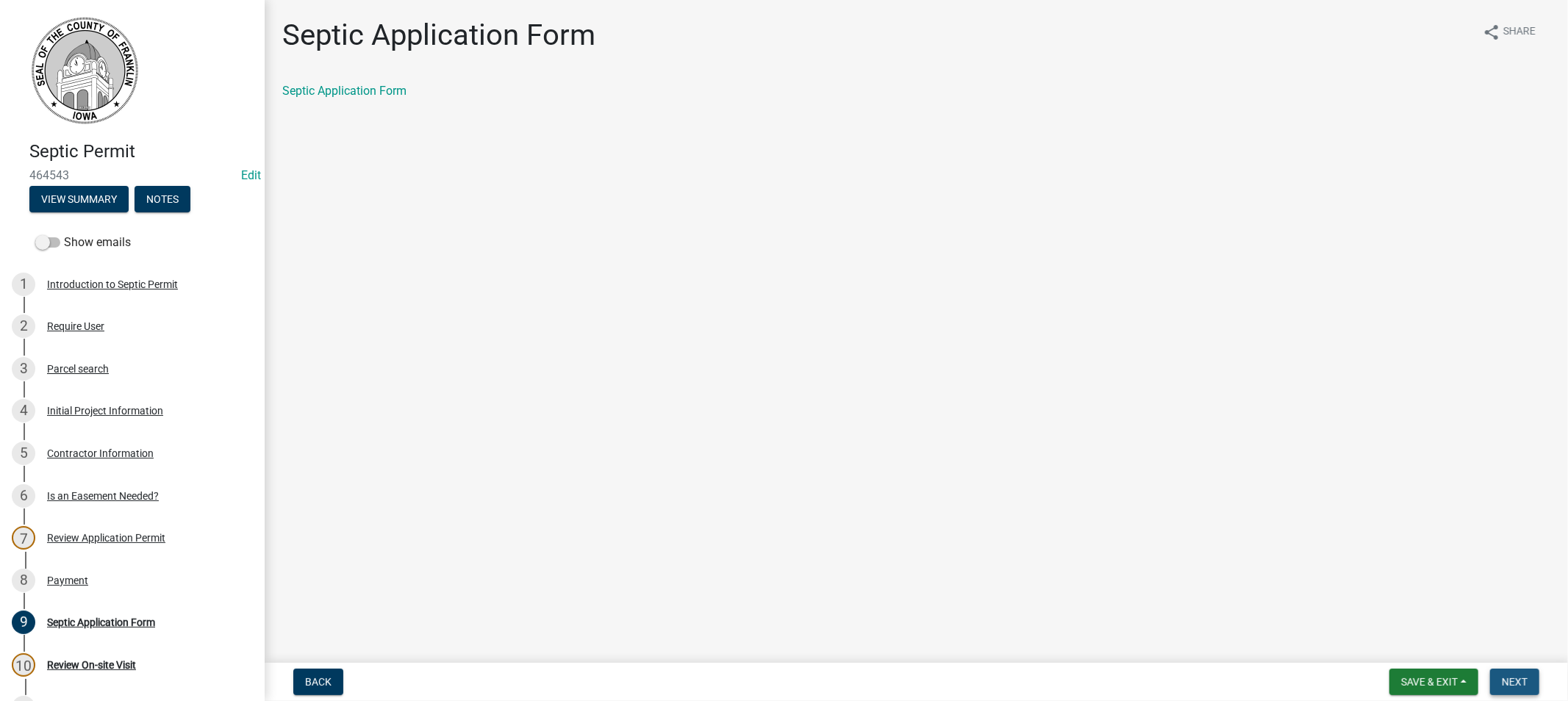
click at [1514, 676] on span "Next" at bounding box center [1514, 682] width 25 height 12
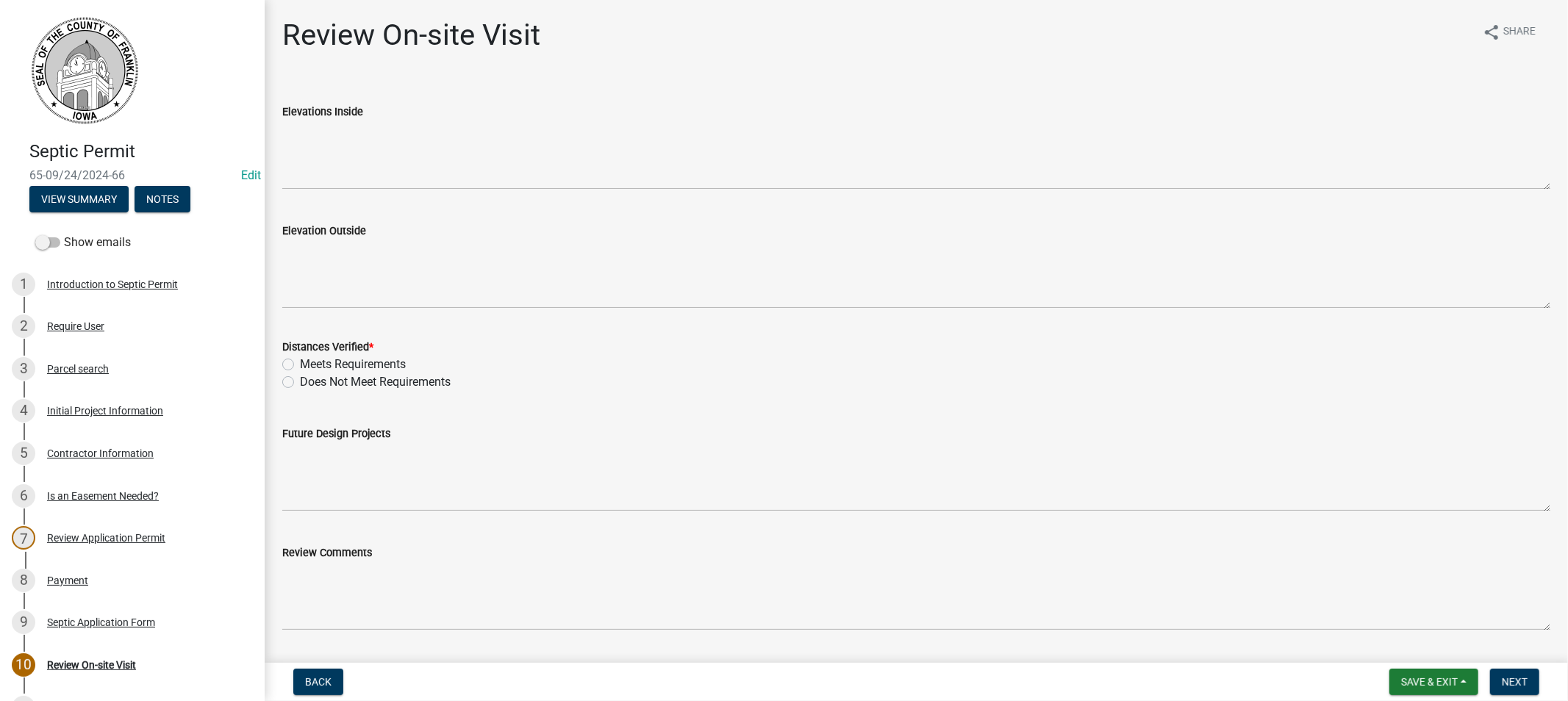
click at [300, 363] on label "Meets Requirements" at bounding box center [353, 365] width 106 height 18
click at [300, 363] on input "Meets Requirements" at bounding box center [304, 360] width 10 height 10
radio input "true"
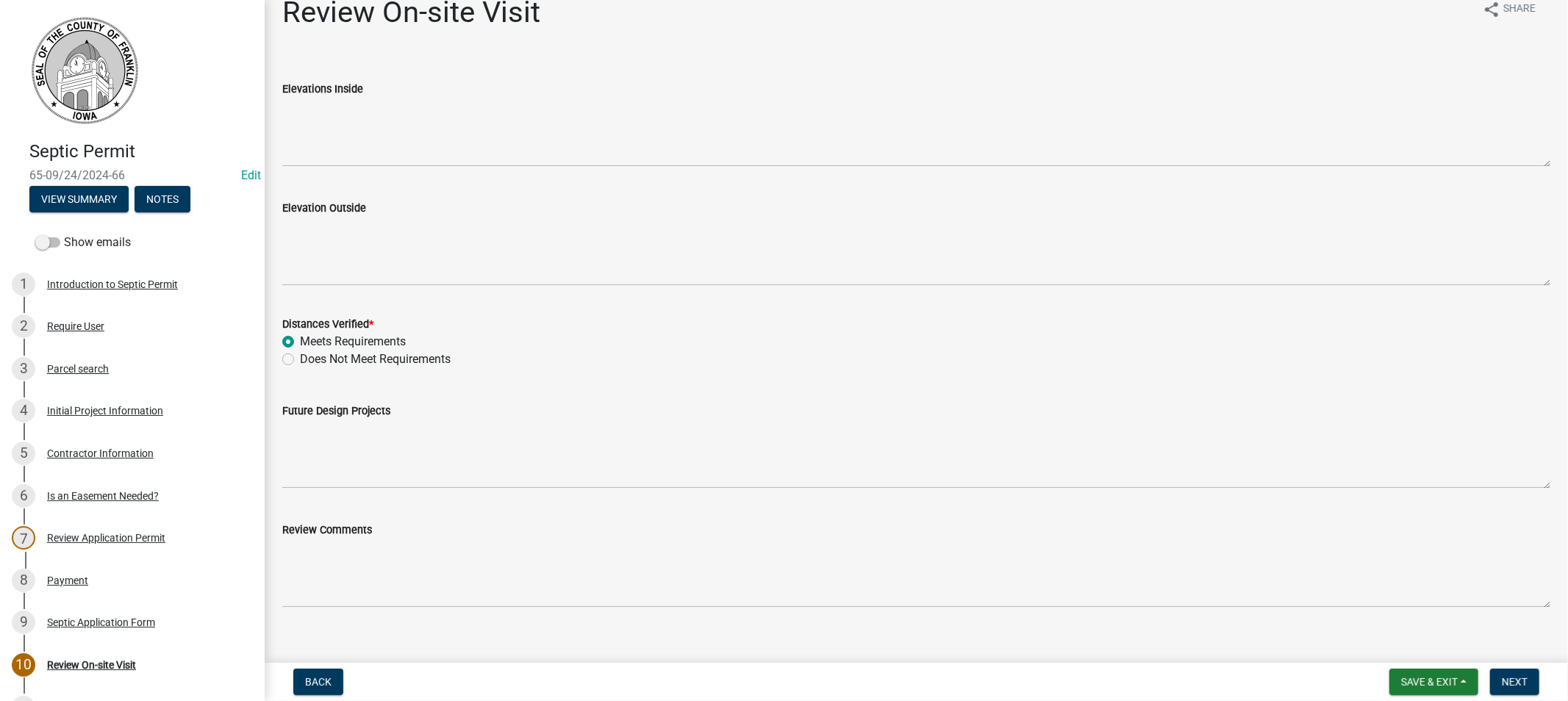
scroll to position [42, 0]
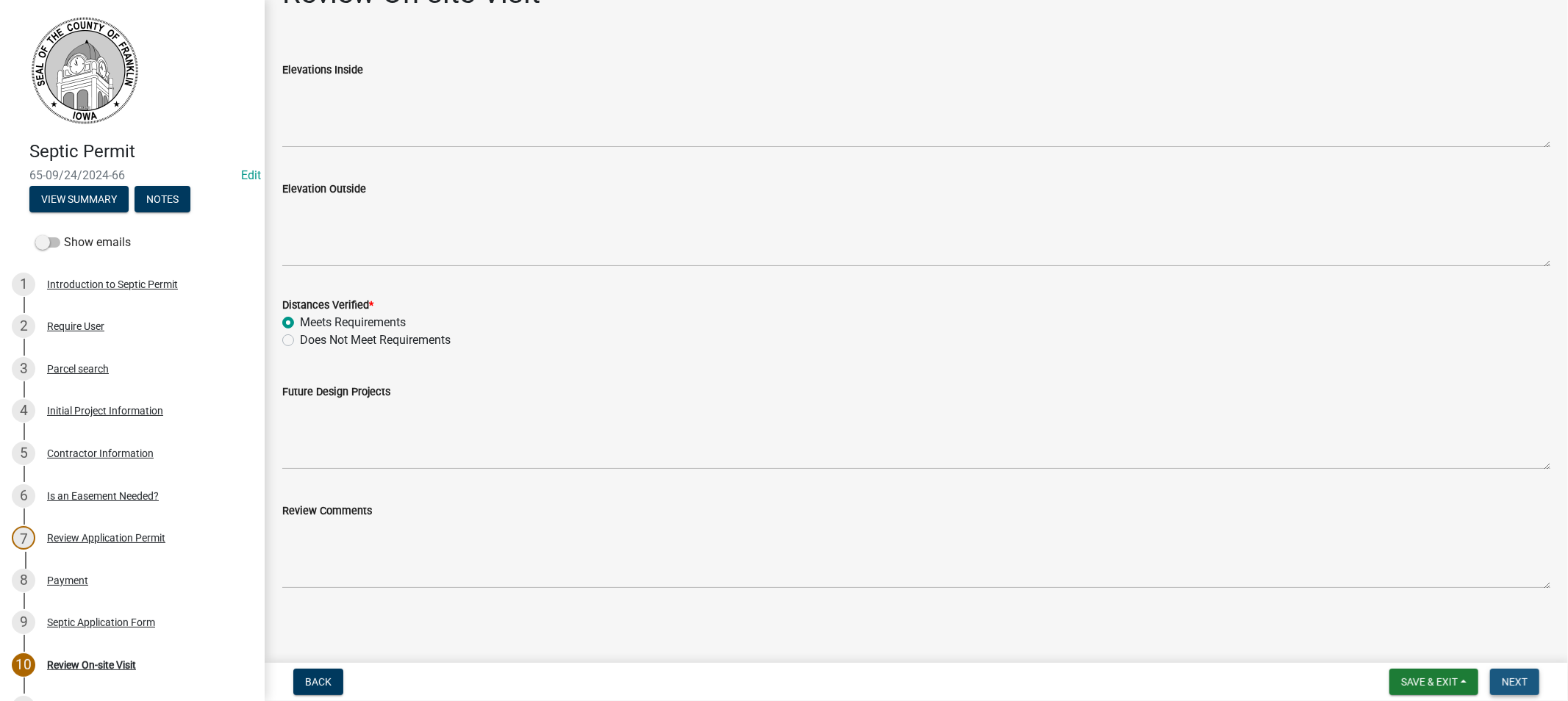
click at [1513, 683] on span "Next" at bounding box center [1514, 682] width 25 height 12
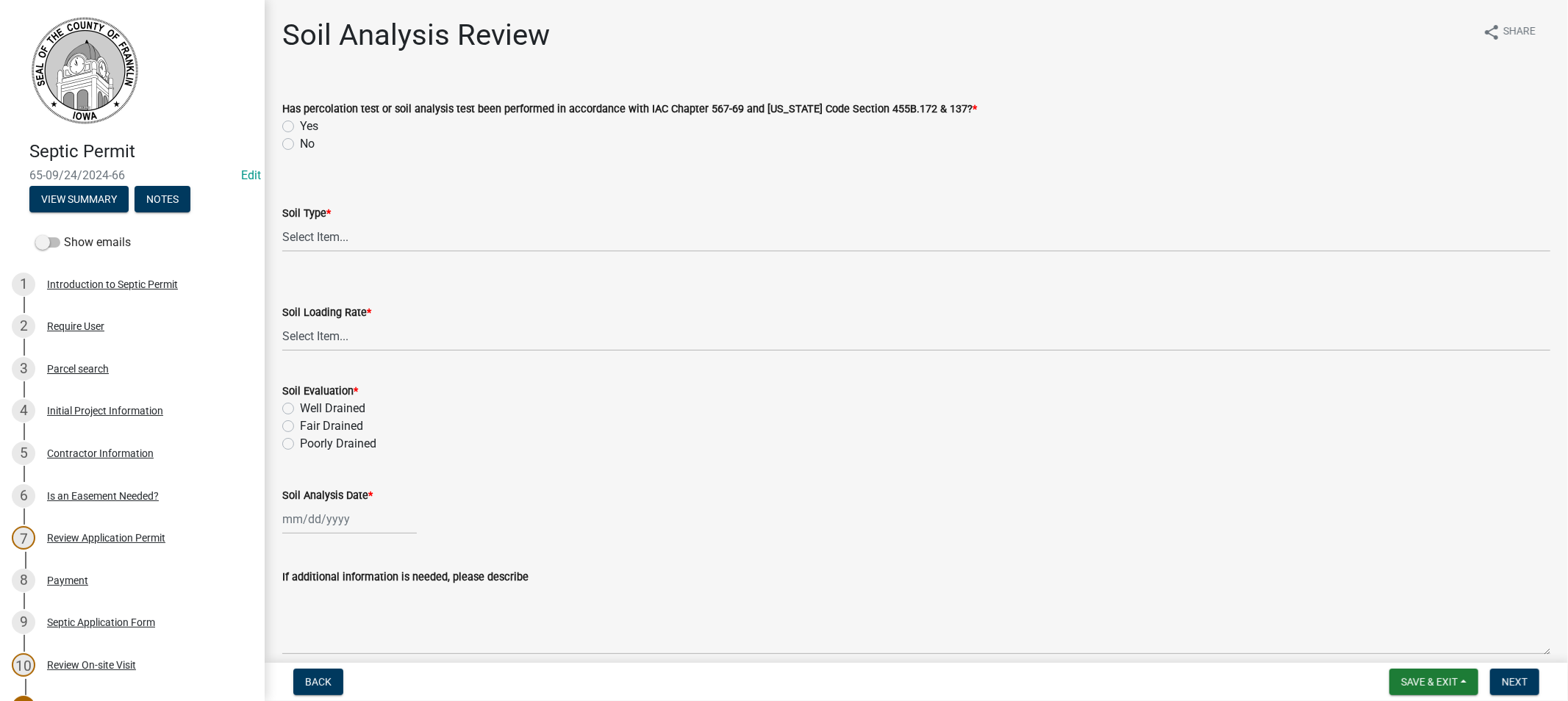
click at [300, 124] on label "Yes" at bounding box center [309, 127] width 19 height 18
click at [300, 124] on input "Yes" at bounding box center [304, 122] width 10 height 10
radio input "true"
click at [330, 233] on select "Select Item... Course Sand and Gravel Medium Sands Fine Sands Very Fine [PERSON…" at bounding box center [916, 237] width 1268 height 30
click at [282, 222] on select "Select Item... Course Sand and Gravel Medium Sands Fine Sands Very Fine [PERSON…" at bounding box center [916, 237] width 1268 height 30
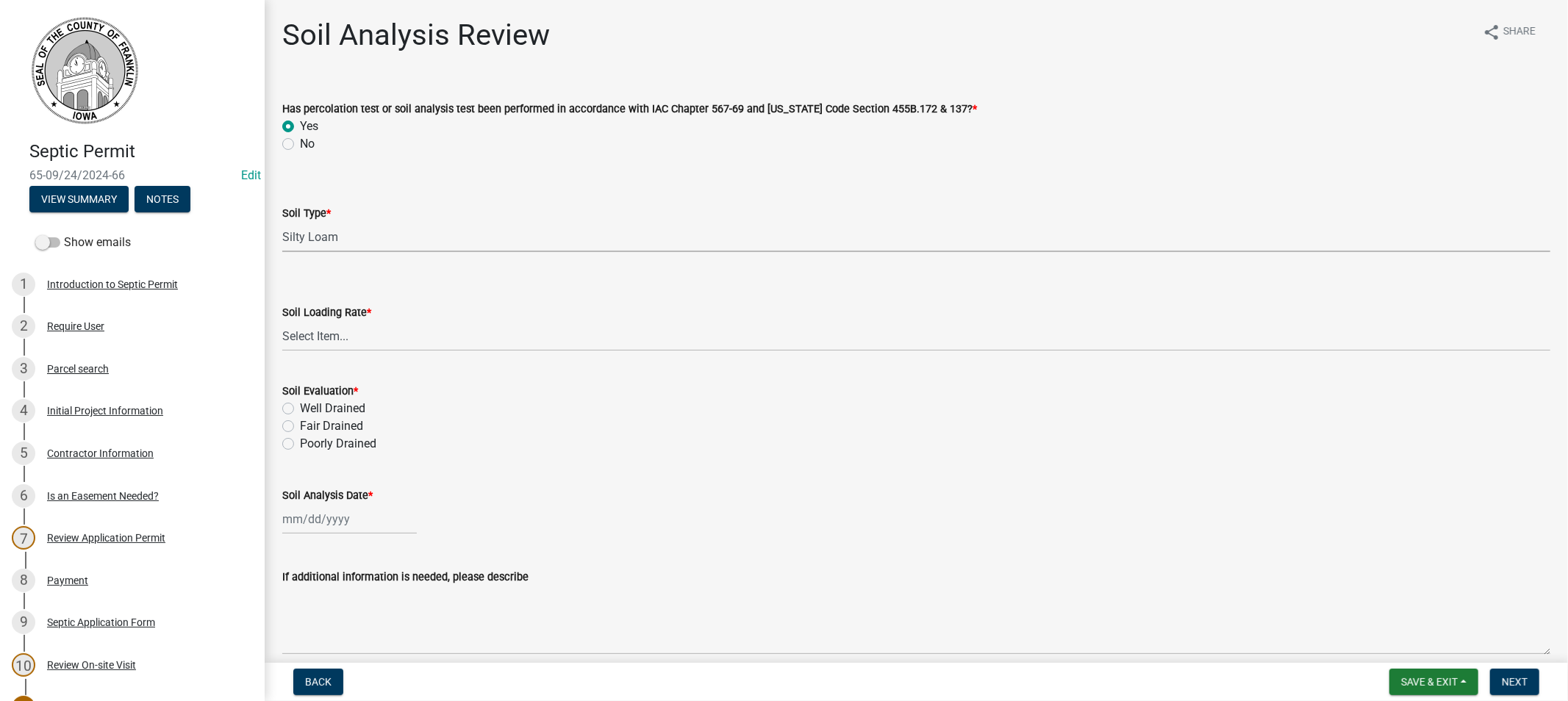
select select "c8f08a74-9ac4-4cf1-b39f-38c54fe63f42"
click at [340, 333] on select "Select Item... 0.1 0.1+ 0.2 0.2+ 0.3 0.3+ 0.4 0.4+ 0.5 0.5+ 0.6 0.6+ 0.7 0.7+ 0…" at bounding box center [916, 336] width 1268 height 30
click at [282, 321] on select "Select Item... 0.1 0.1+ 0.2 0.2+ 0.3 0.3+ 0.4 0.4+ 0.5 0.5+ 0.6 0.6+ 0.7 0.7+ 0…" at bounding box center [916, 336] width 1268 height 30
select select "4183282f-4736-43dc-8352-1862668b0635"
click at [300, 427] on label "Fair Drained" at bounding box center [331, 427] width 63 height 18
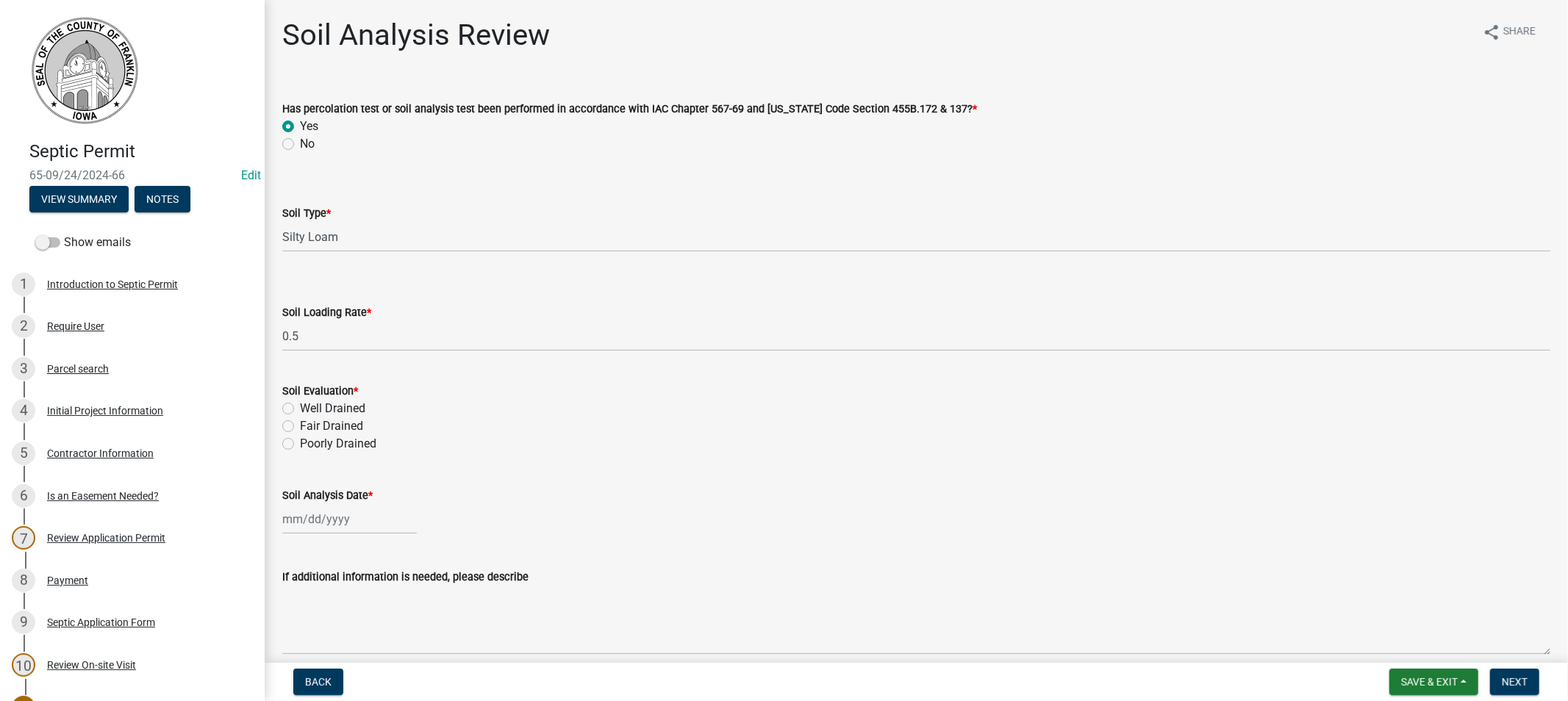
click at [300, 427] on input "Fair Drained" at bounding box center [304, 422] width 10 height 10
radio input "true"
select select "8"
select select "2025"
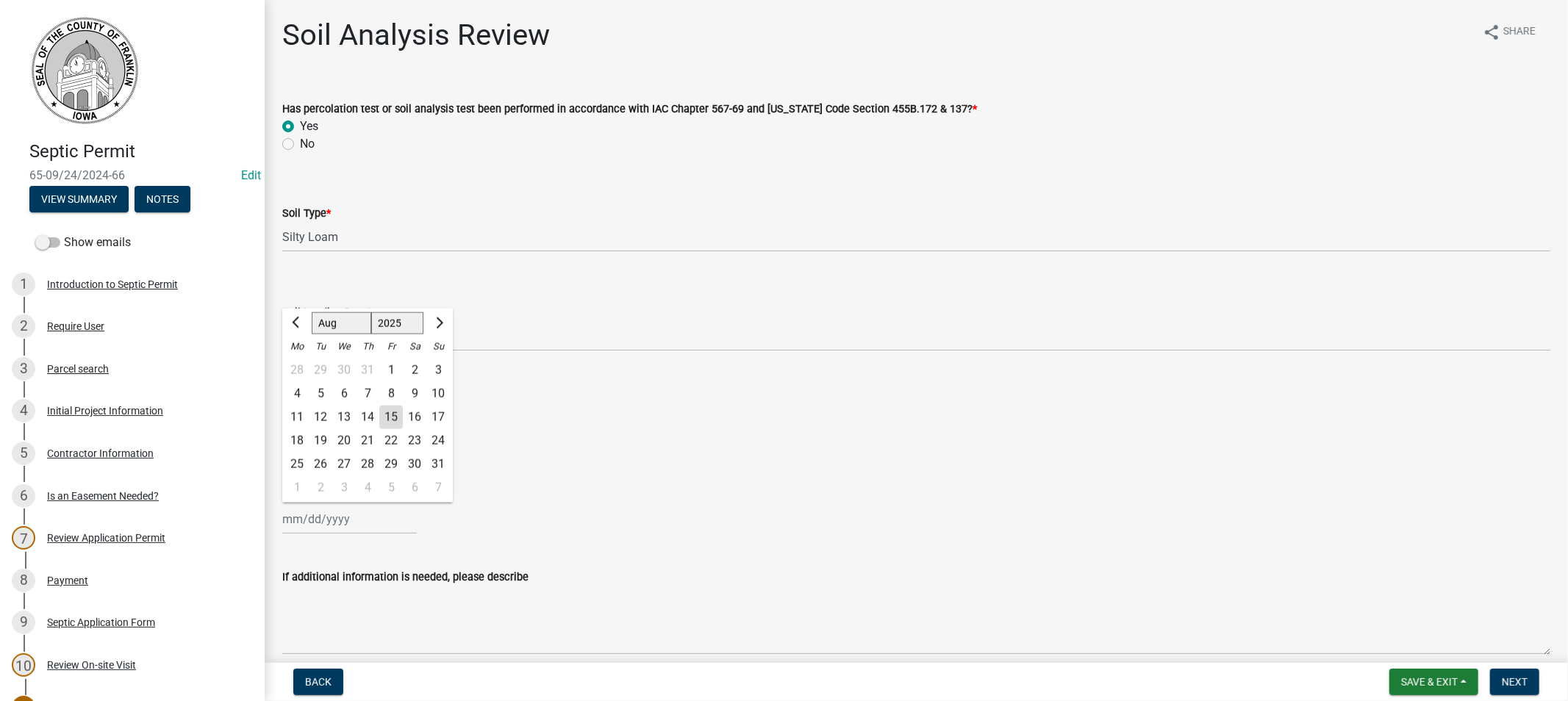
click at [330, 513] on div "[PERSON_NAME] Feb Mar Apr [PERSON_NAME][DATE] Oct Nov [DATE] 1526 1527 1528 152…" at bounding box center [349, 519] width 134 height 30
click at [292, 322] on span "Previous month" at bounding box center [297, 322] width 11 height 11
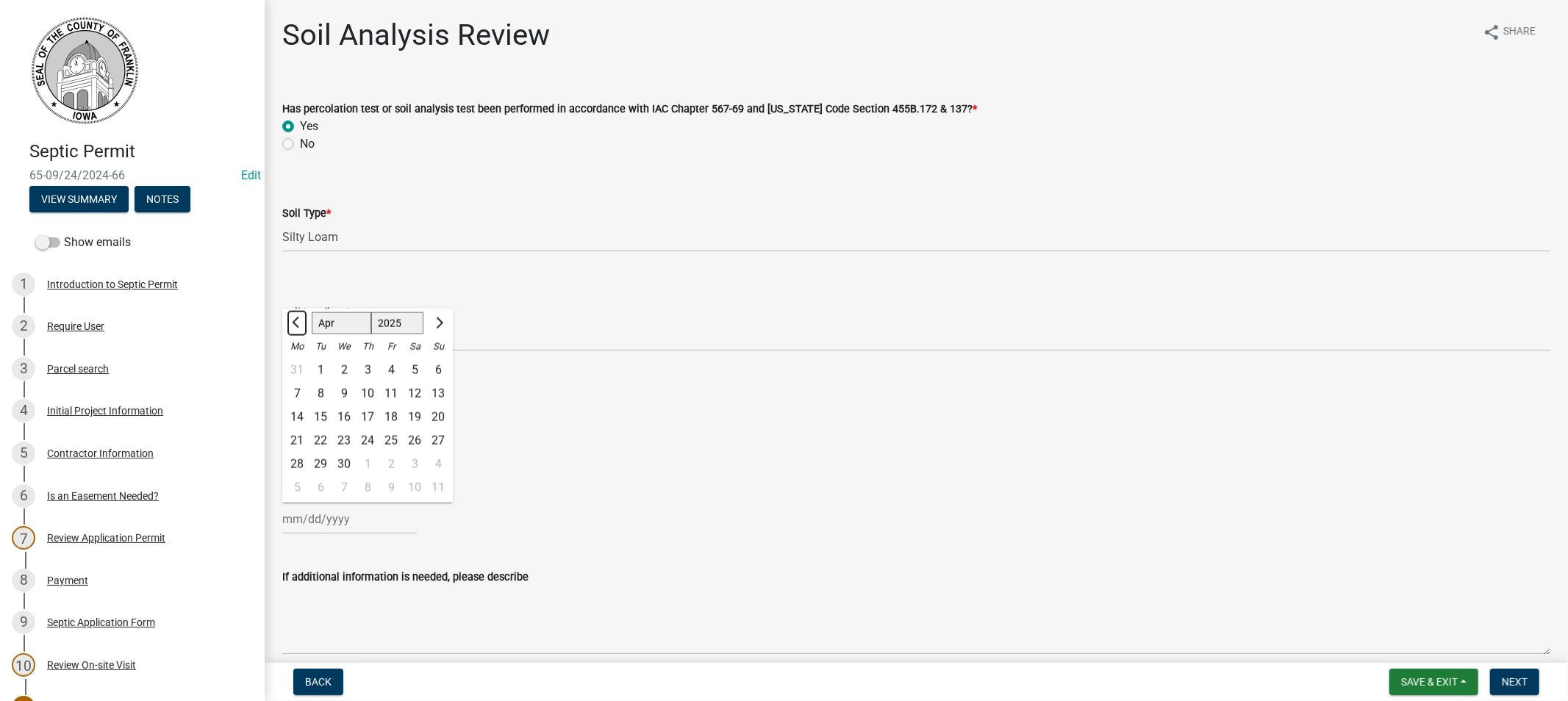
click at [292, 322] on span "Previous month" at bounding box center [297, 322] width 11 height 11
select select "12"
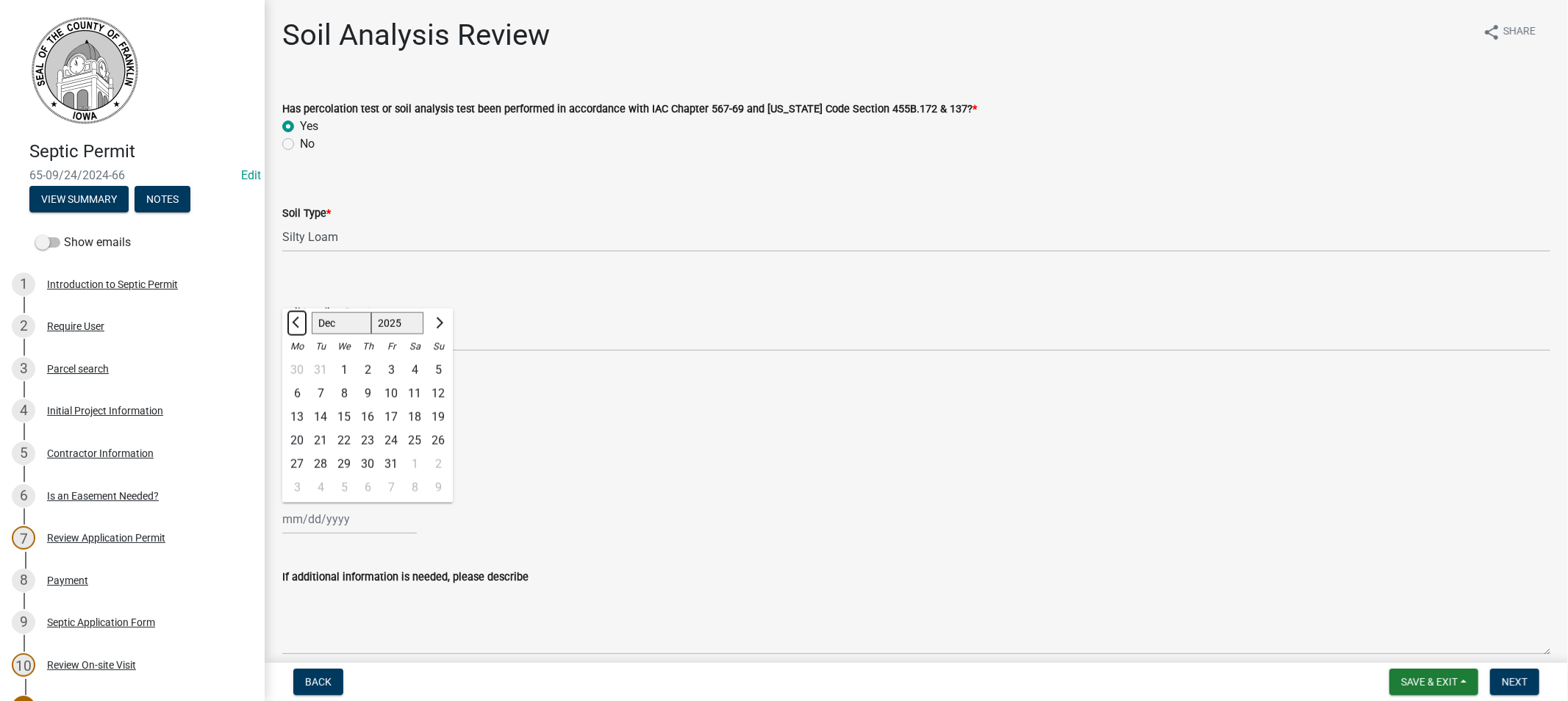
select select "2024"
click at [292, 322] on span "Previous month" at bounding box center [297, 322] width 11 height 11
select select "9"
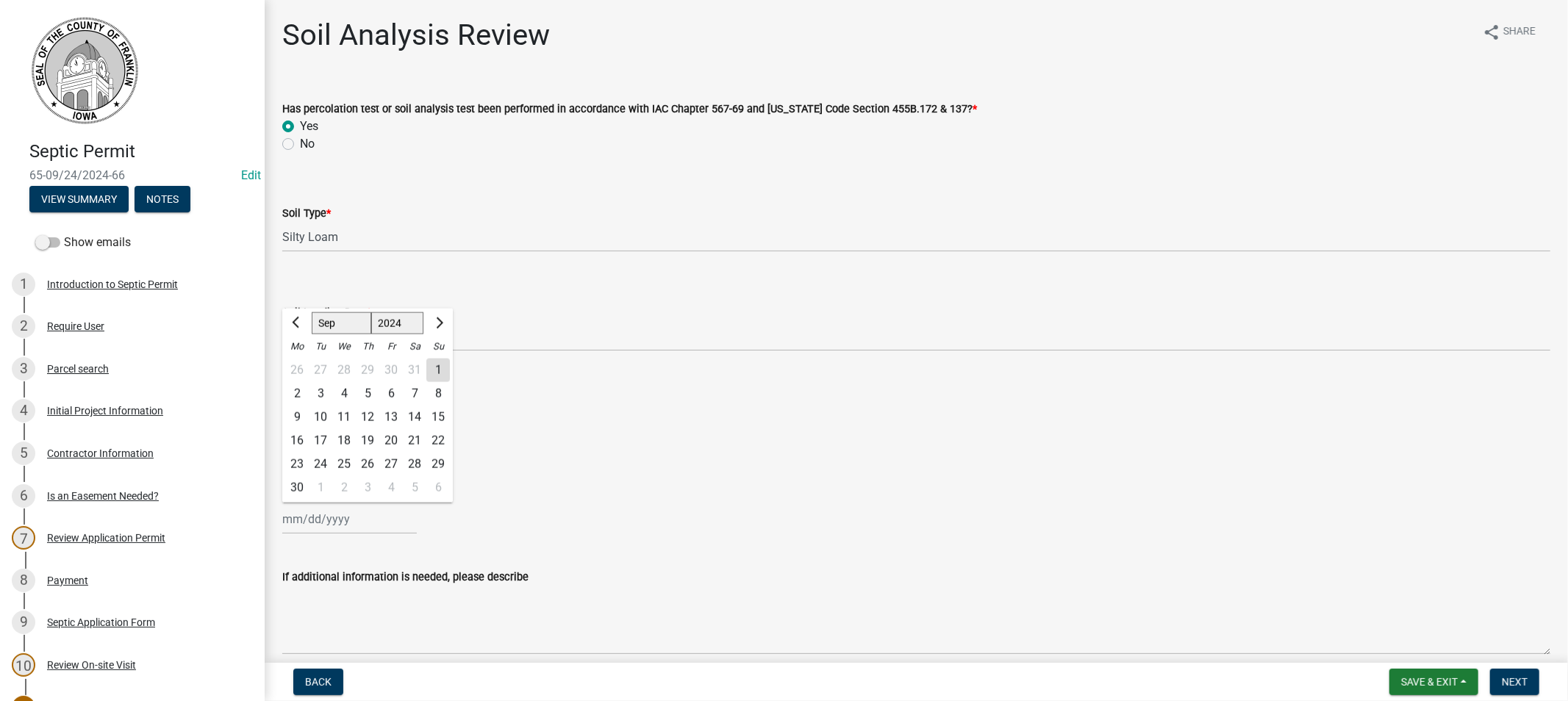
click at [321, 468] on div "24" at bounding box center [321, 465] width 24 height 24
type input "[DATE]"
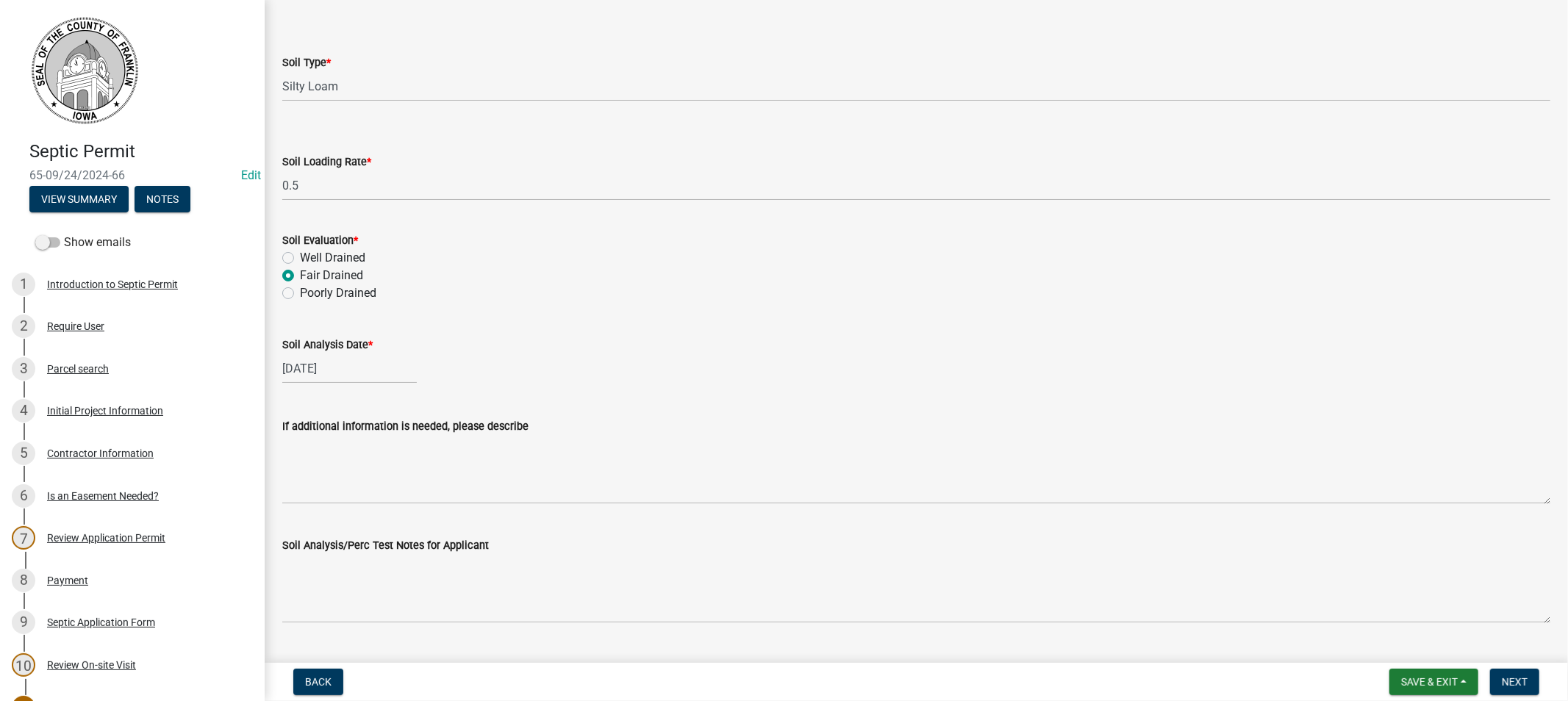
scroll to position [185, 0]
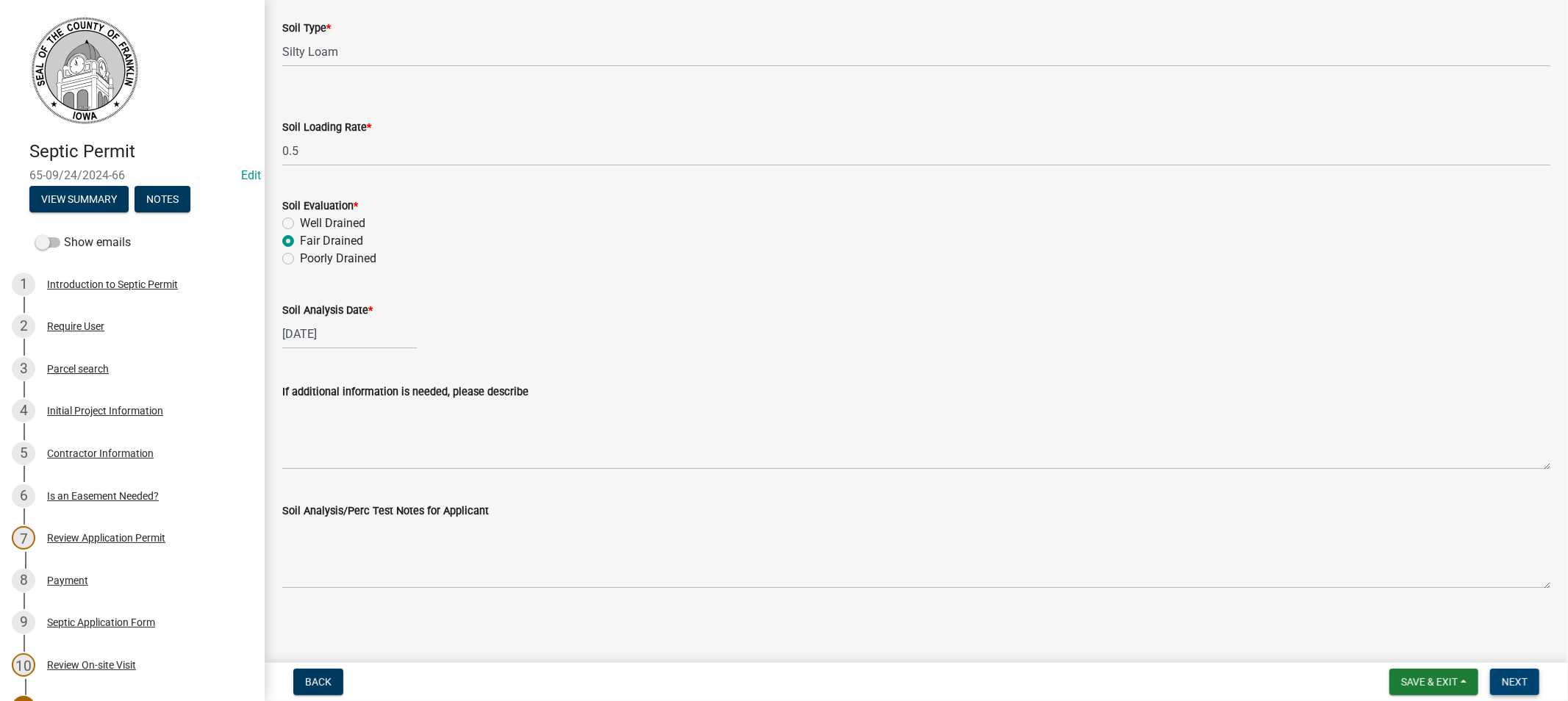
drag, startPoint x: 1508, startPoint y: 685, endPoint x: 1501, endPoint y: 673, distance: 13.9
click at [1503, 678] on span "Next" at bounding box center [1514, 682] width 25 height 12
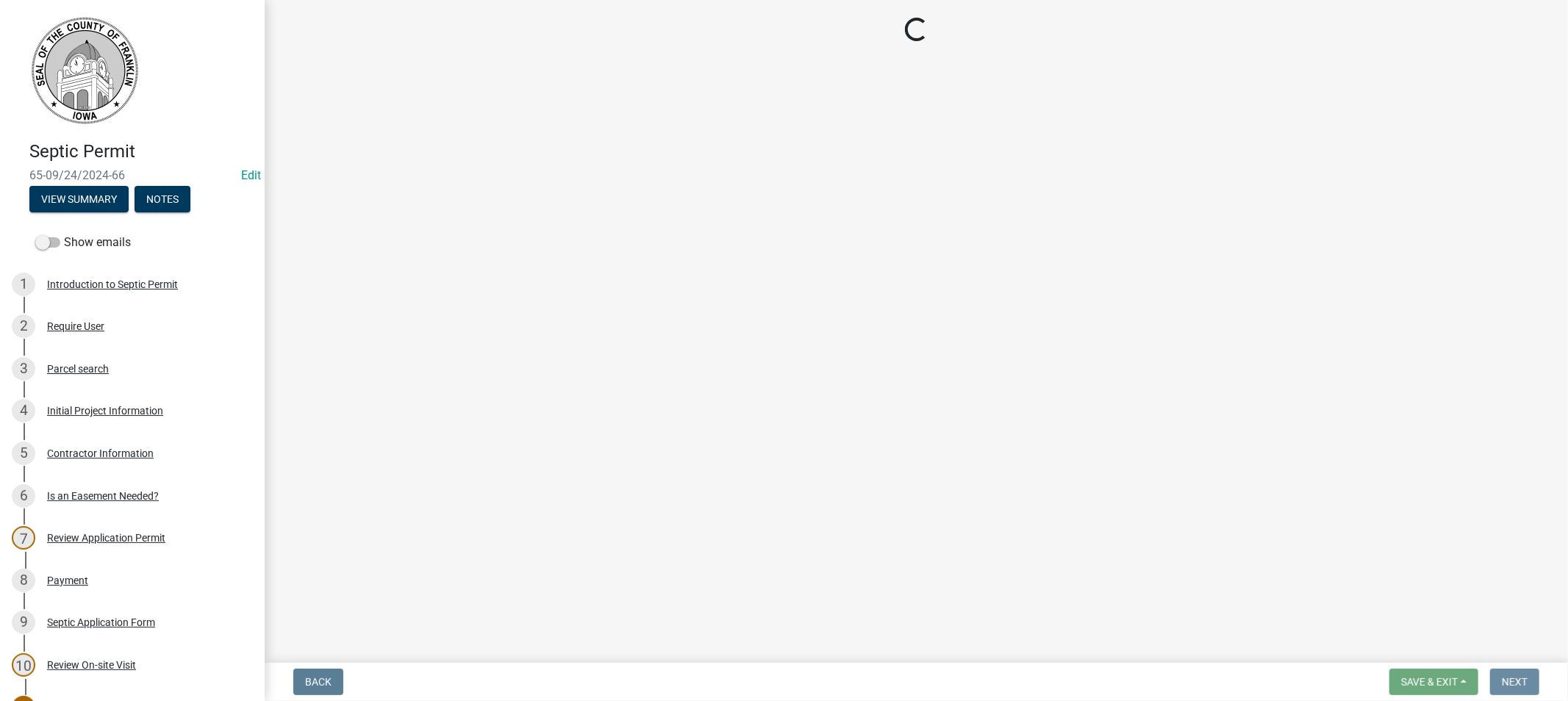
scroll to position [0, 0]
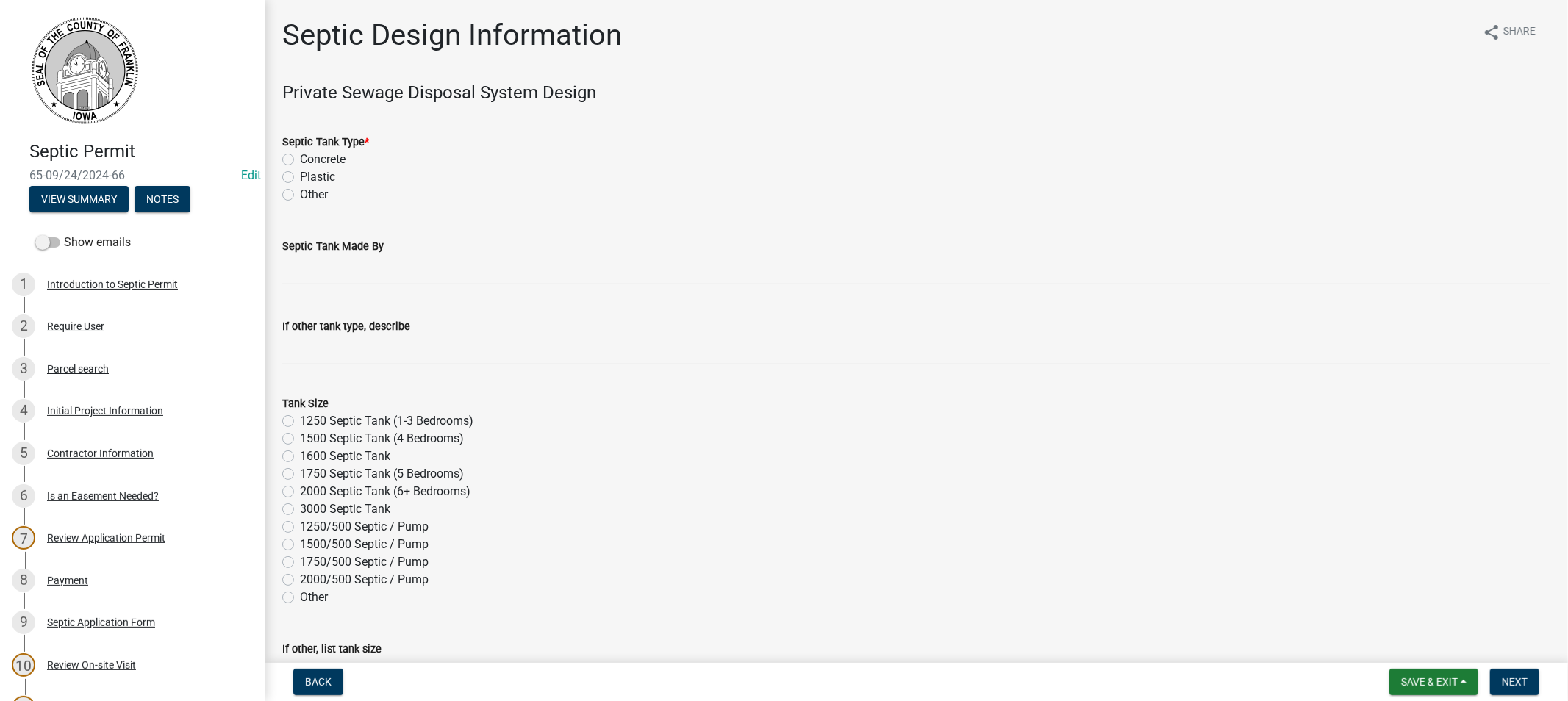
click at [300, 159] on label "Concrete" at bounding box center [322, 160] width 46 height 18
click at [300, 159] on input "Concrete" at bounding box center [304, 155] width 10 height 10
radio input "true"
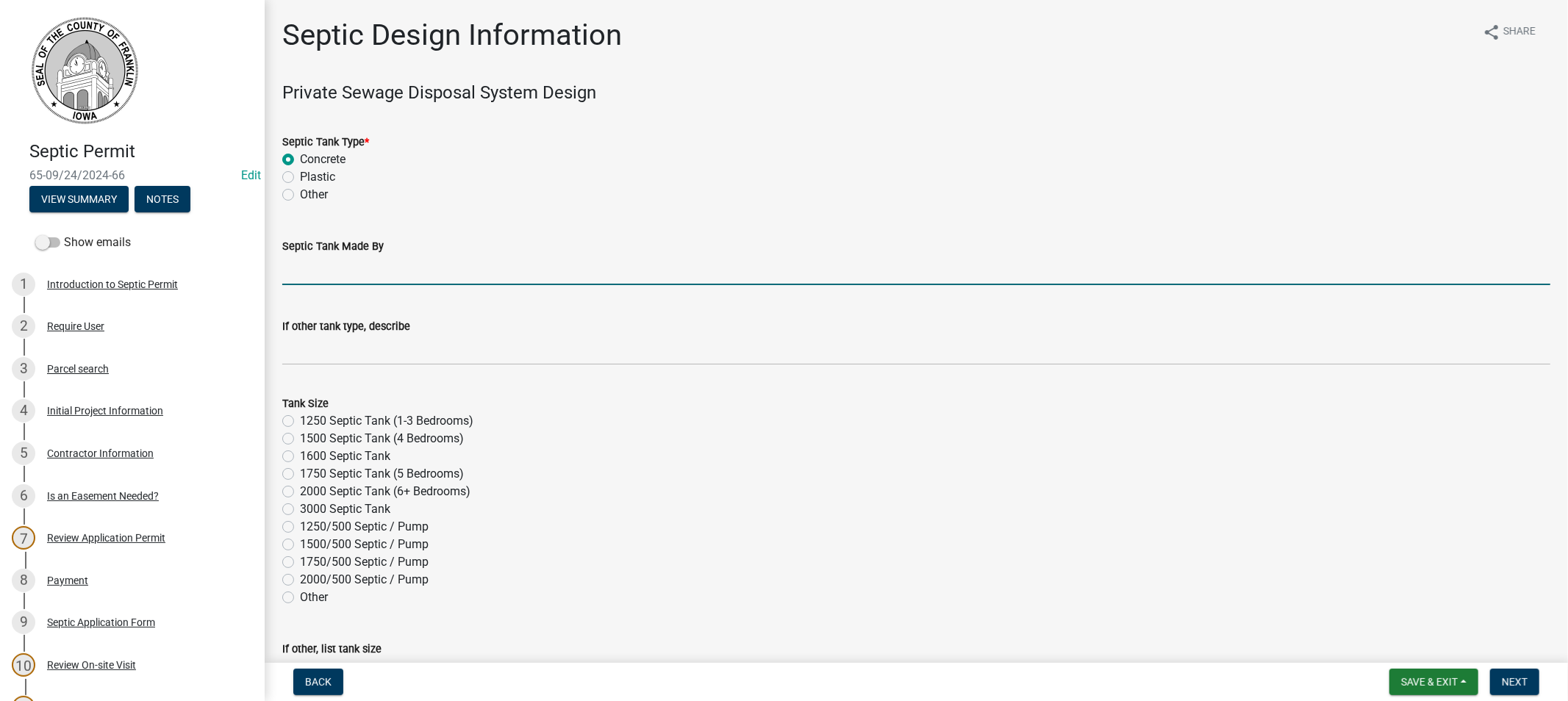
click at [365, 275] on input "Septic Tank Made By" at bounding box center [916, 270] width 1268 height 30
type input "Midwest"
click at [300, 419] on label "1250 Septic Tank (1-3 Bedrooms)" at bounding box center [386, 421] width 174 height 18
click at [300, 419] on input "1250 Septic Tank (1-3 Bedrooms)" at bounding box center [304, 417] width 10 height 10
radio input "true"
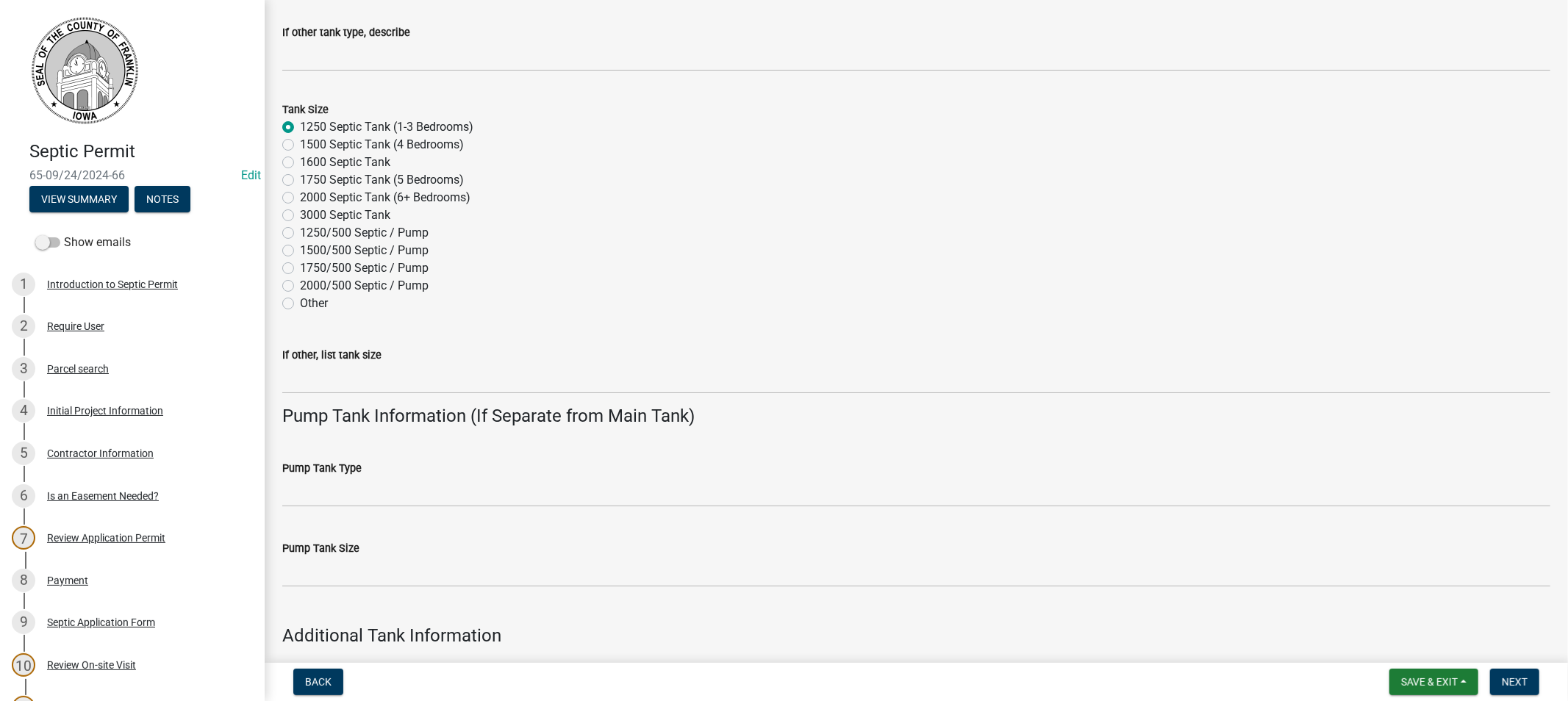
scroll to position [326, 0]
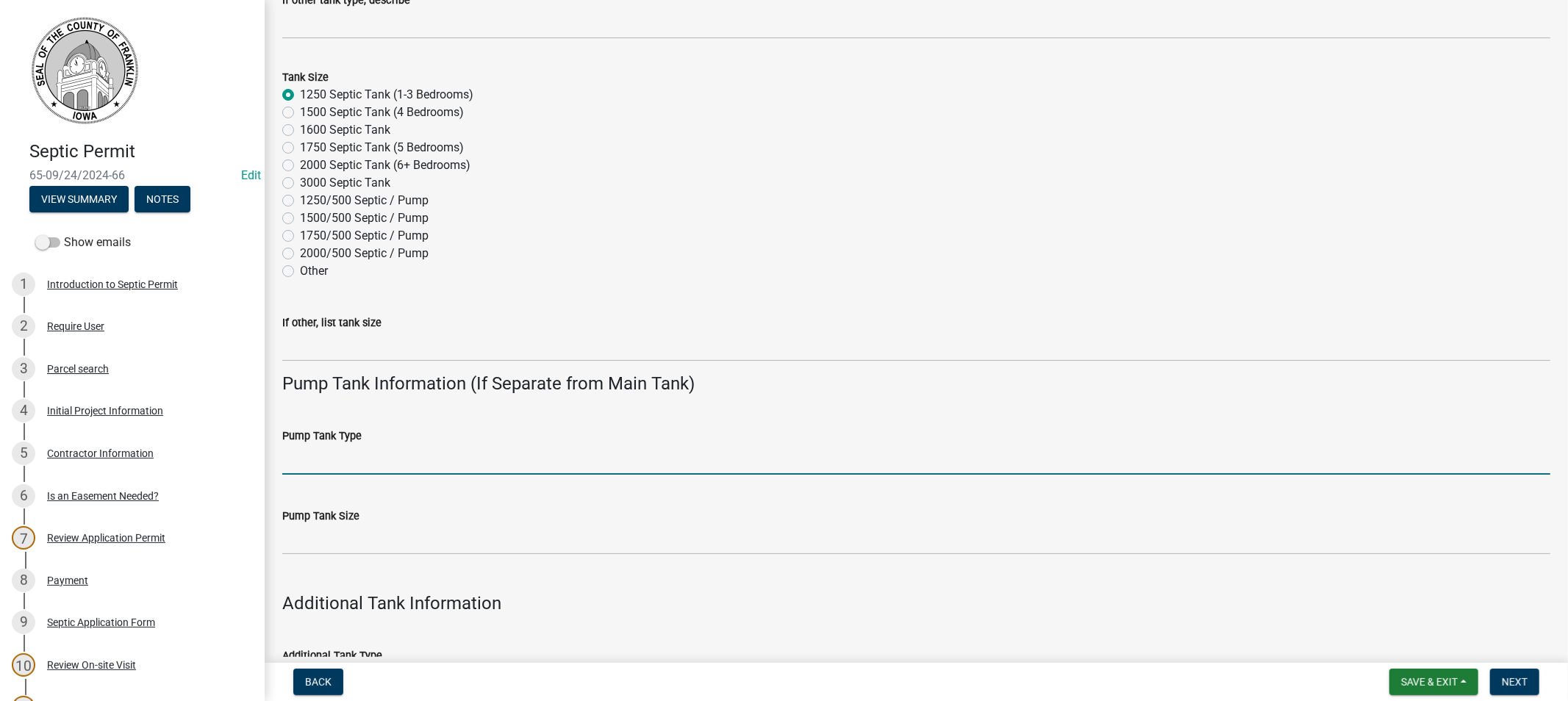
click at [347, 457] on input "Pump Tank Type" at bounding box center [916, 459] width 1268 height 30
type input "concrete"
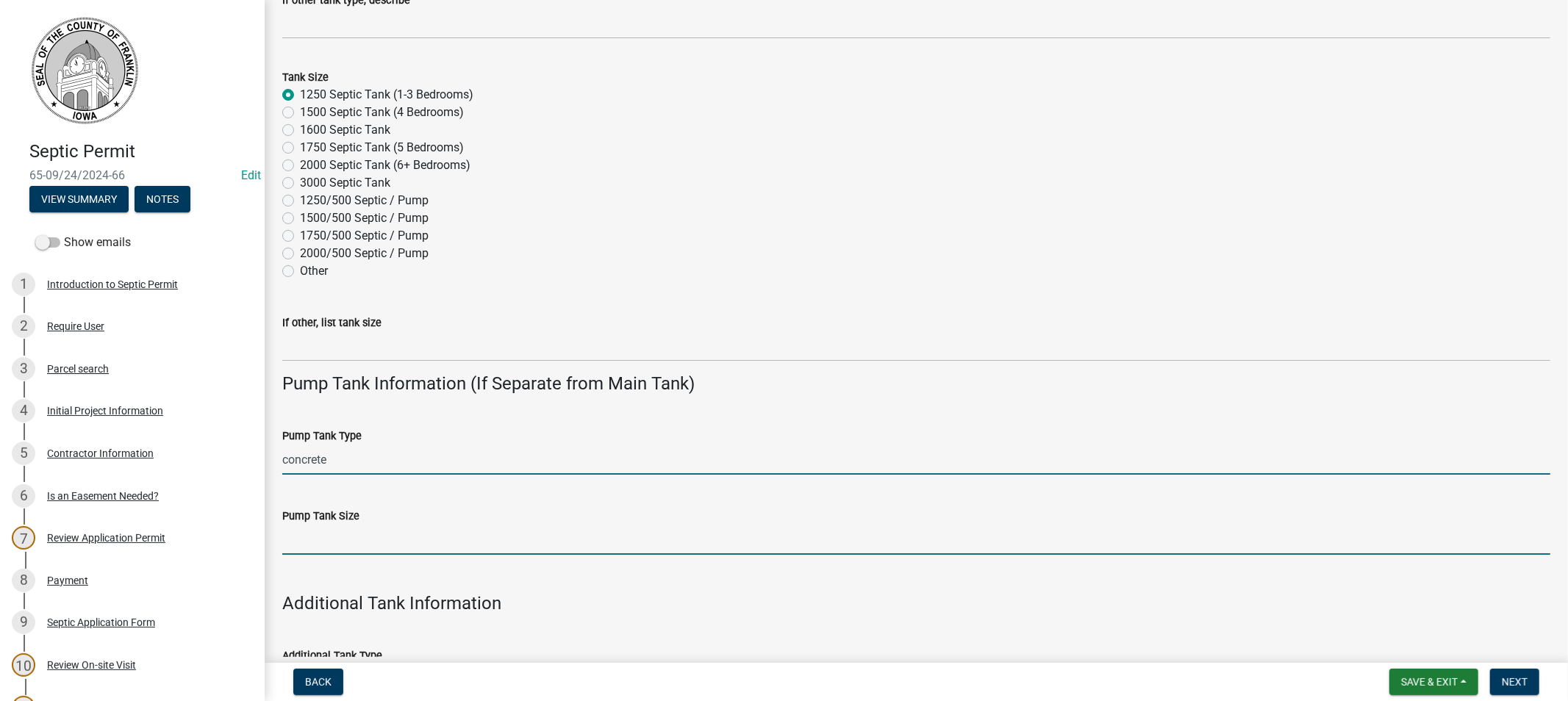
click at [339, 544] on input "Pump Tank Size" at bounding box center [916, 539] width 1268 height 30
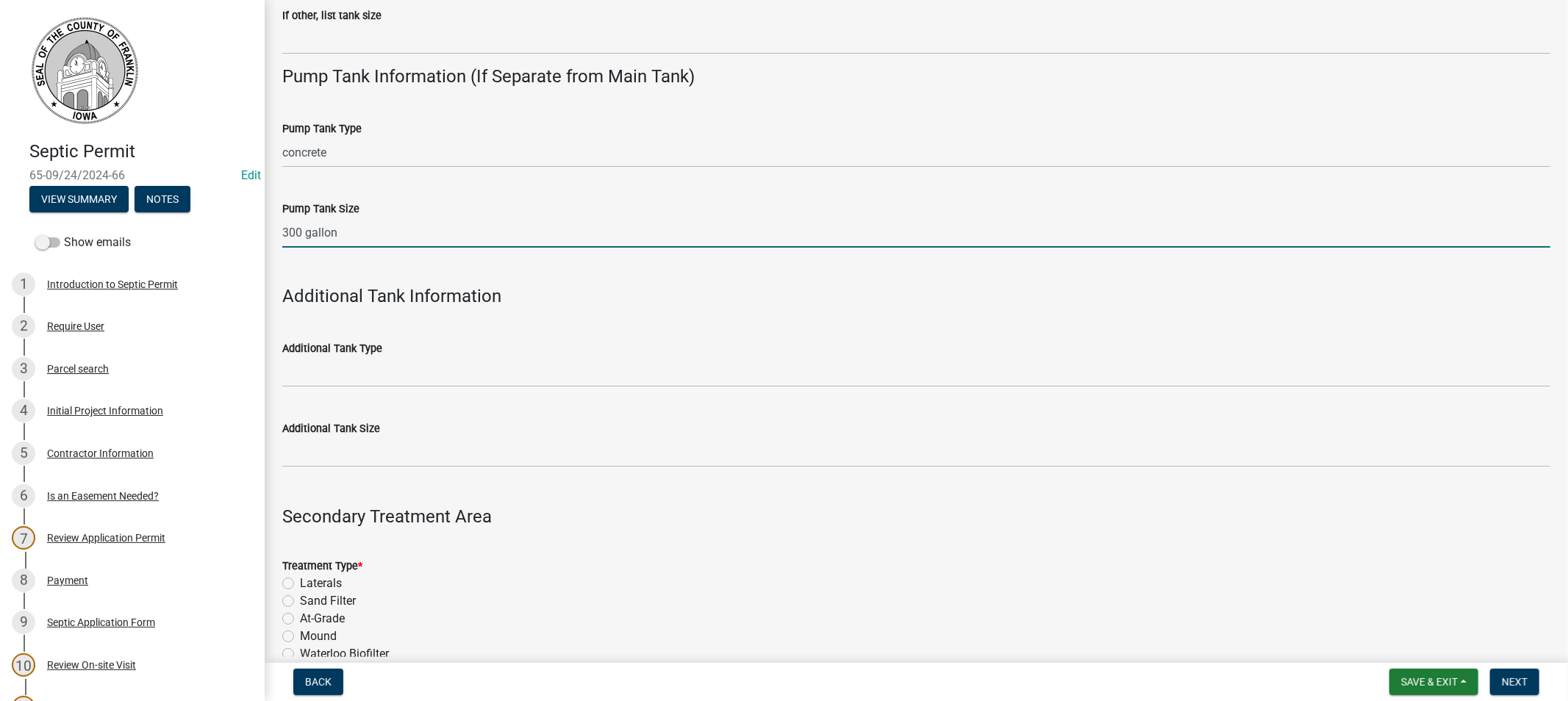
scroll to position [653, 0]
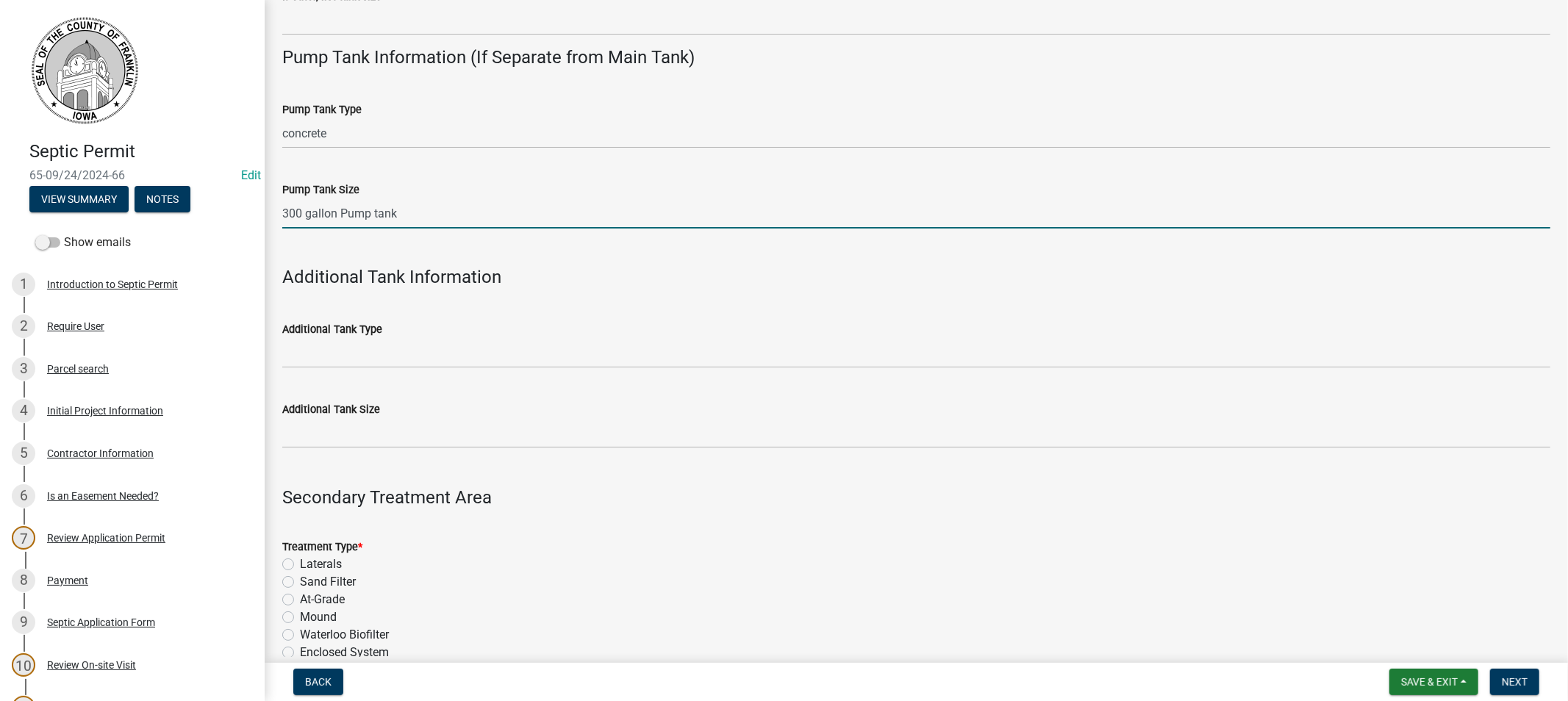
type input "300 gallon Pump tank"
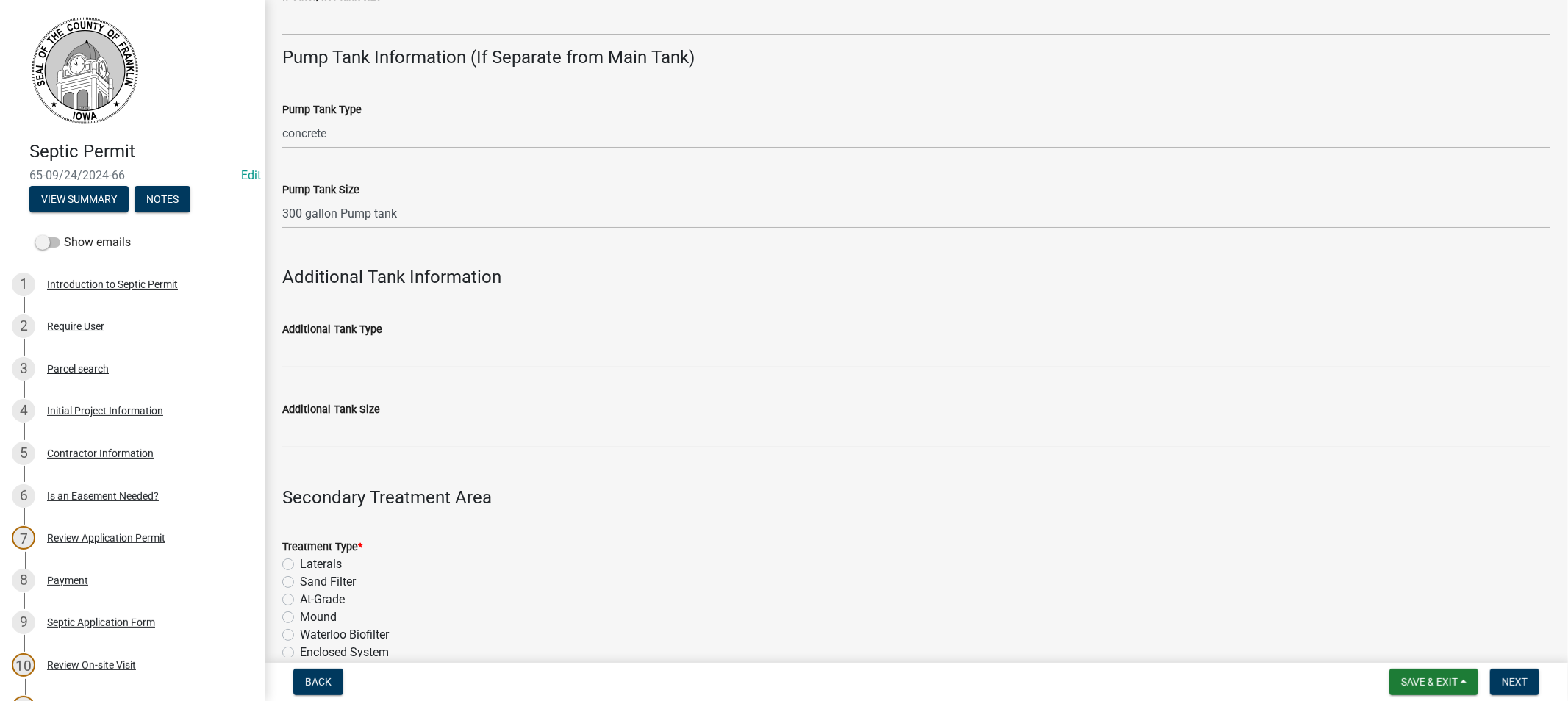
click at [300, 567] on label "Laterals" at bounding box center [321, 565] width 42 height 18
click at [300, 565] on input "Laterals" at bounding box center [304, 560] width 10 height 10
radio input "true"
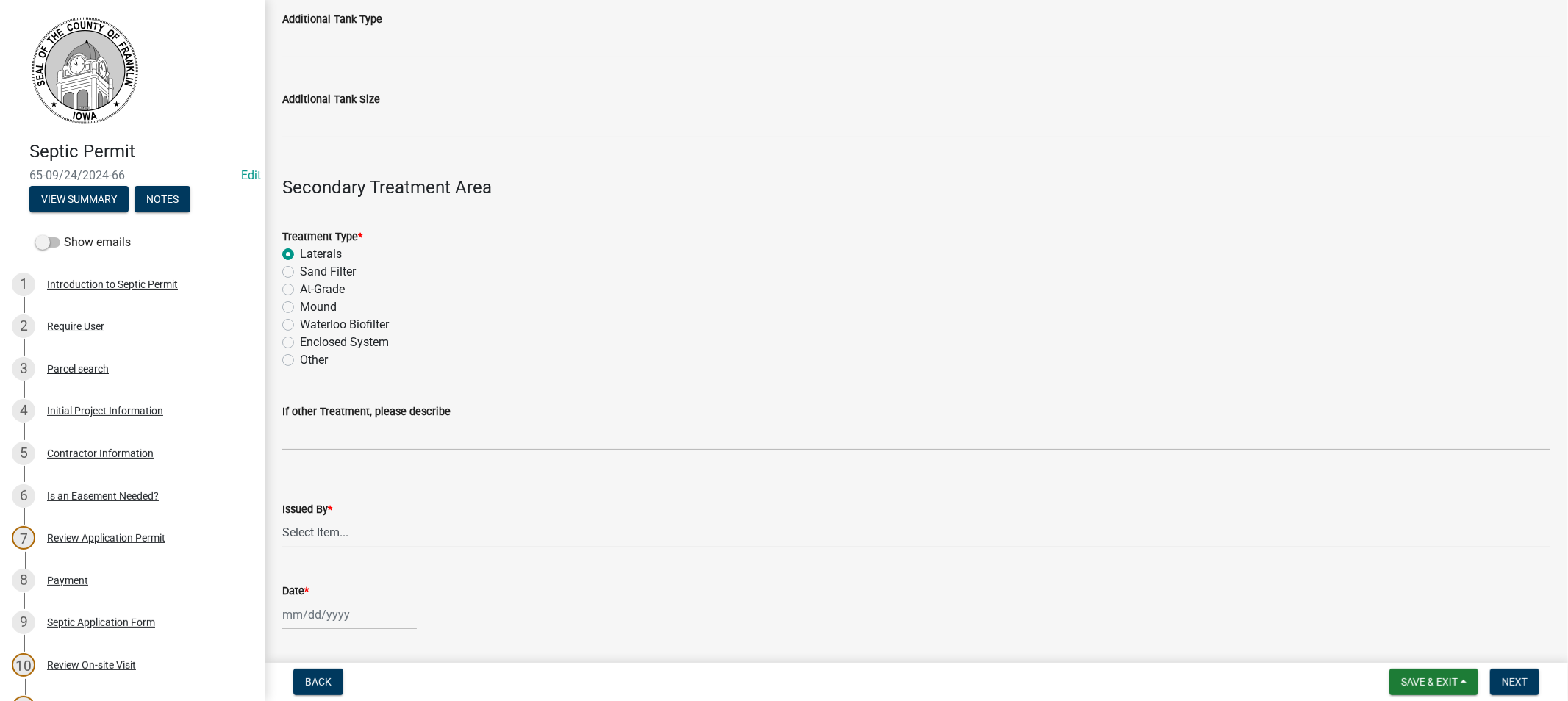
scroll to position [979, 0]
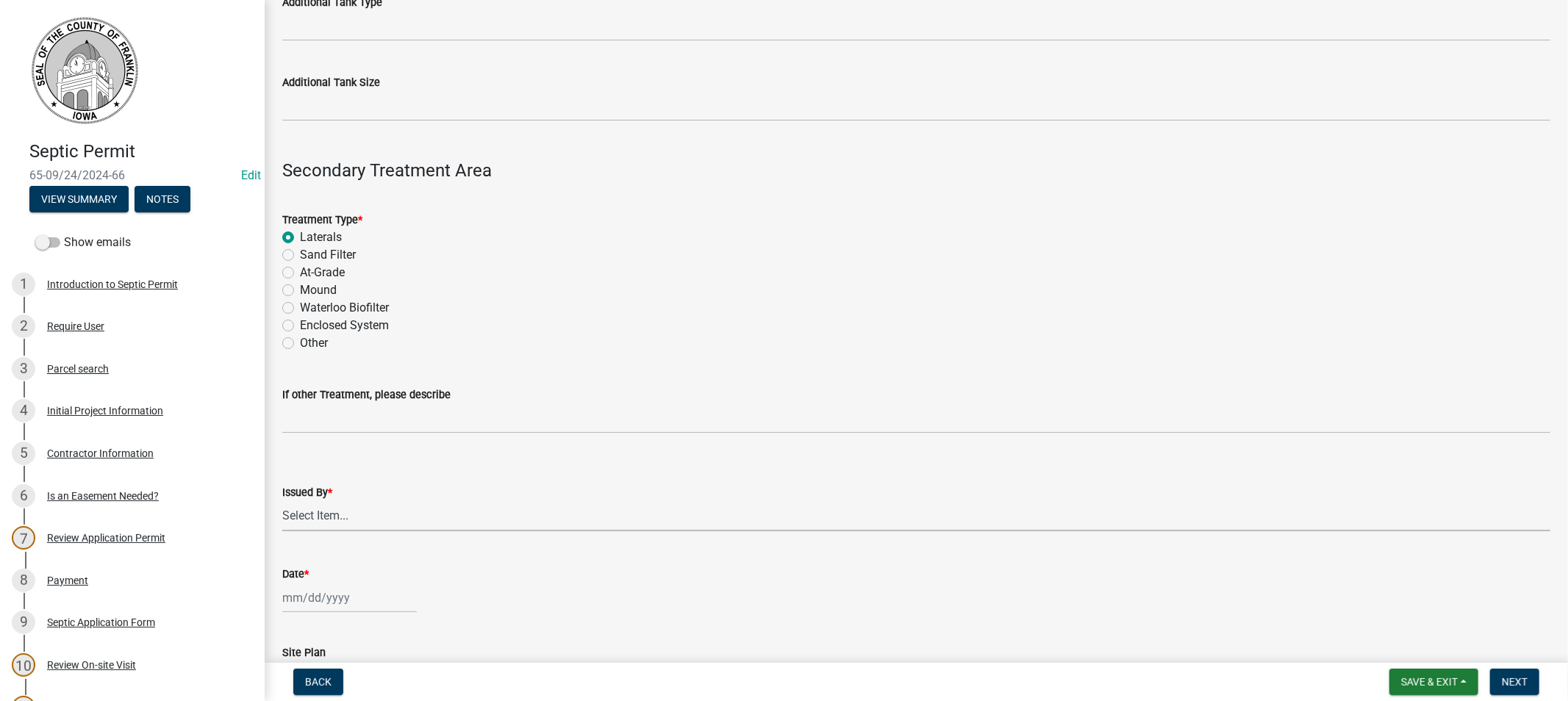
click at [311, 518] on select "Select Item... [PERSON_NAME]" at bounding box center [916, 516] width 1268 height 30
click at [282, 501] on select "Select Item... [PERSON_NAME]" at bounding box center [916, 516] width 1268 height 30
select select "d223b9f2-1ec7-4c53-82a9-76cd95b714db"
click at [313, 605] on div at bounding box center [349, 597] width 134 height 30
select select "8"
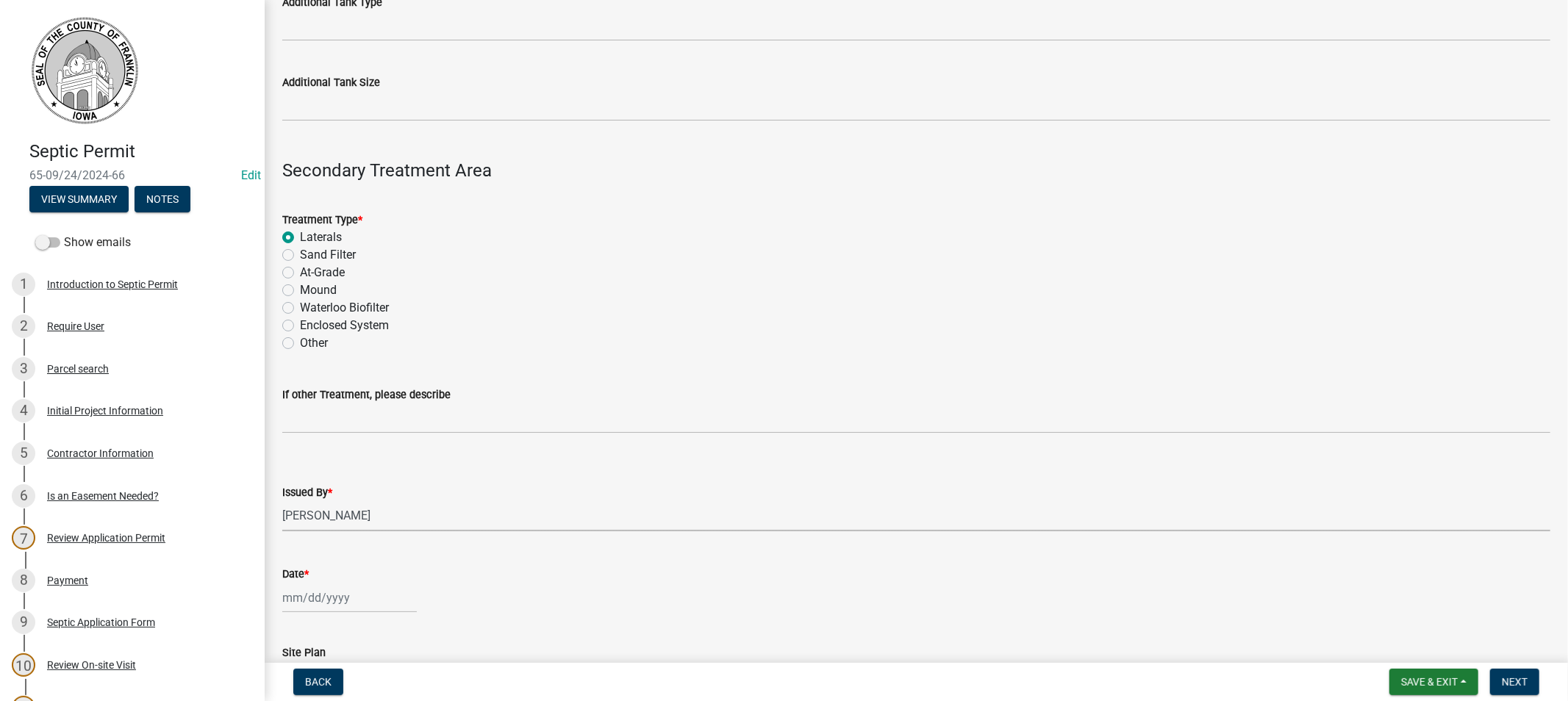
select select "2025"
click at [393, 492] on div "15" at bounding box center [391, 495] width 24 height 24
type input "[DATE]"
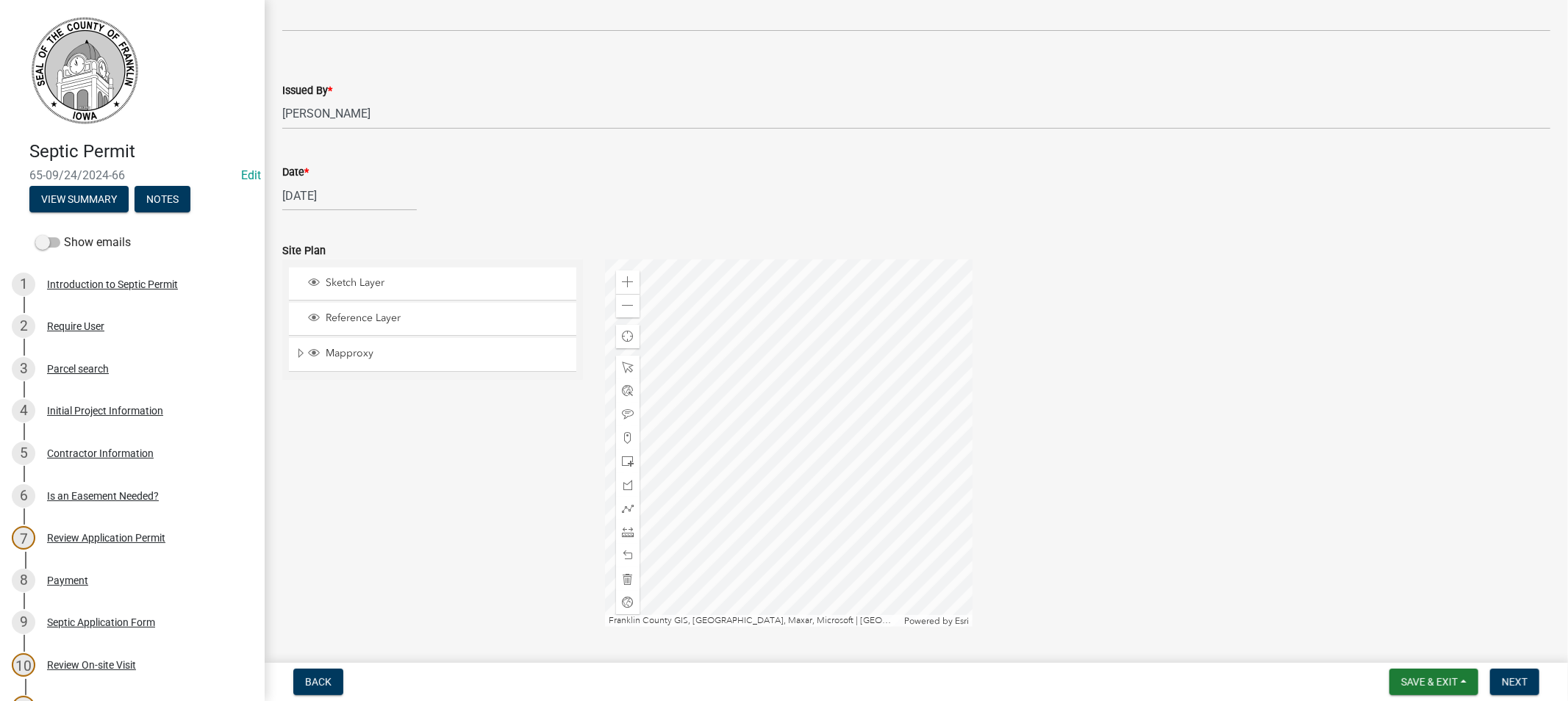
scroll to position [1387, 0]
click at [626, 295] on span at bounding box center [628, 300] width 12 height 12
click at [623, 503] on span at bounding box center [628, 503] width 12 height 12
click at [791, 428] on div at bounding box center [788, 437] width 368 height 368
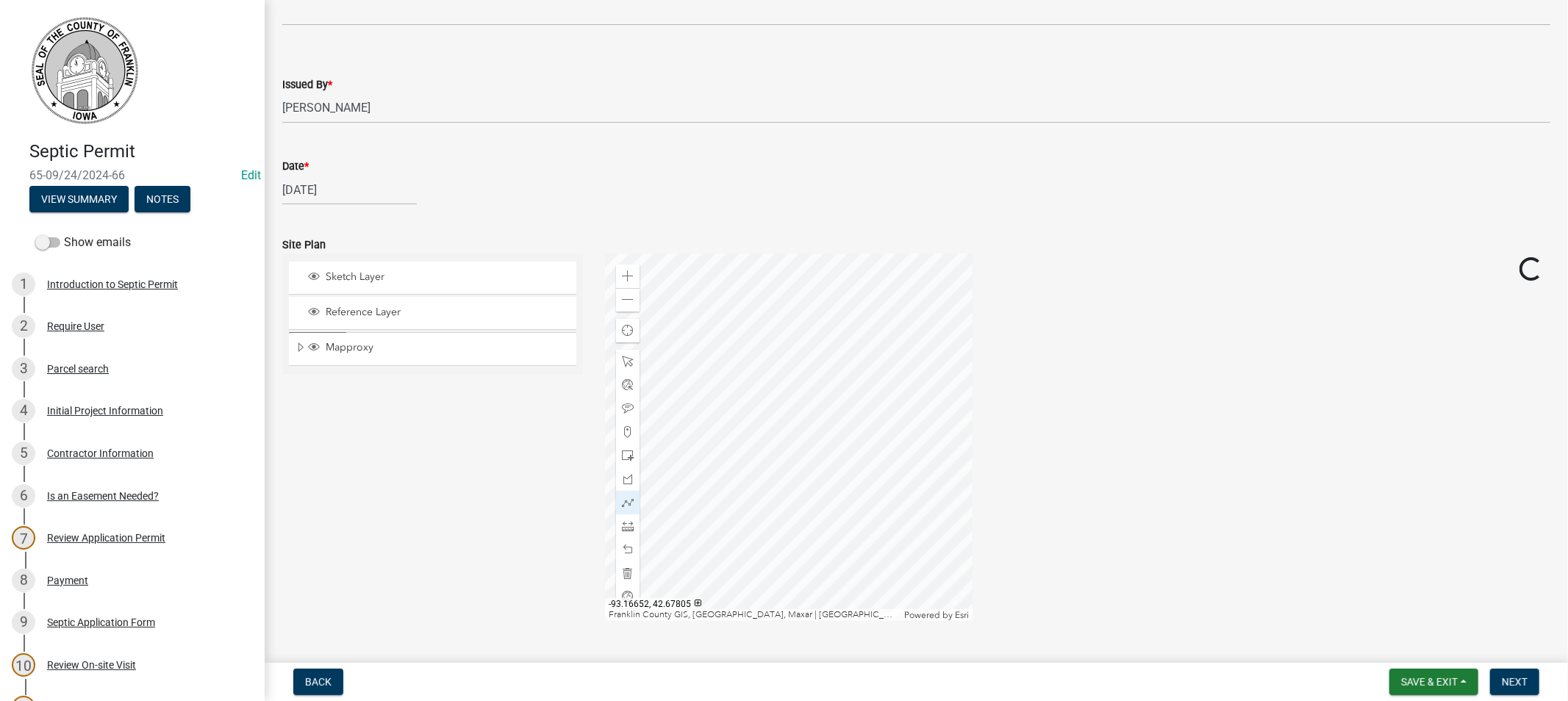
click at [804, 420] on div at bounding box center [788, 437] width 368 height 368
click at [802, 424] on div at bounding box center [788, 437] width 368 height 368
click at [803, 463] on div at bounding box center [788, 437] width 368 height 368
click at [812, 465] on div at bounding box center [788, 437] width 368 height 368
click at [815, 422] on div at bounding box center [788, 437] width 368 height 368
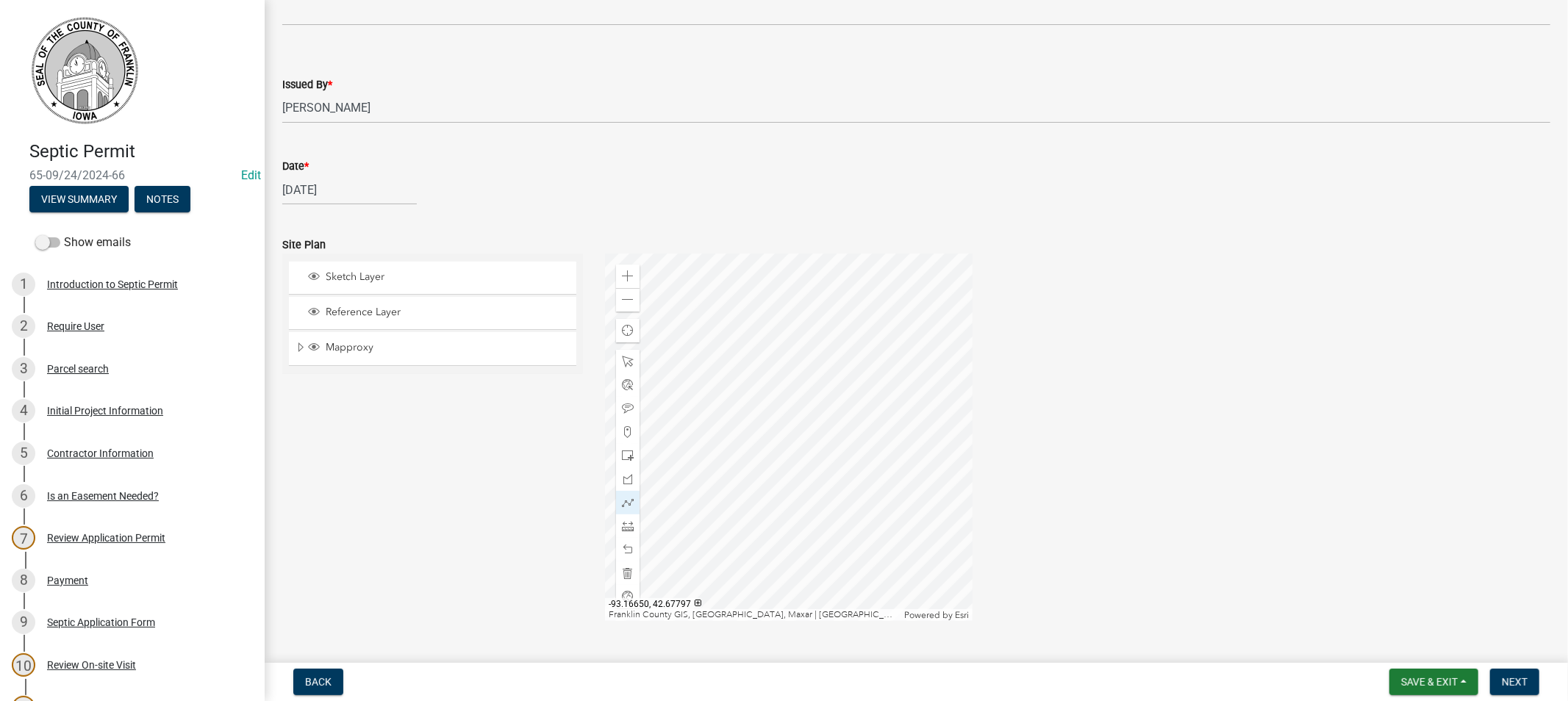
click at [806, 424] on div at bounding box center [788, 437] width 368 height 368
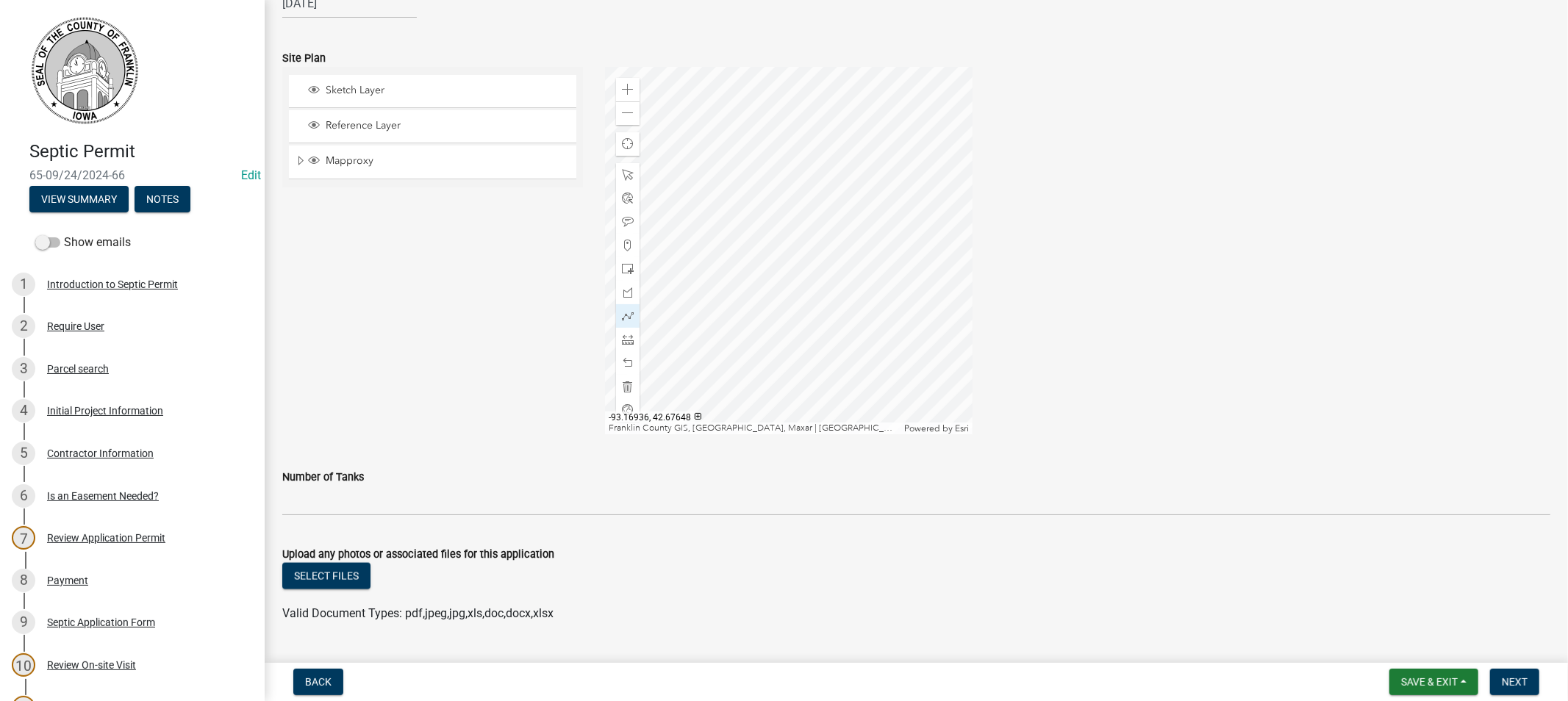
scroll to position [1609, 0]
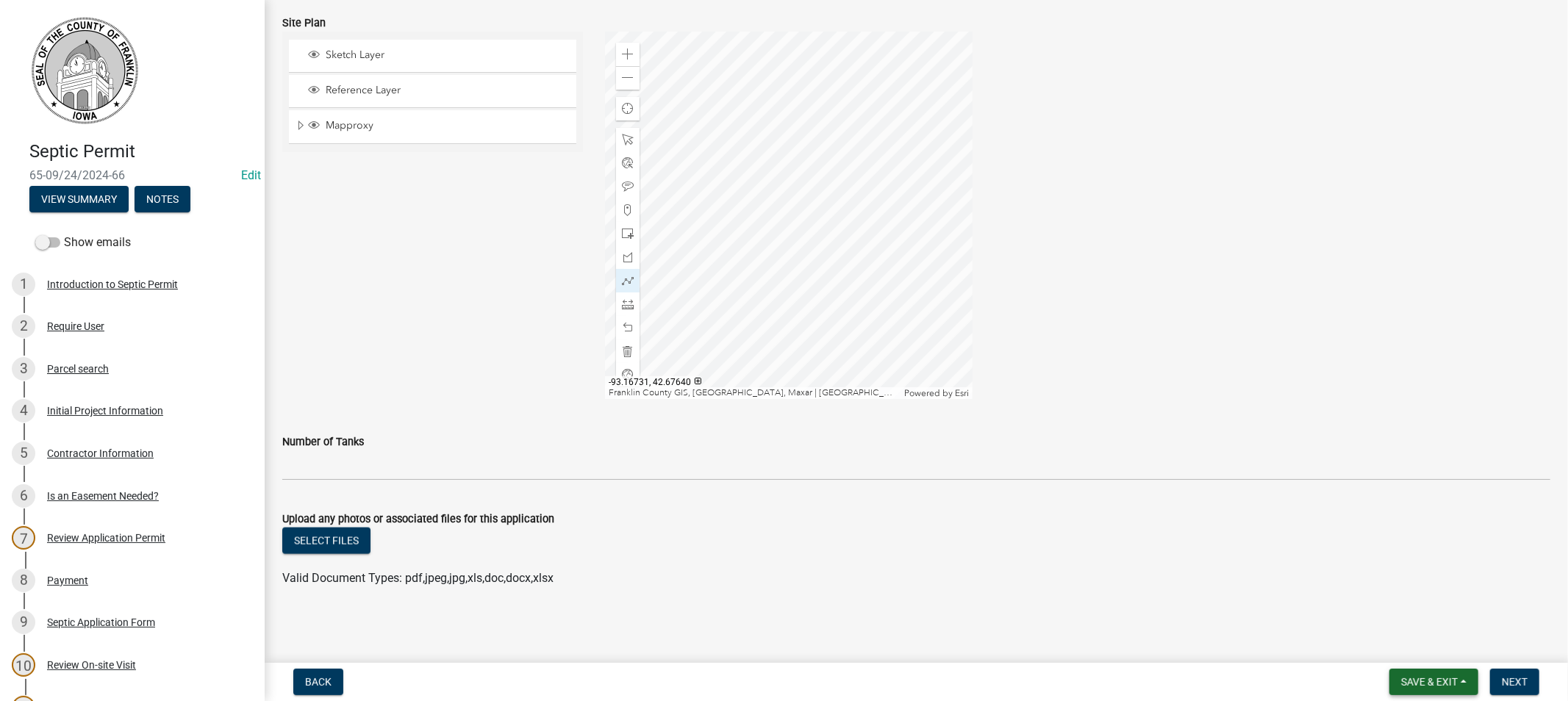
click at [1446, 676] on span "Save & Exit" at bounding box center [1429, 682] width 57 height 12
click at [1386, 641] on button "Save & Exit" at bounding box center [1420, 643] width 118 height 35
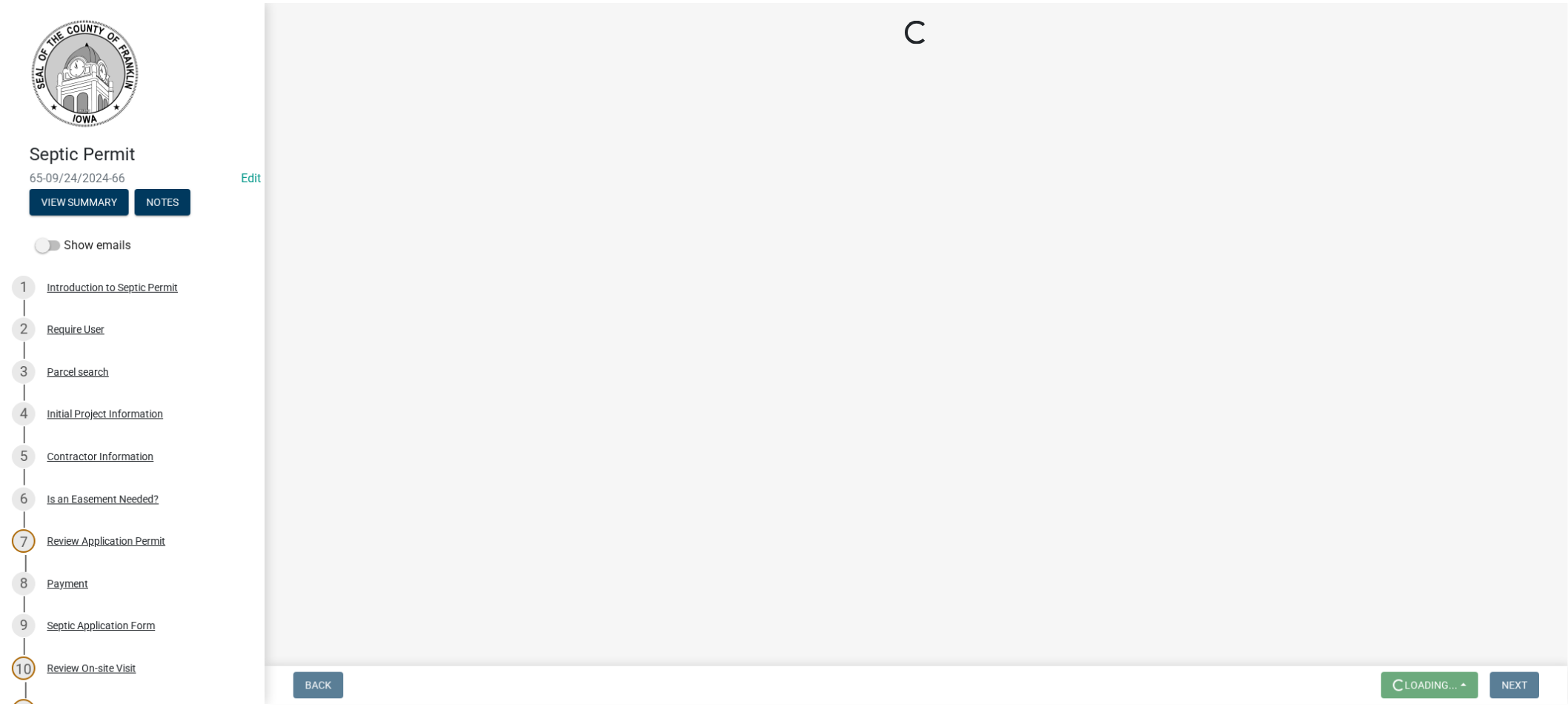
scroll to position [0, 0]
